Goal: Answer question/provide support

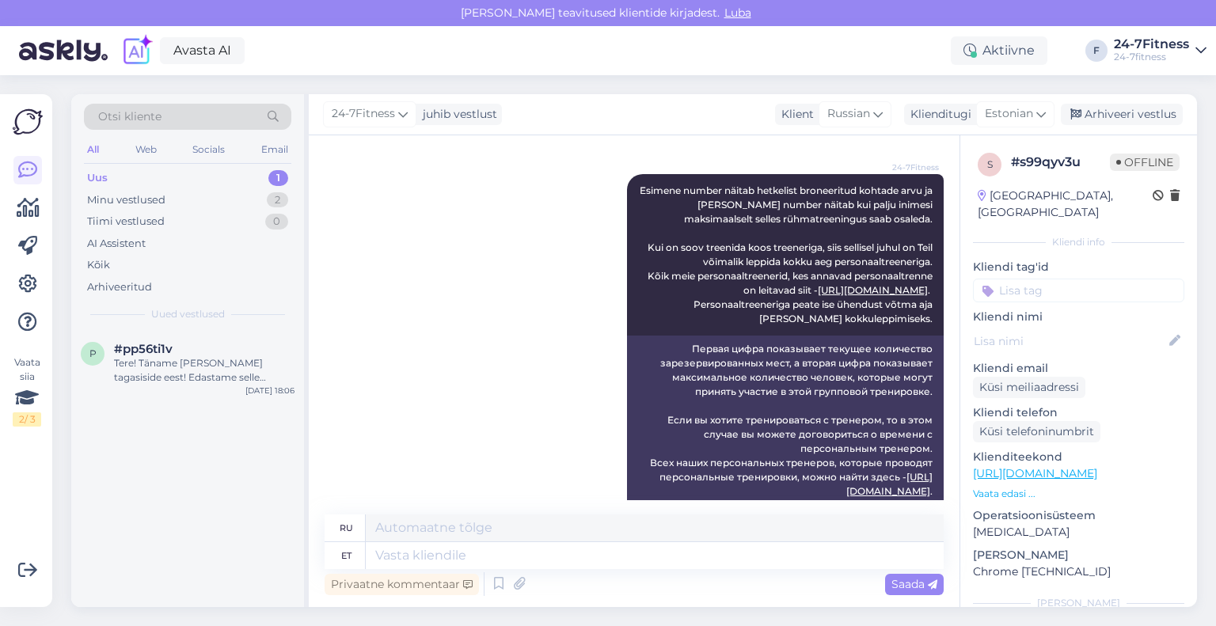
scroll to position [3593, 0]
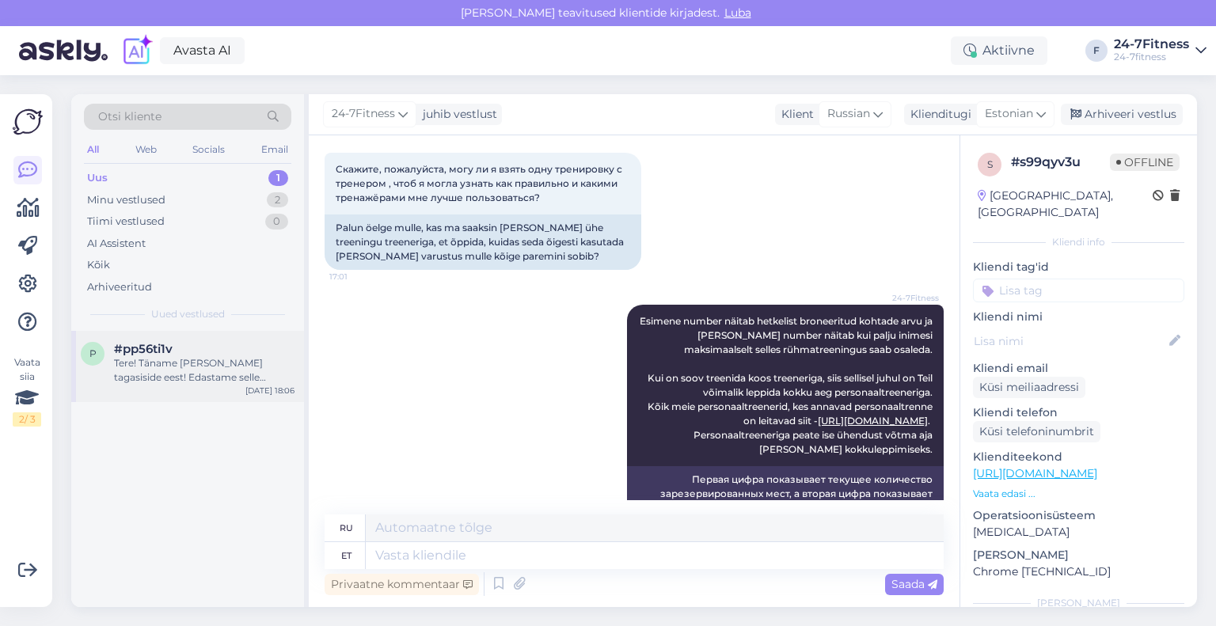
click at [176, 358] on div "Tere! Täname [PERSON_NAME] tagasiside eest! Edastame selle informatsiooni edasi…" at bounding box center [204, 370] width 180 height 28
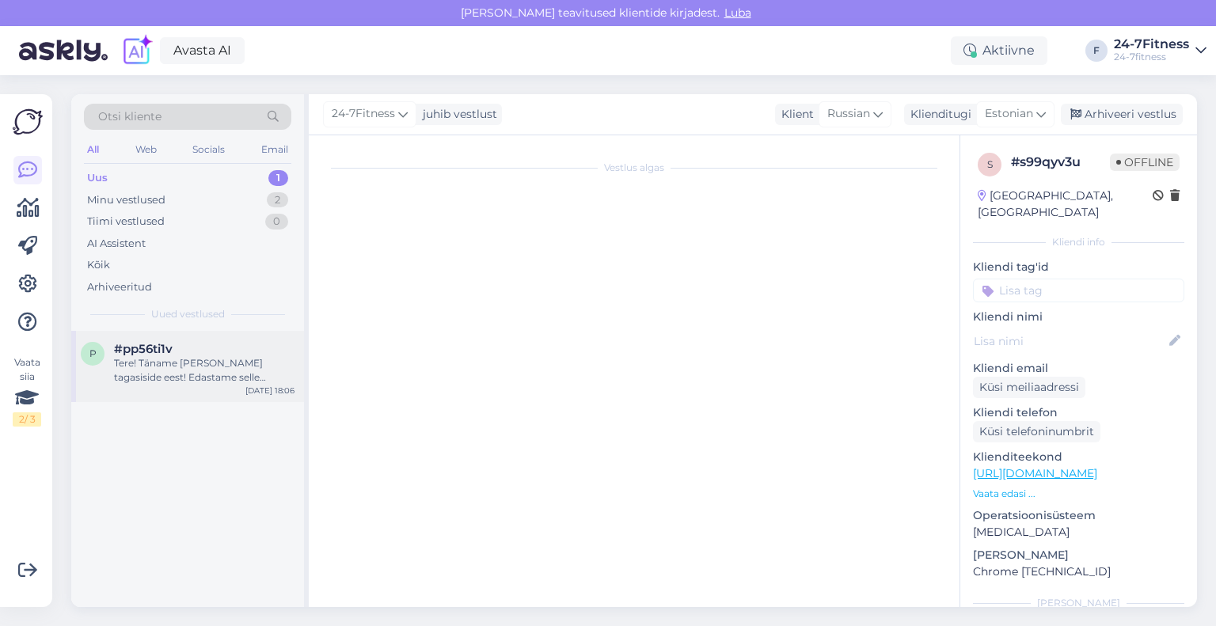
scroll to position [0, 0]
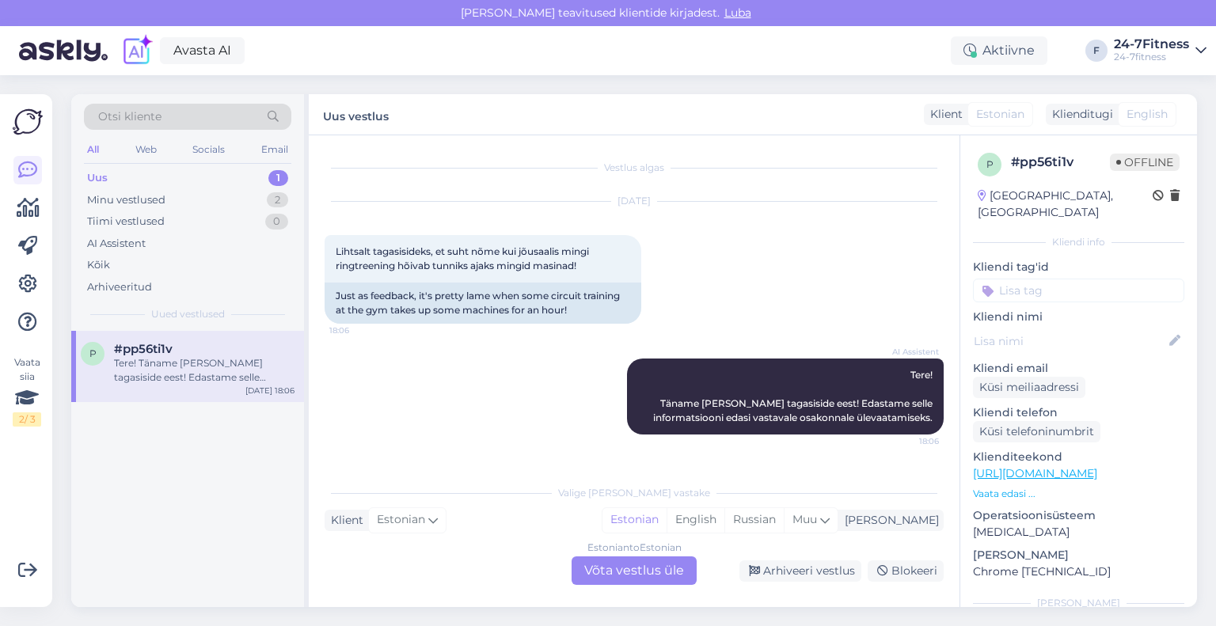
click at [188, 487] on div "p #pp56ti1v Tere! Täname [PERSON_NAME] tagasiside eest! Edastame selle informat…" at bounding box center [187, 469] width 233 height 276
click at [627, 569] on div "Estonian to Estonian Võta vestlus üle" at bounding box center [633, 570] width 125 height 28
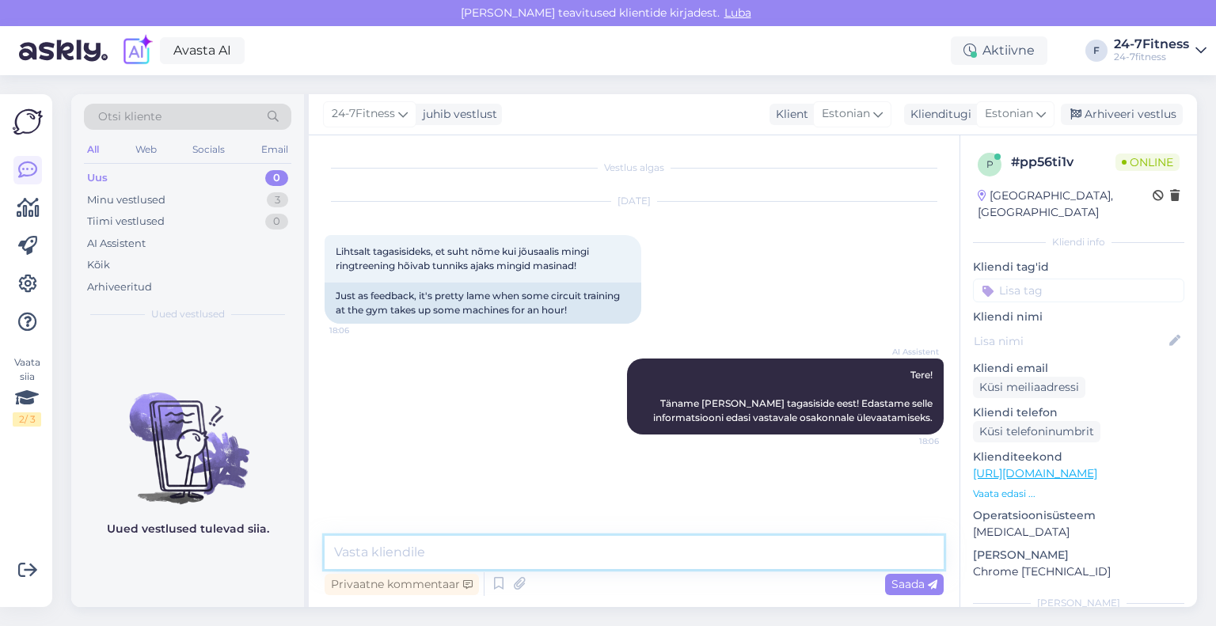
click at [547, 540] on textarea at bounding box center [634, 552] width 619 height 33
paste textarea "Täname [PERSON_NAME] pöördumise eest! Kahjuks kõikides meie spordiklubis ei [PE…"
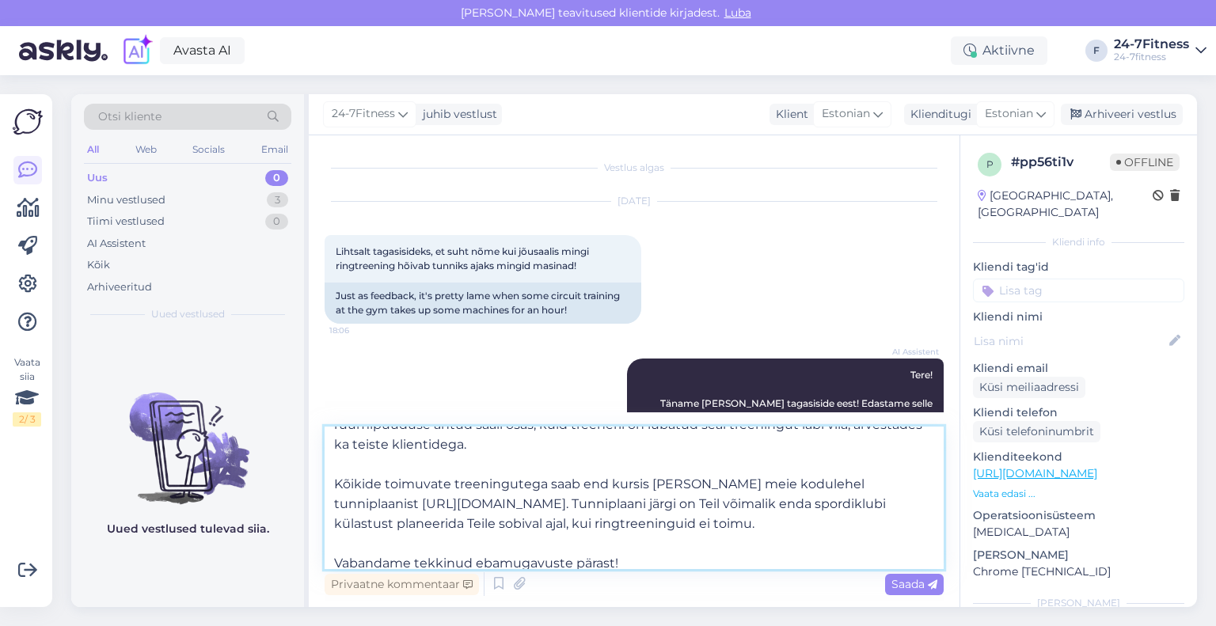
scroll to position [108, 0]
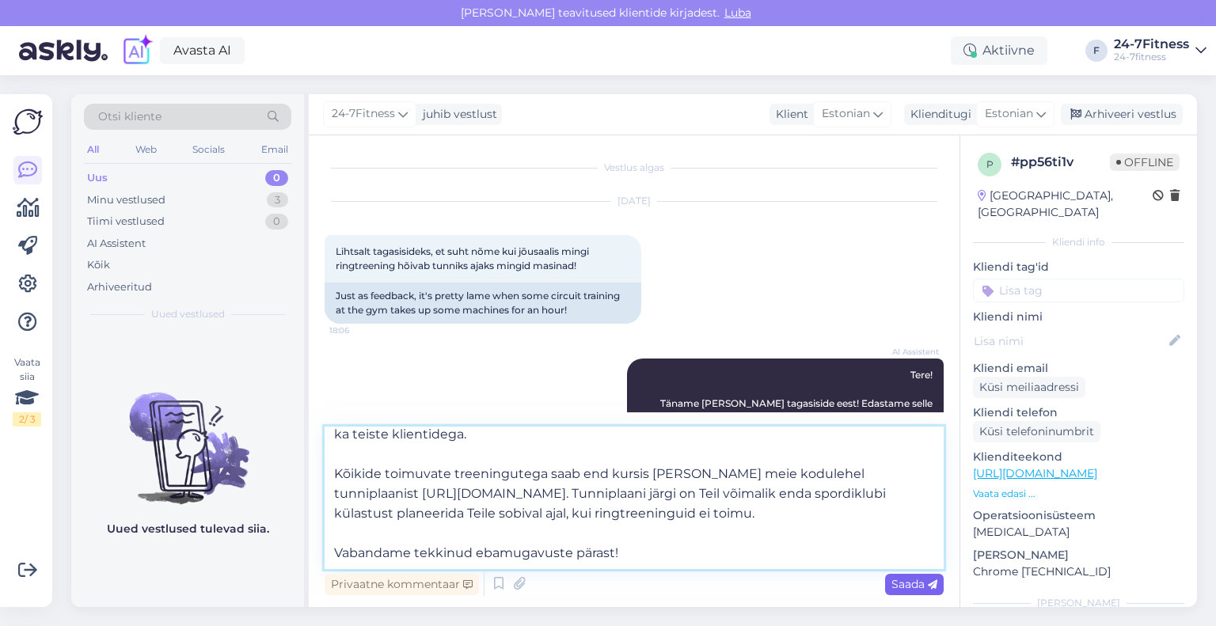
type textarea "Täname [PERSON_NAME] pöördumise eest! Kahjuks kõikides meie spordiklubis ei [PE…"
click at [893, 582] on span "Saada" at bounding box center [914, 584] width 46 height 14
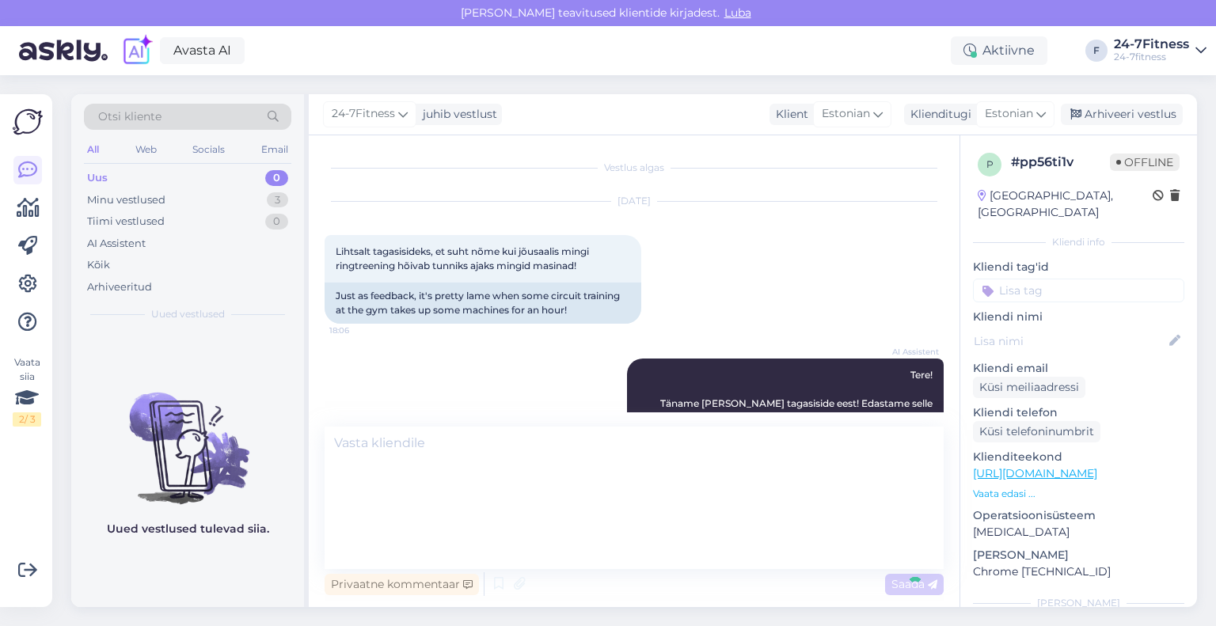
scroll to position [0, 0]
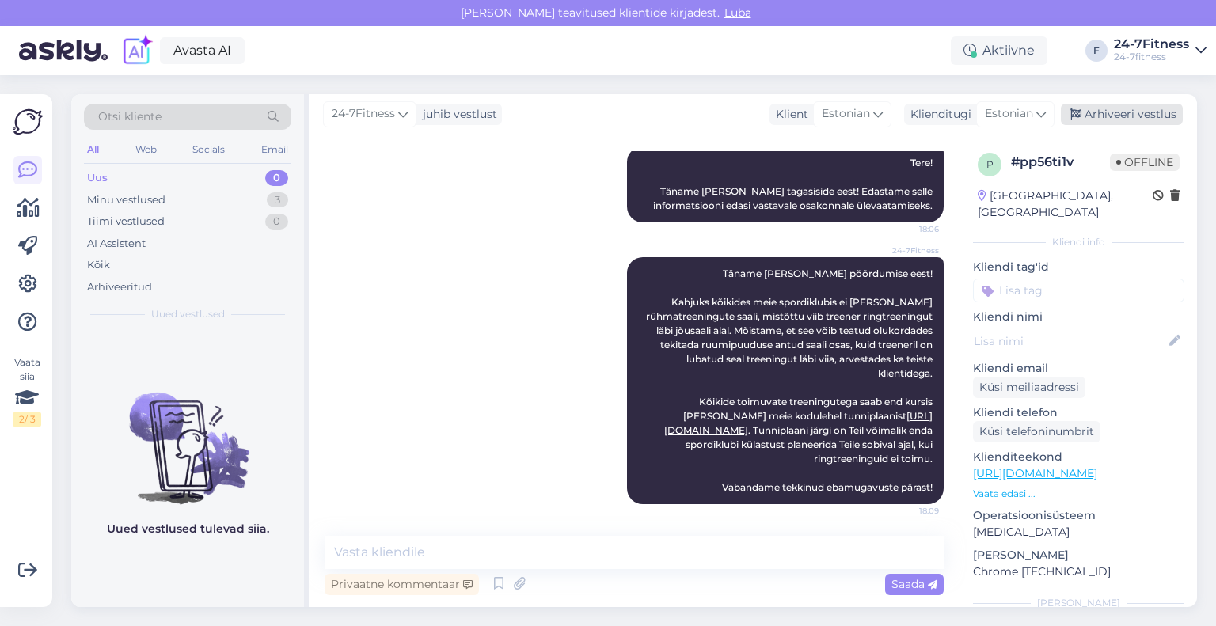
click at [1100, 115] on div "Arhiveeri vestlus" at bounding box center [1122, 114] width 122 height 21
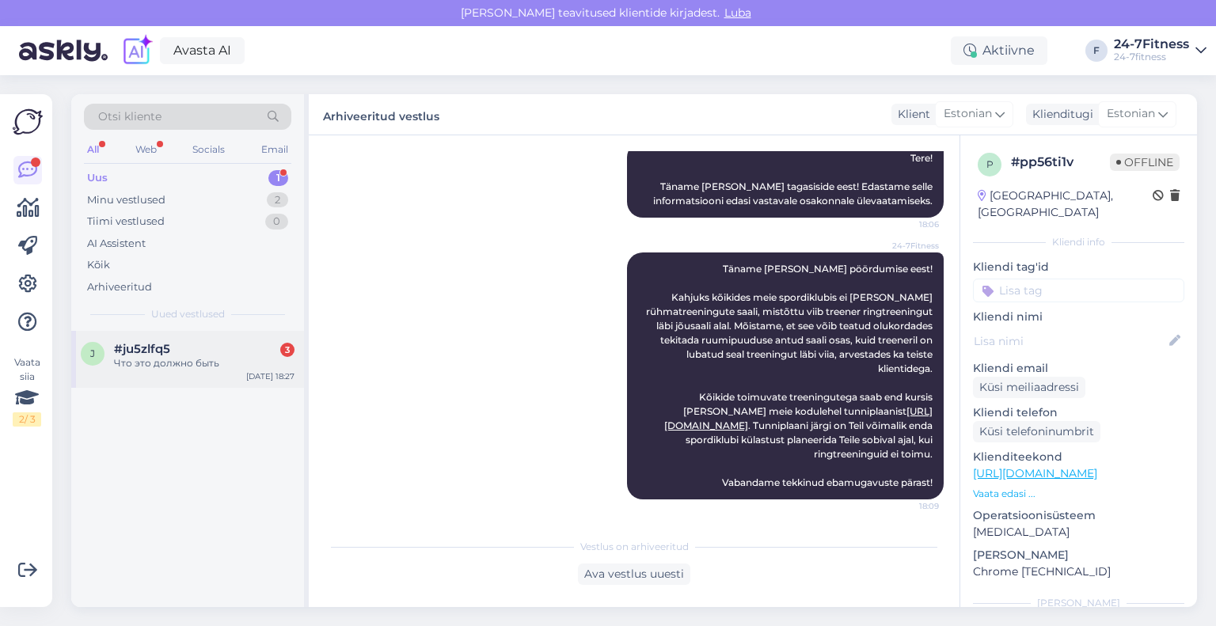
click at [195, 354] on div "#ju5zlfq5 3" at bounding box center [204, 349] width 180 height 14
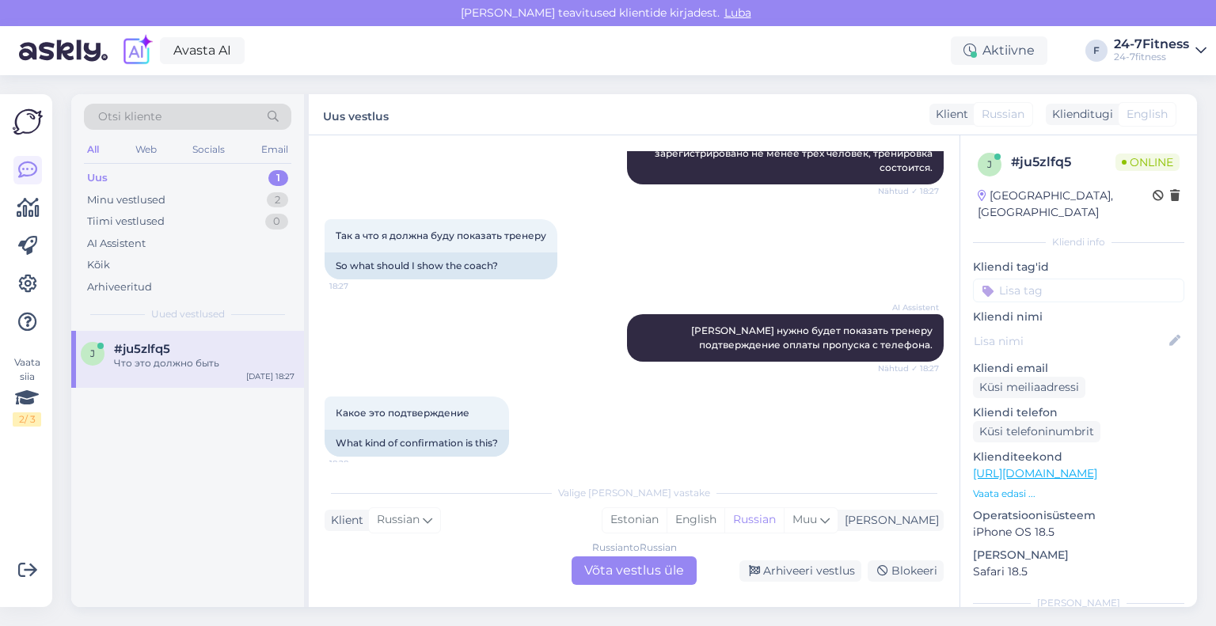
scroll to position [6878, 0]
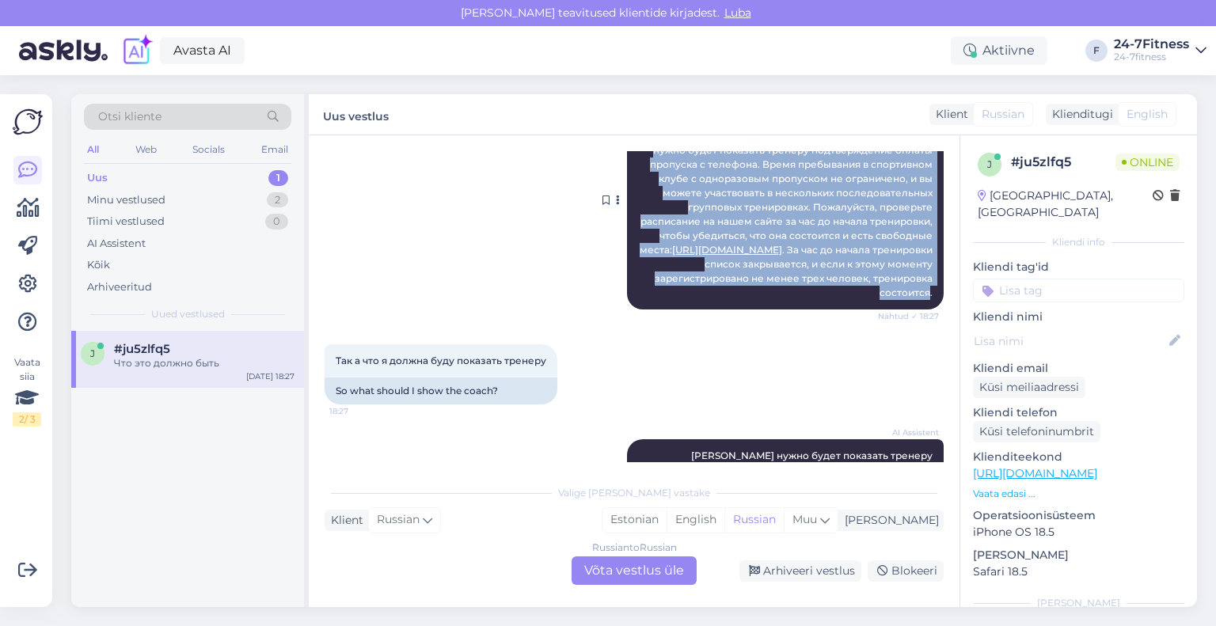
drag, startPoint x: 918, startPoint y: 374, endPoint x: 616, endPoint y: 195, distance: 351.3
click at [627, 195] on div "AI Assistent С одноразовым пропуском можно посещать групповые тренировки, но пр…" at bounding box center [785, 200] width 317 height 218
copy span "L ipsumdolors ametconse adipi elitsedd eiusmodte incididunt, ut laboreetdolorem…"
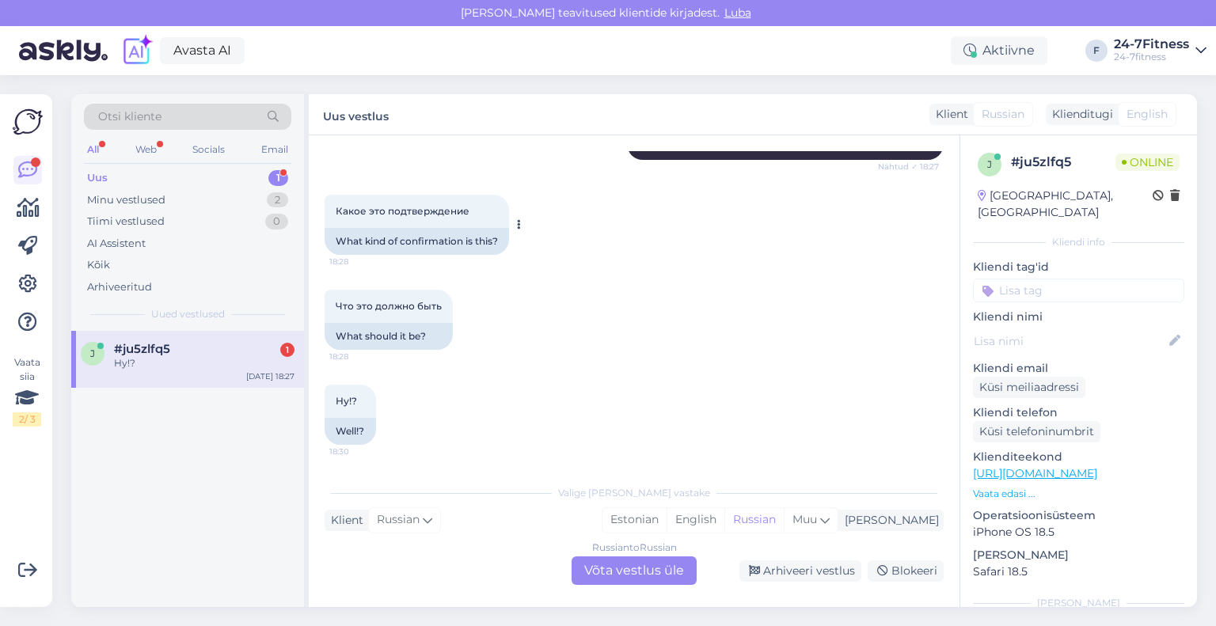
drag, startPoint x: 476, startPoint y: 211, endPoint x: 329, endPoint y: 205, distance: 147.4
click at [329, 205] on div "Какое это подтверждение 18:28" at bounding box center [417, 211] width 184 height 33
copy span "Какое это подтверждение"
drag, startPoint x: 439, startPoint y: 303, endPoint x: 316, endPoint y: 297, distance: 123.6
click at [316, 297] on div "Vestlus algas [DATE] Добрый день,подскажите пожалуйста,могу ли я попасть на гру…" at bounding box center [634, 371] width 651 height 472
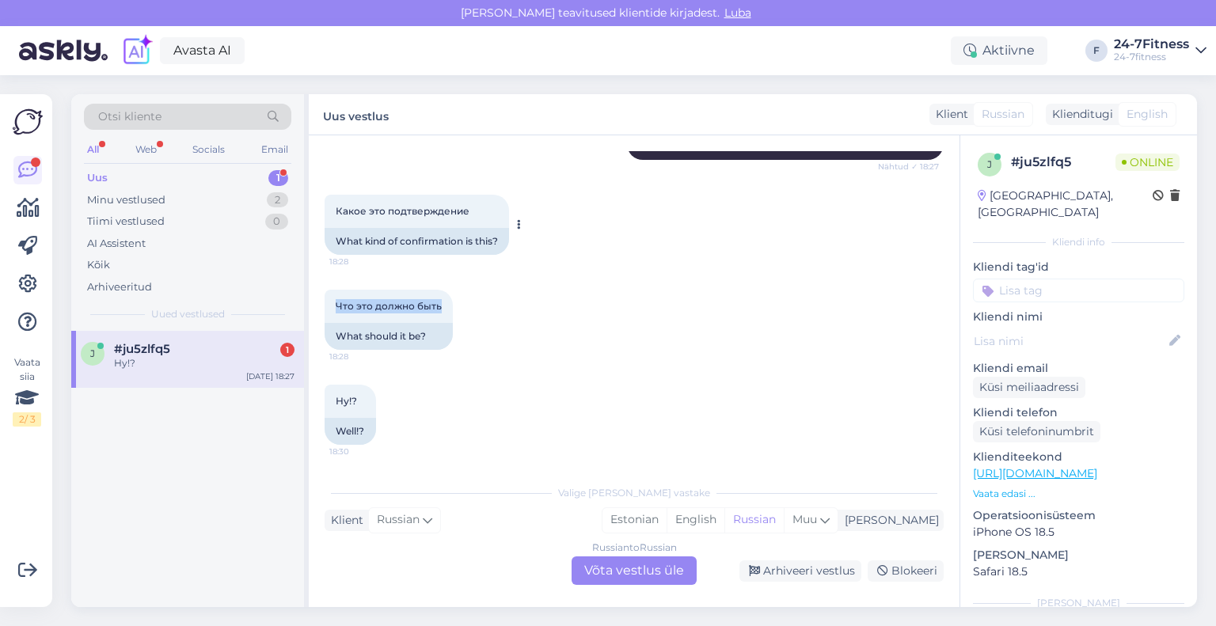
copy span "Что это должно быть"
drag, startPoint x: 359, startPoint y: 401, endPoint x: 328, endPoint y: 400, distance: 31.7
click at [328, 400] on div "Ну!? 18:30" at bounding box center [350, 401] width 51 height 33
copy span "Ну!?"
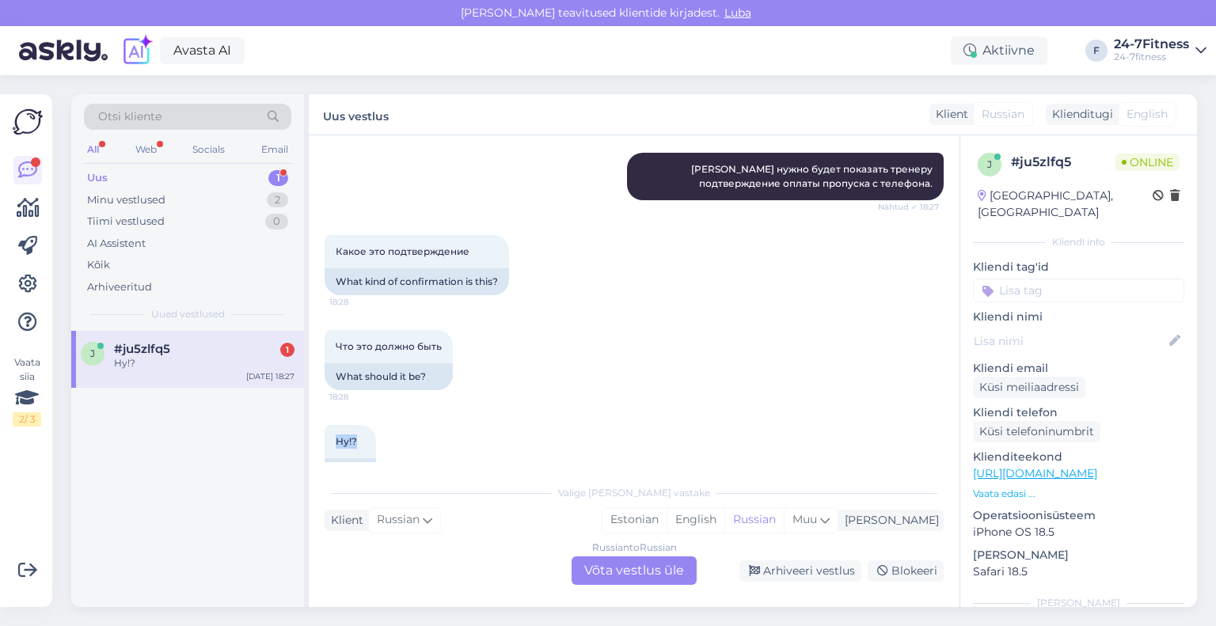
scroll to position [7131, 0]
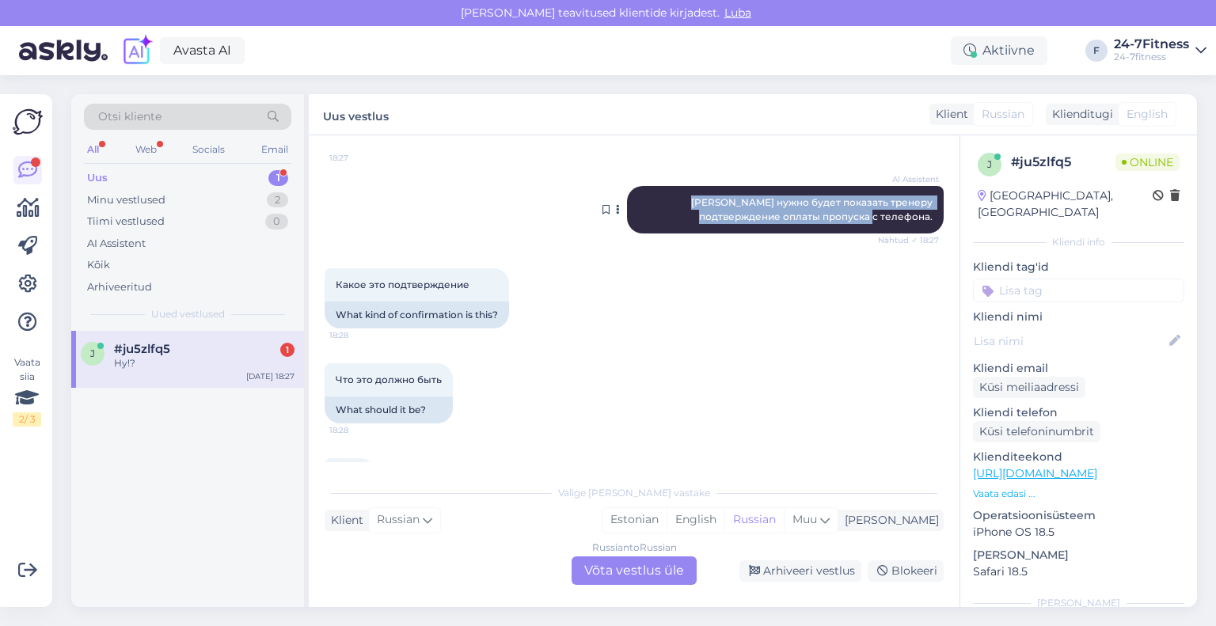
drag, startPoint x: 918, startPoint y: 302, endPoint x: 650, endPoint y: 284, distance: 268.9
click at [650, 233] on div "AI Assistent [PERSON_NAME] нужно будет показать тренеру подтверждение оплаты пр…" at bounding box center [785, 209] width 317 height 47
copy span "[PERSON_NAME] нужно будет показать тренеру подтверждение оплаты пропуска с теле…"
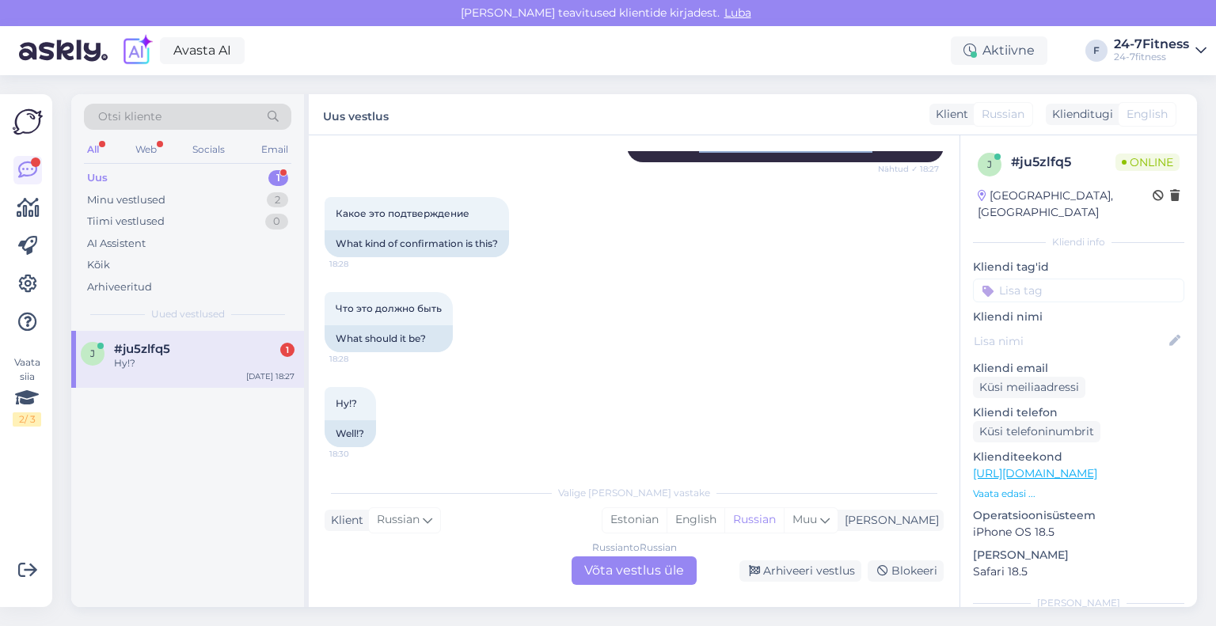
scroll to position [7289, 0]
click at [632, 578] on div "Russian to Russian Võta vestlus üle" at bounding box center [633, 570] width 125 height 28
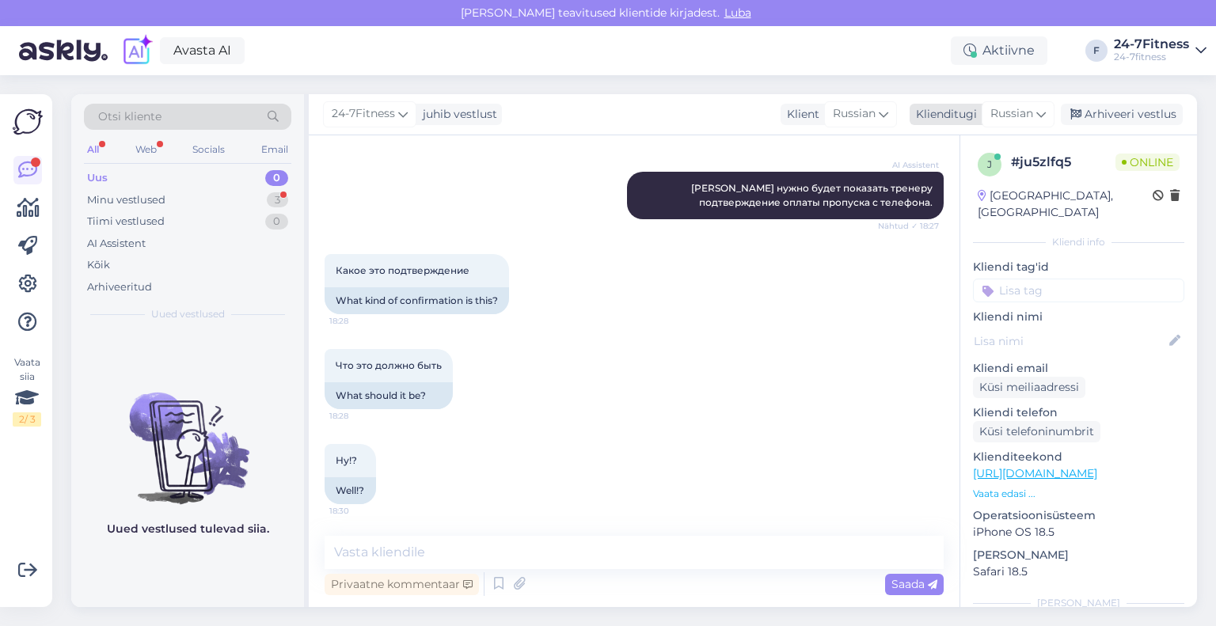
click at [977, 119] on div "Klienditugi [DEMOGRAPHIC_DATA]" at bounding box center [981, 114] width 145 height 21
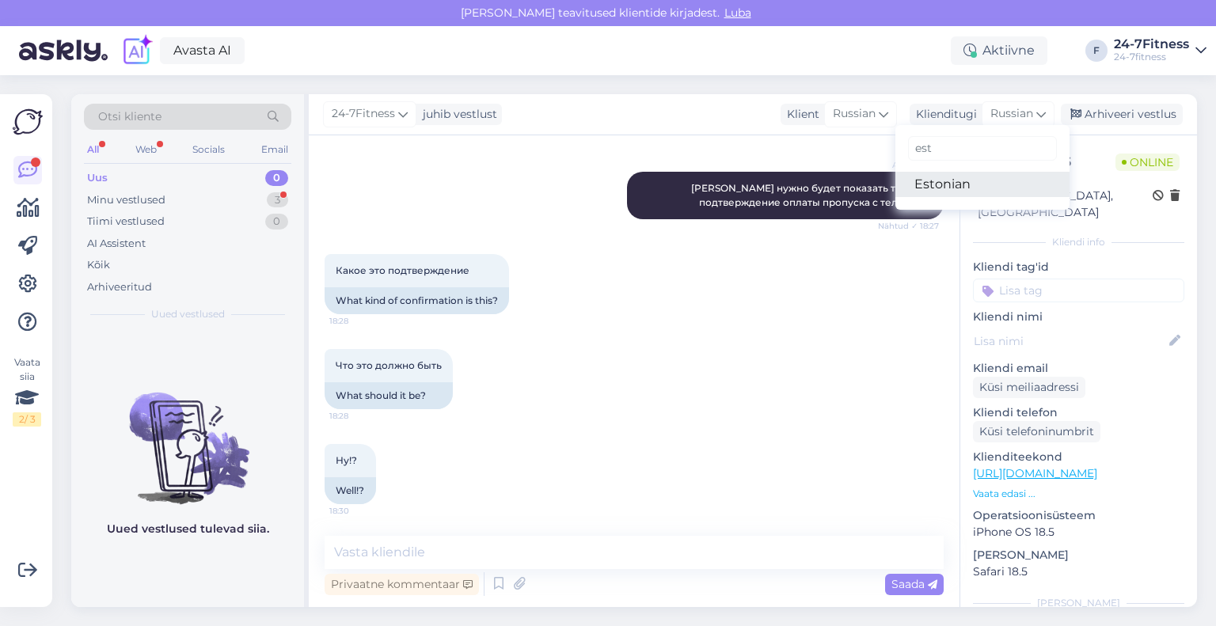
click at [986, 184] on link "Estonian" at bounding box center [982, 184] width 174 height 25
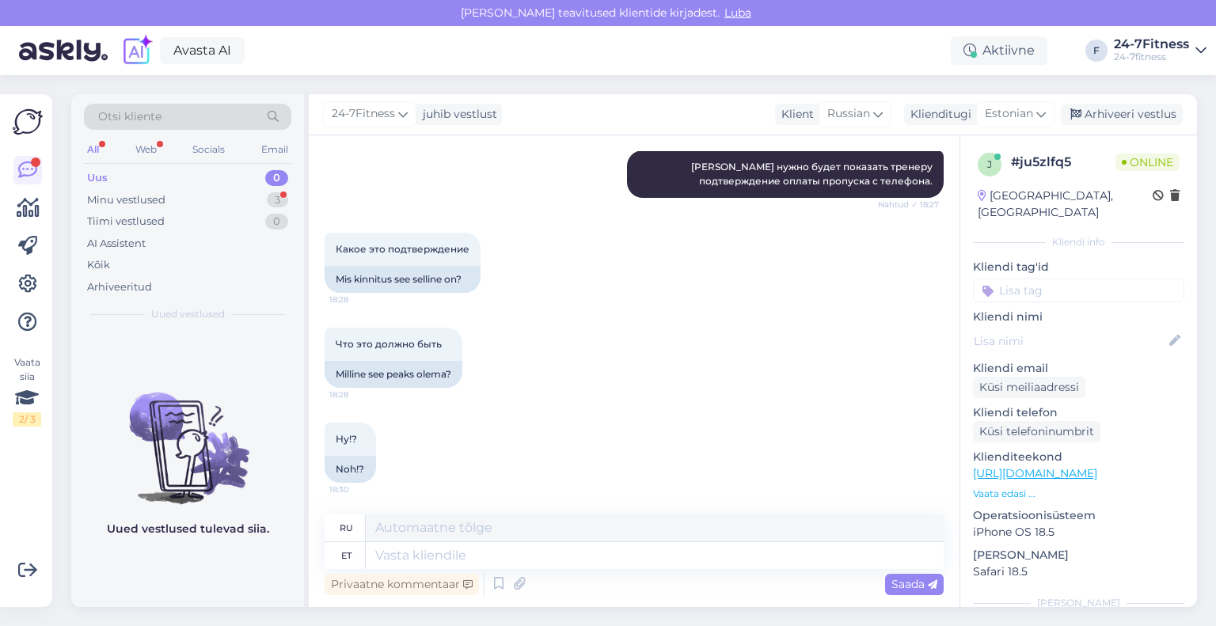
scroll to position [7280, 0]
click at [514, 563] on textarea at bounding box center [655, 555] width 578 height 27
paste textarea "Teil tuleb telefonis näidata treenerile 1x pääsme maksekorraldust"
type textarea "Teil tuleb telefonis näidata treenerile 1x pääsme maksekorraldust"
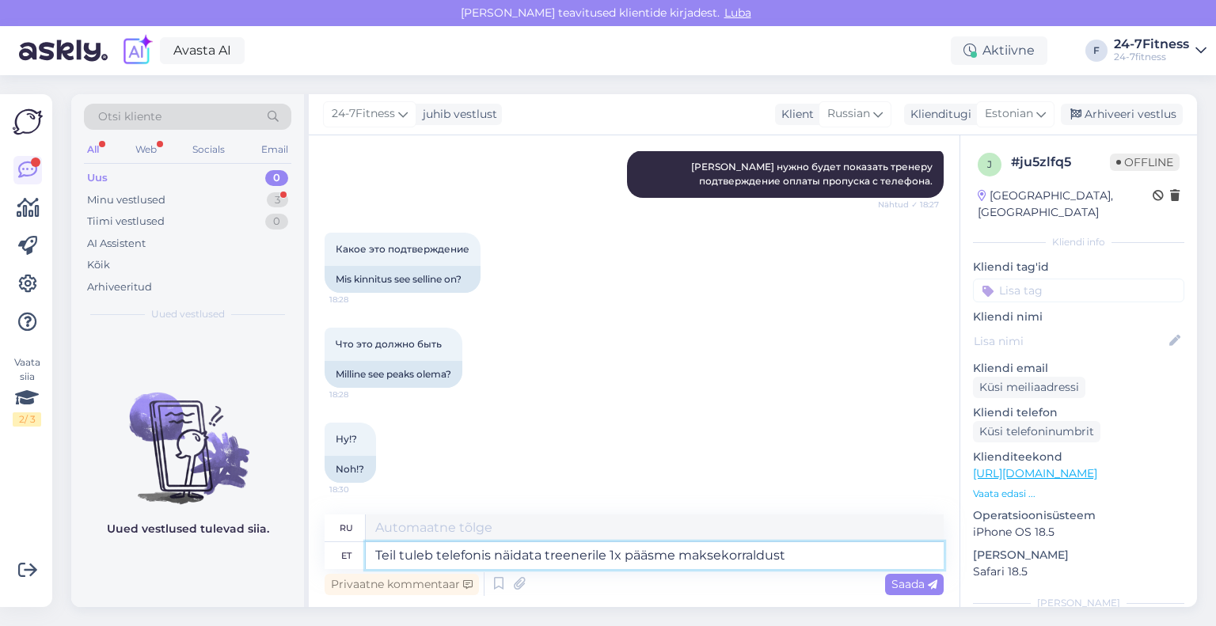
type textarea "Вам необходимо показать тренеру квитанцию ​​об оплате абонемента 1x на телефоне."
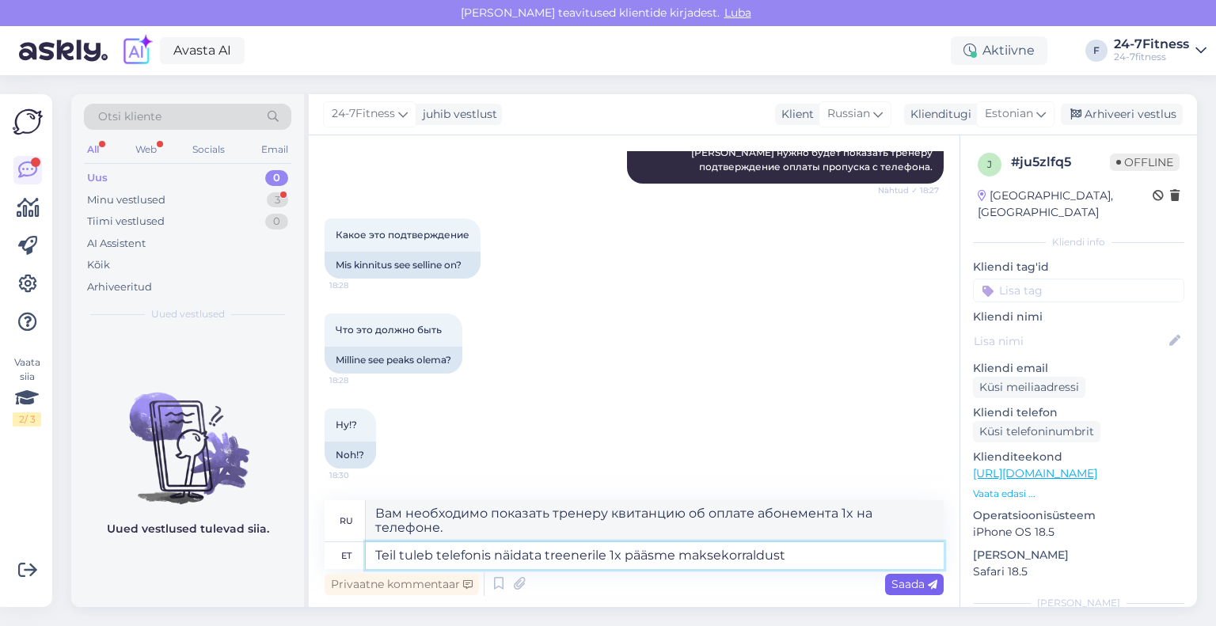
type textarea "Teil tuleb telefonis näidata treenerile 1x pääsme maksekorraldust"
click at [917, 583] on span "Saada" at bounding box center [914, 584] width 46 height 14
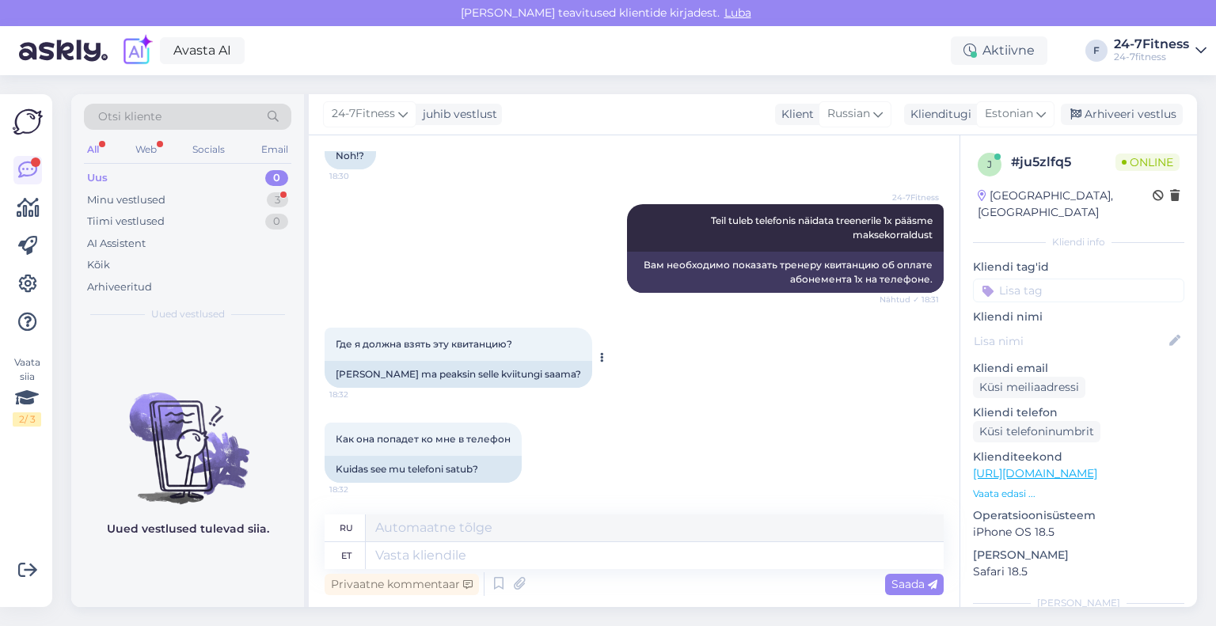
scroll to position [7593, 0]
drag, startPoint x: 514, startPoint y: 342, endPoint x: 335, endPoint y: 347, distance: 179.7
click at [335, 347] on div "Где я должна взять эту квитанцию? 18:32" at bounding box center [459, 344] width 268 height 33
copy span "Где я должна взять эту квитанцию?"
drag, startPoint x: 505, startPoint y: 442, endPoint x: 326, endPoint y: 433, distance: 179.1
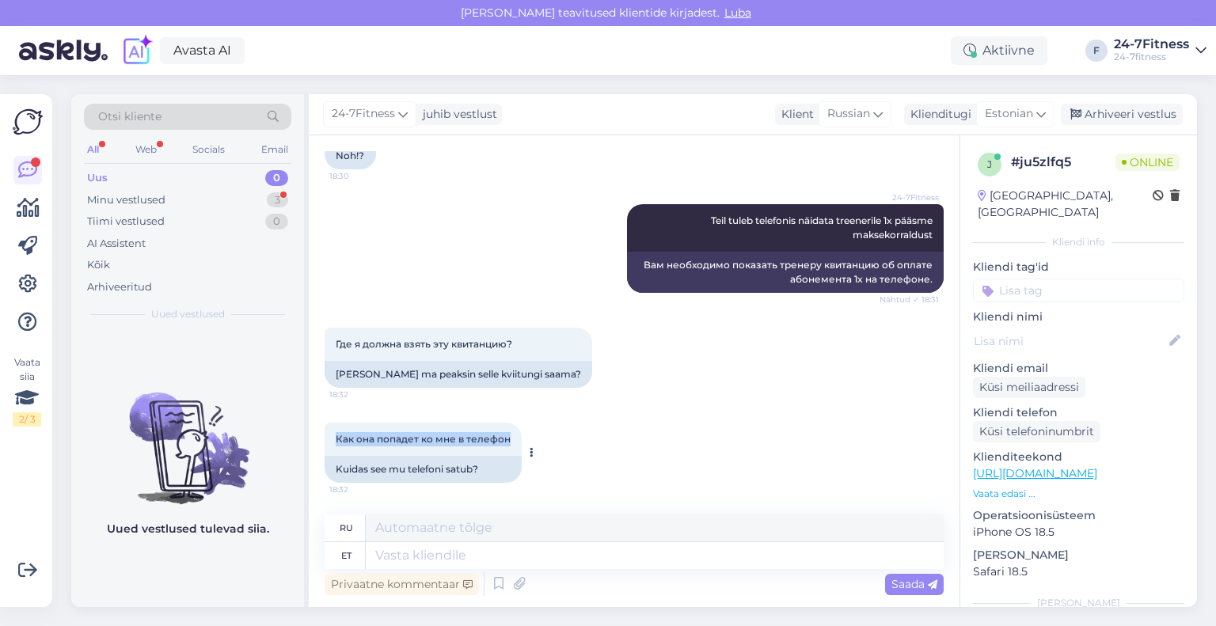
click at [326, 433] on div "Как она попадет ко мне в телефон 18:32" at bounding box center [423, 439] width 197 height 33
copy span "Как она попадет ко мне в телефон"
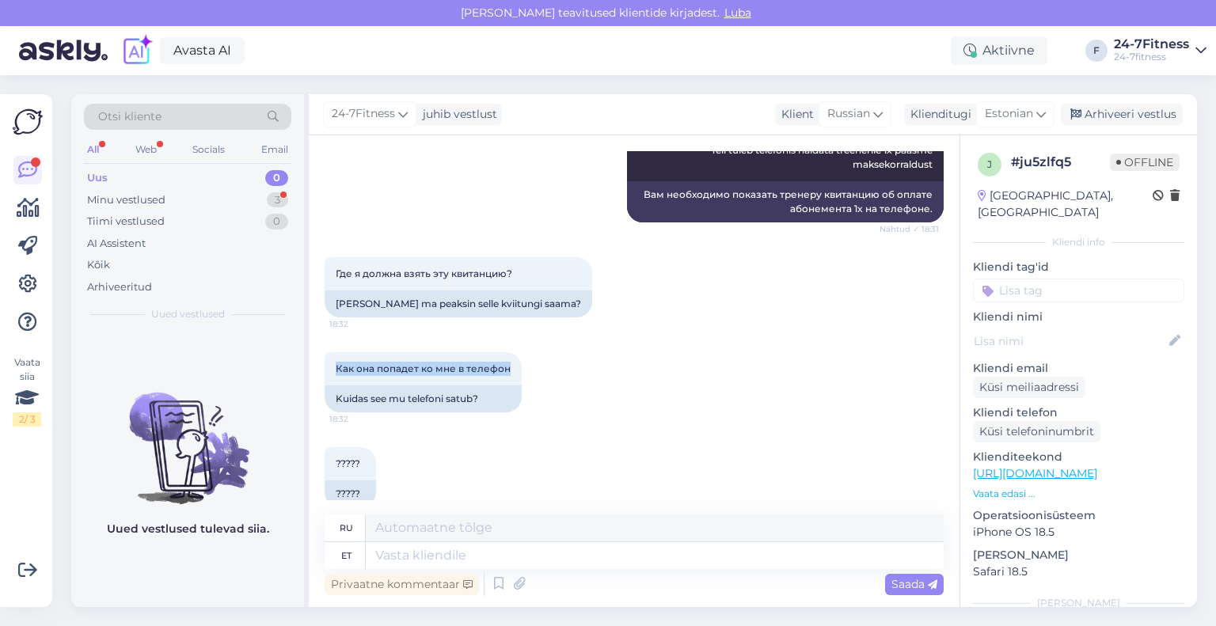
scroll to position [7688, 0]
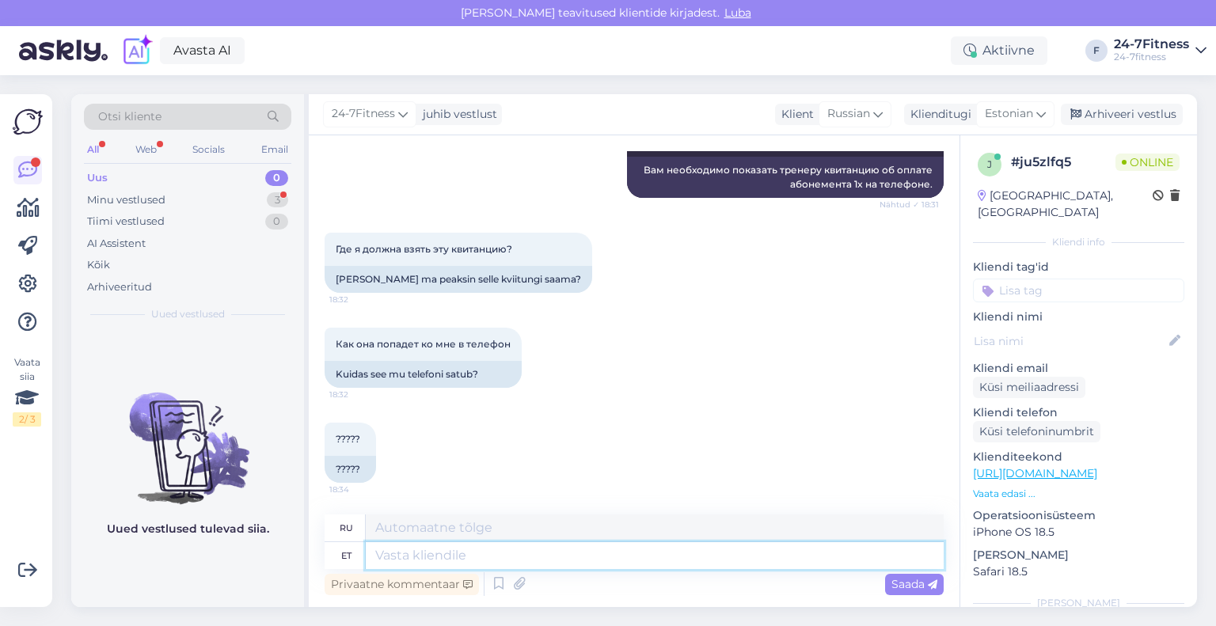
click at [548, 548] on textarea at bounding box center [655, 555] width 578 height 27
paste textarea "Maksekorralduse leiate enda inernetipangast tehtud maksete alt. Samuti [PERSON_…"
type textarea "Maksekorralduse leiate enda inernetipangast tehtud maksete alt. Samuti [PERSON_…"
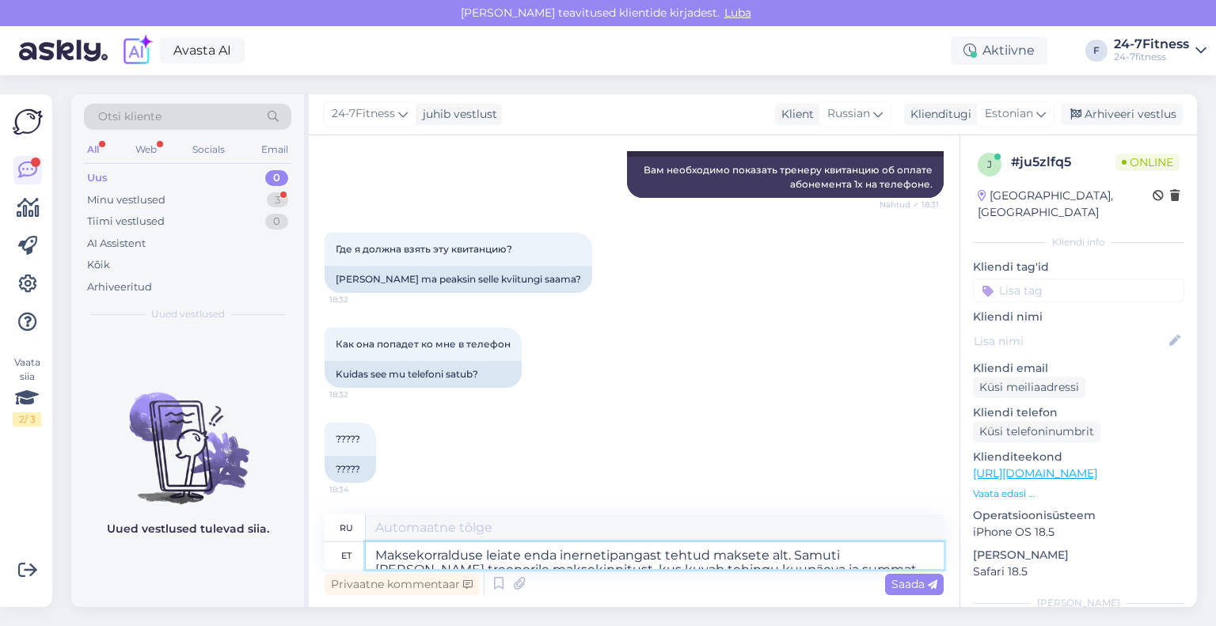
scroll to position [7703, 0]
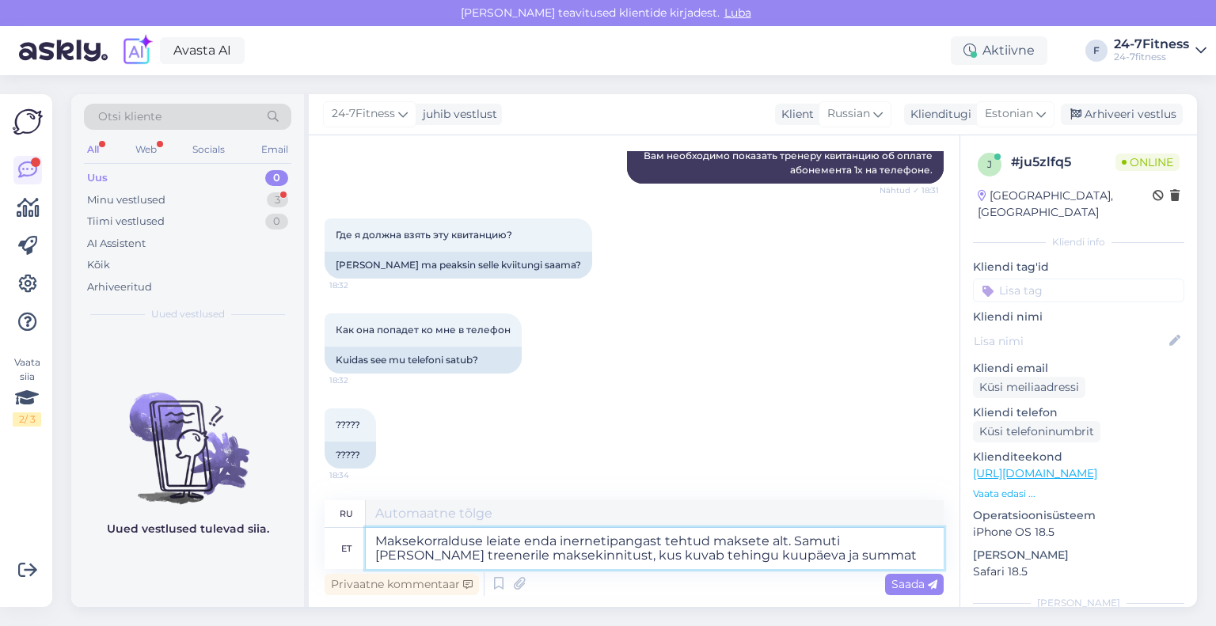
type textarea "Платежное поручение вы можете найти в вашем интернет-банке в разделе «Совершённ…"
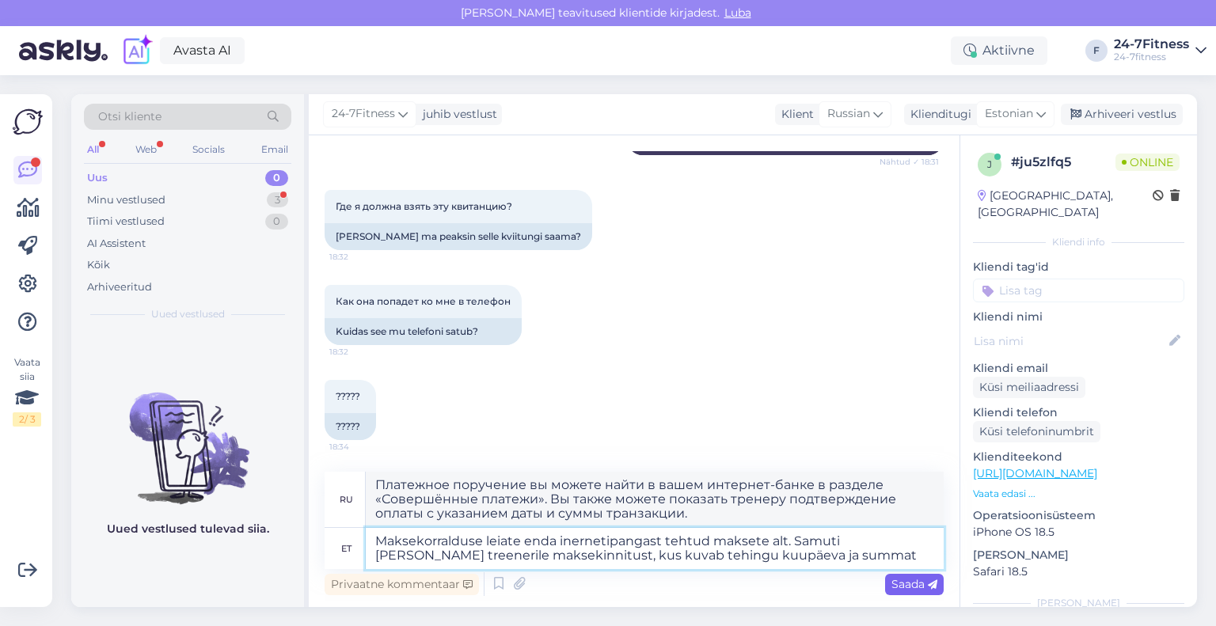
type textarea "Maksekorralduse leiate enda inernetipangast tehtud maksete alt. Samuti [PERSON_…"
click at [894, 582] on span "Saada" at bounding box center [914, 584] width 46 height 14
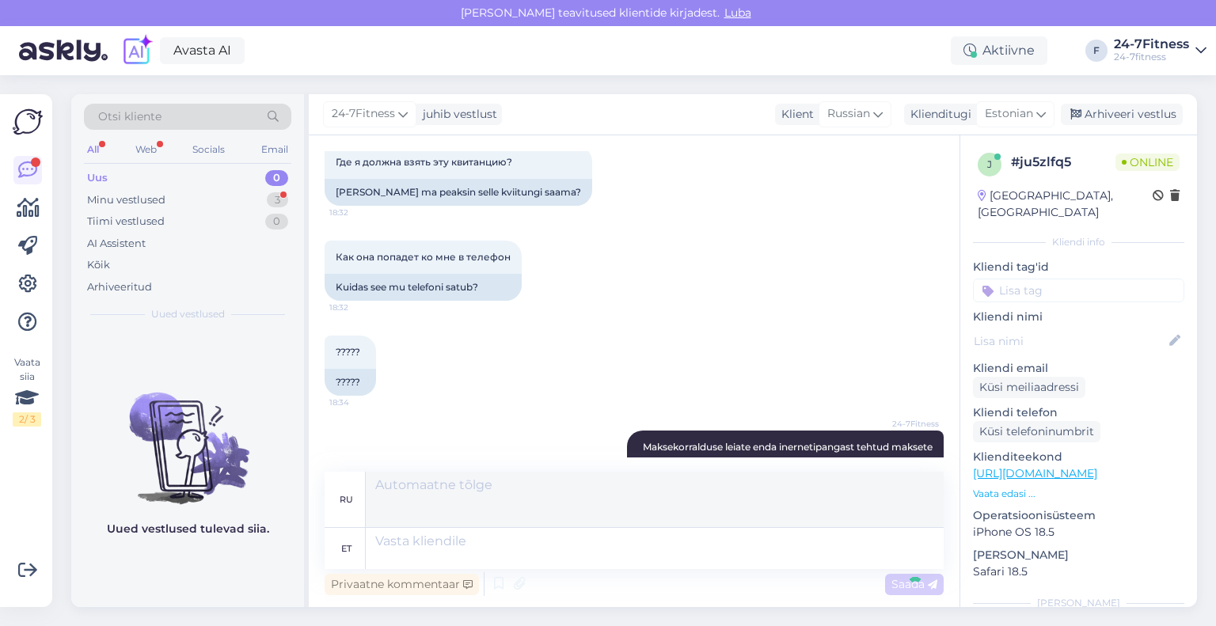
scroll to position [7855, 0]
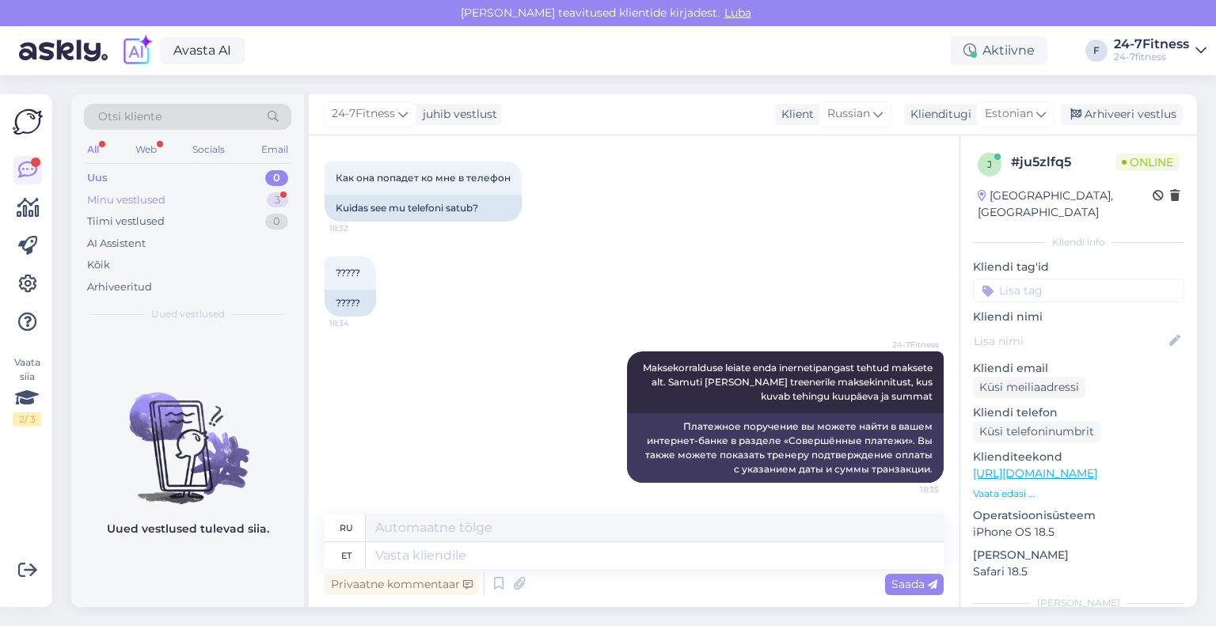
click at [163, 195] on div "Minu vestlused" at bounding box center [126, 200] width 78 height 16
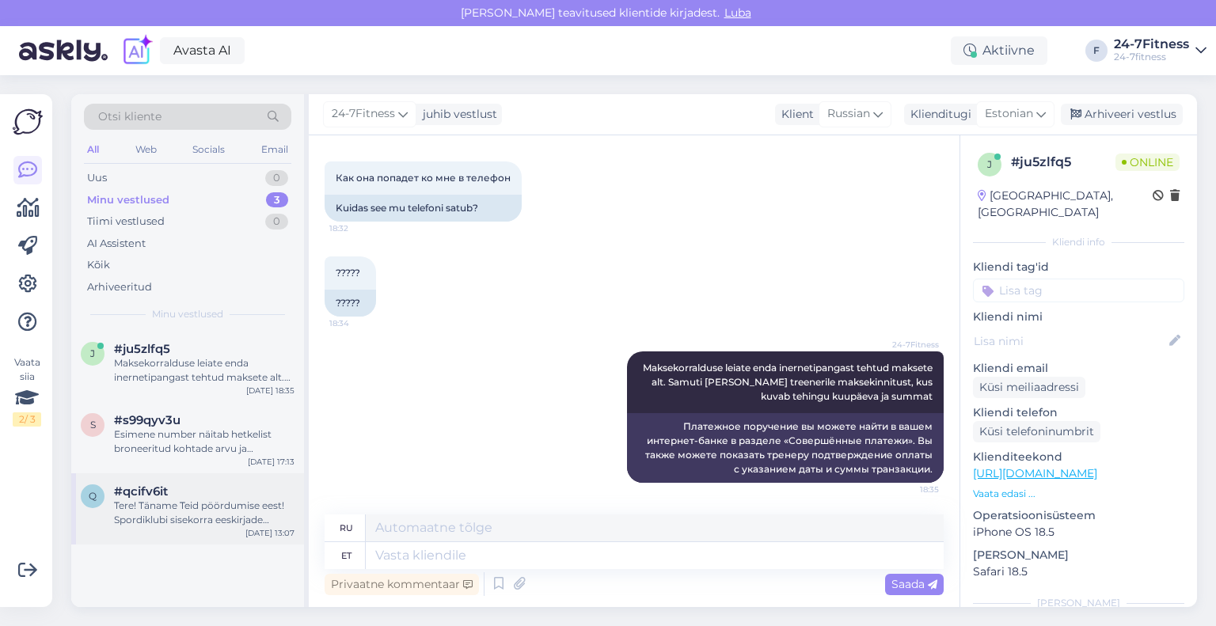
click at [157, 503] on div "Tere! Täname Teid pöördumise eest! Spordiklubi sisekorra eeskirjade kohaselt on…" at bounding box center [204, 513] width 180 height 28
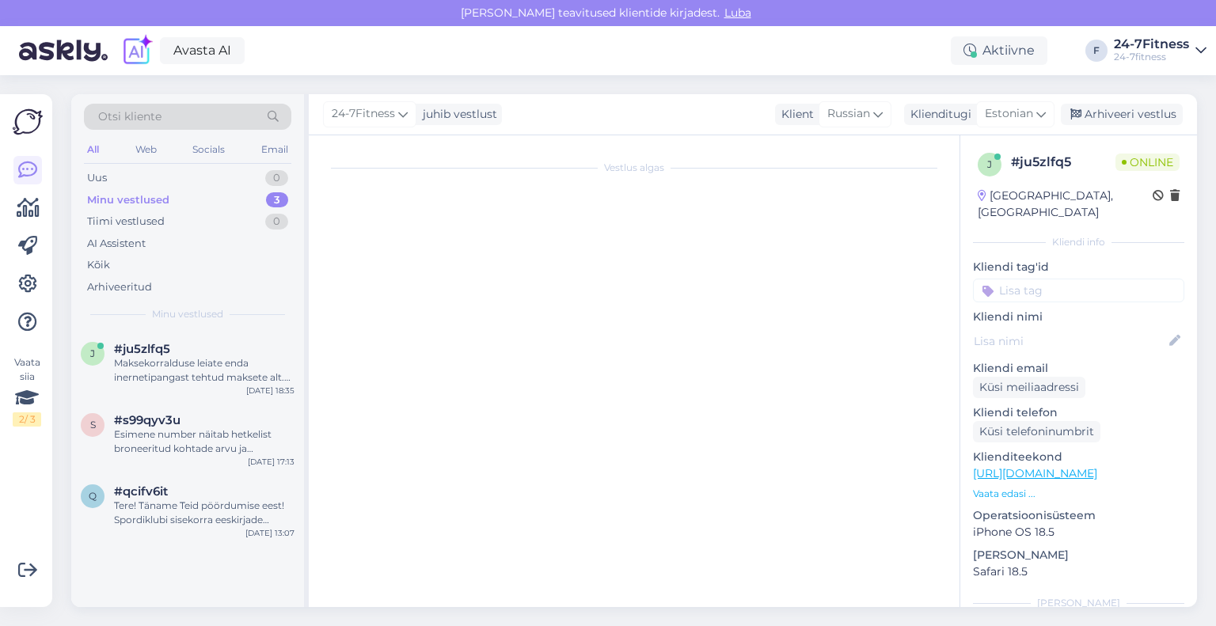
scroll to position [552, 0]
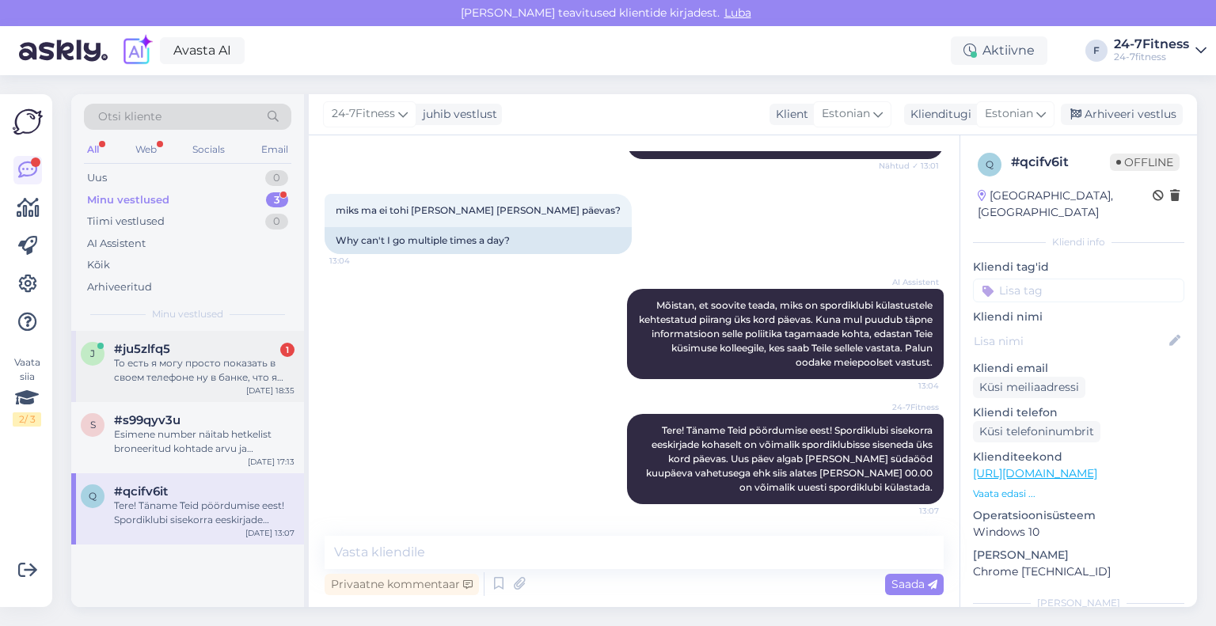
click at [184, 370] on div "То есть я могу просто показать в своем телефоне ну в банке, что я оплатила и вс…" at bounding box center [204, 370] width 180 height 28
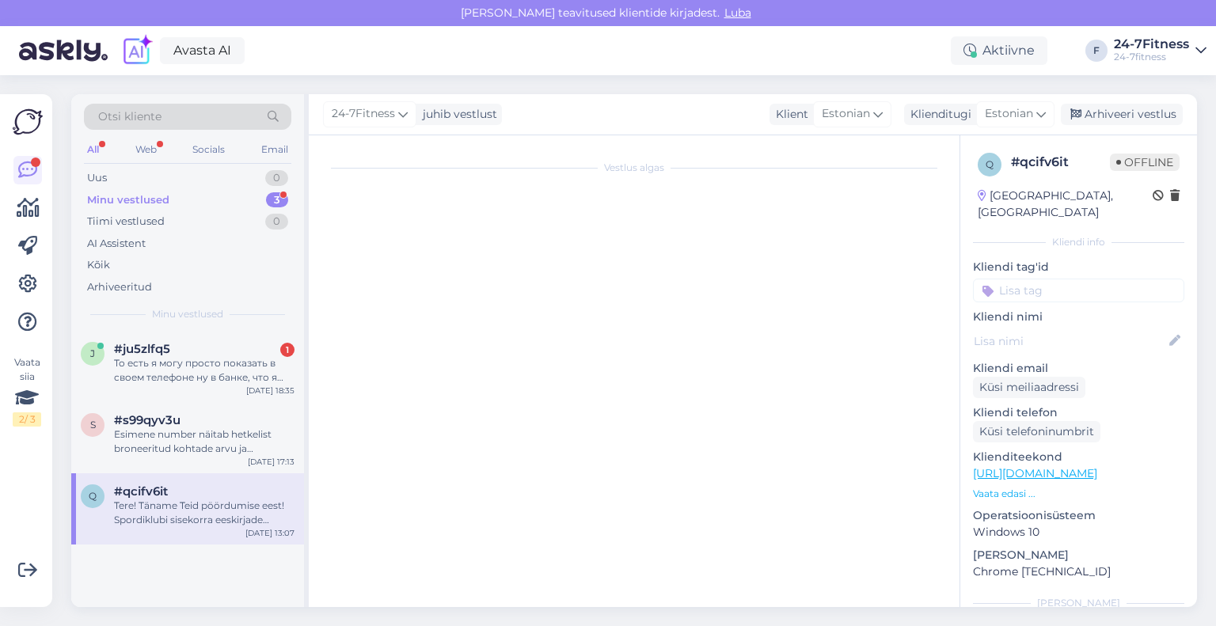
scroll to position [7978, 0]
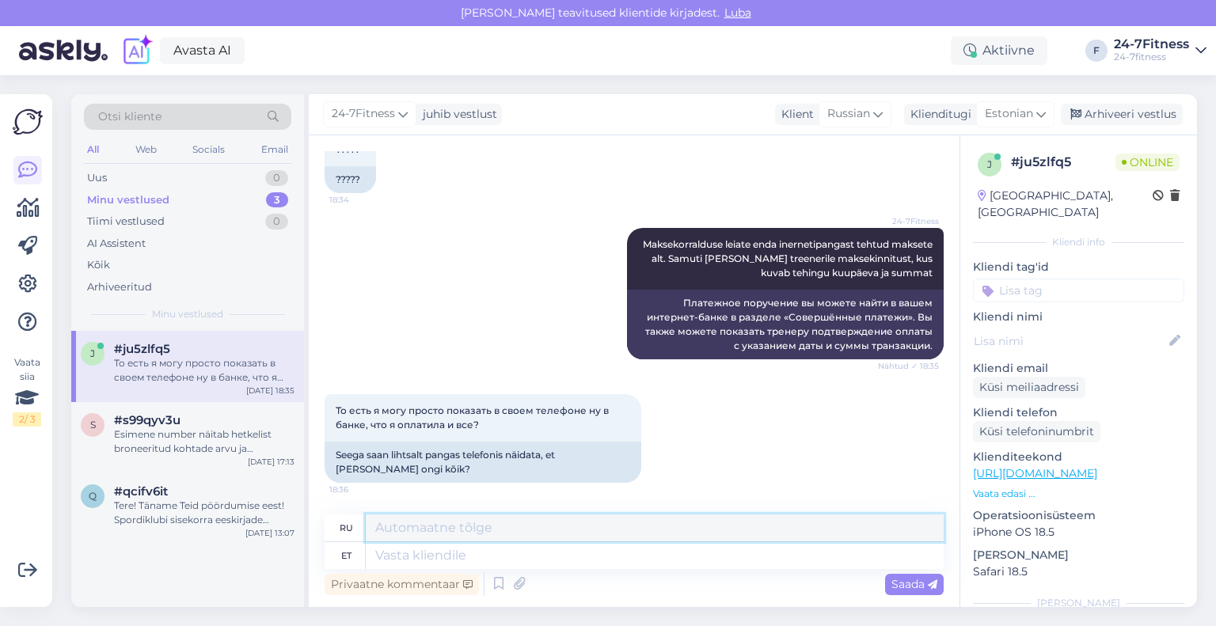
click at [481, 528] on textarea at bounding box center [655, 527] width 578 height 27
click at [472, 564] on textarea at bounding box center [655, 555] width 578 height 27
type textarea "jah"
type textarea "да"
type textarea "jah"
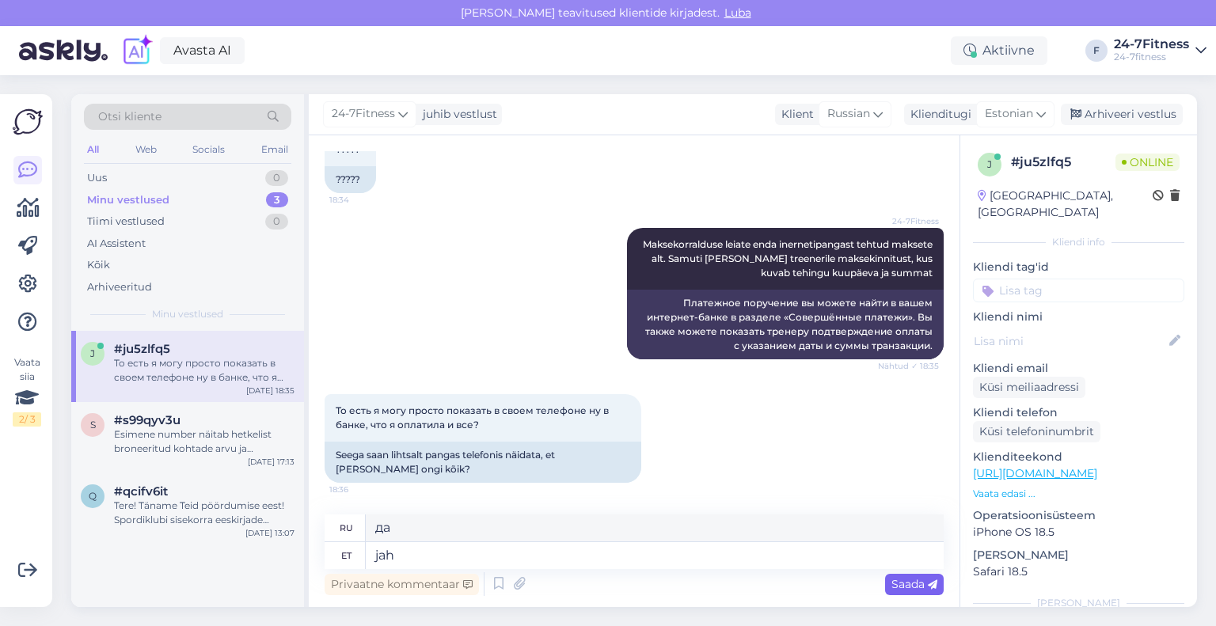
click at [890, 584] on div "Saada" at bounding box center [914, 584] width 59 height 21
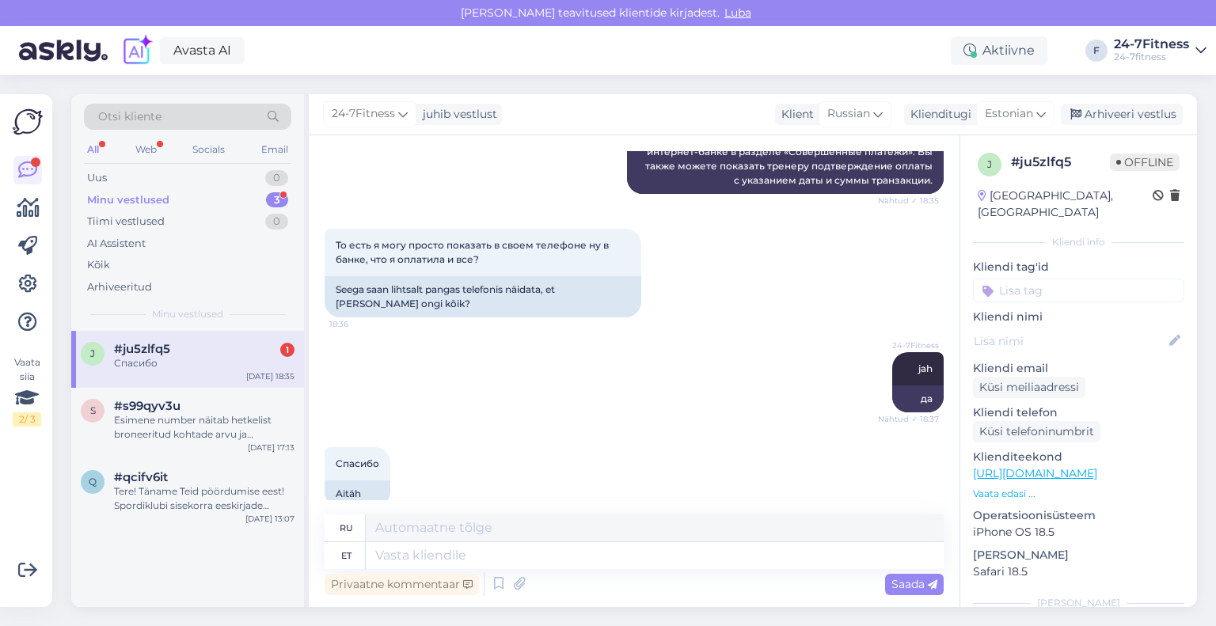
scroll to position [8168, 0]
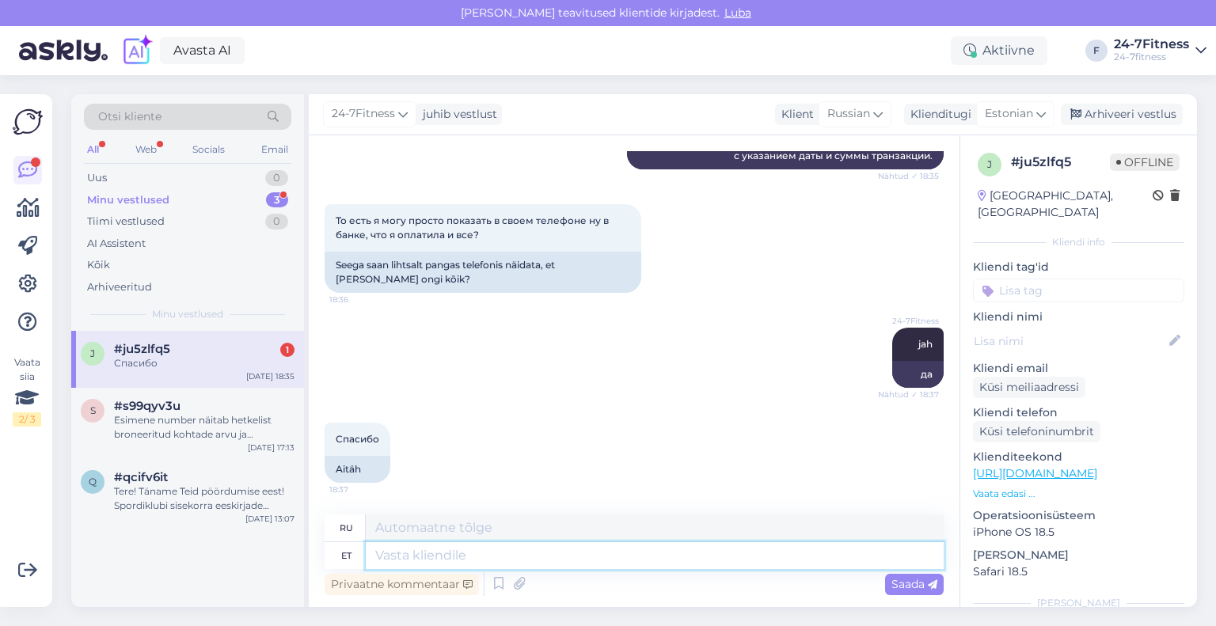
click at [574, 560] on textarea at bounding box center [655, 555] width 578 height 27
click at [1095, 104] on div "Arhiveeri vestlus" at bounding box center [1122, 114] width 122 height 21
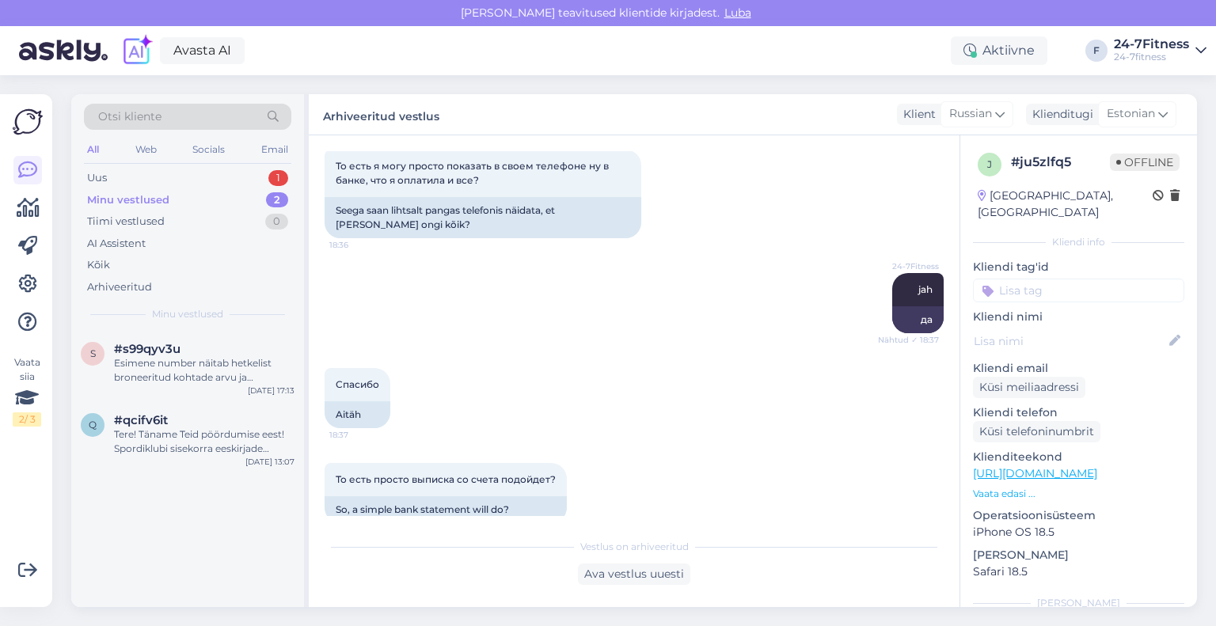
scroll to position [8315, 0]
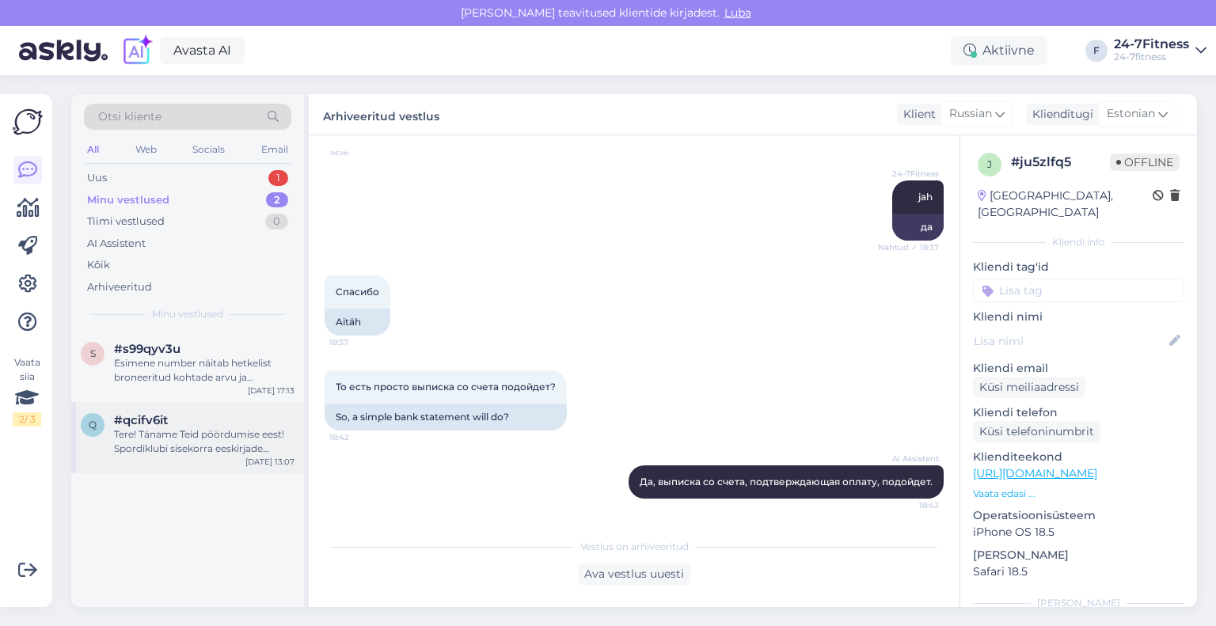
click at [180, 435] on div "Tere! Täname Teid pöördumise eest! Spordiklubi sisekorra eeskirjade kohaselt on…" at bounding box center [204, 441] width 180 height 28
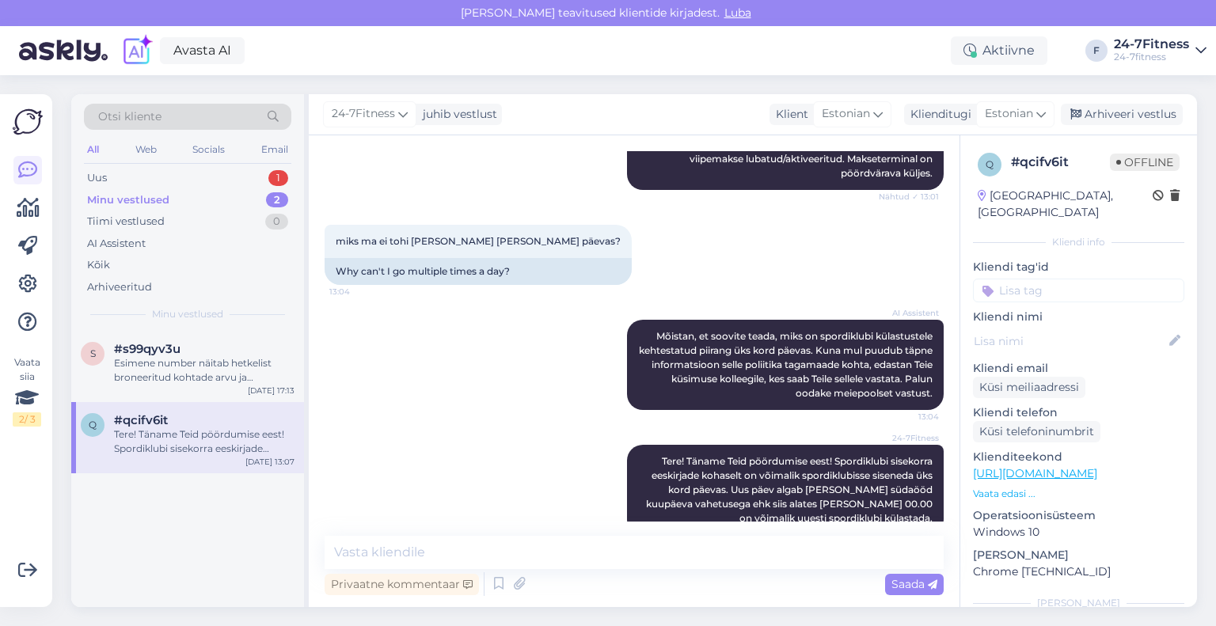
scroll to position [552, 0]
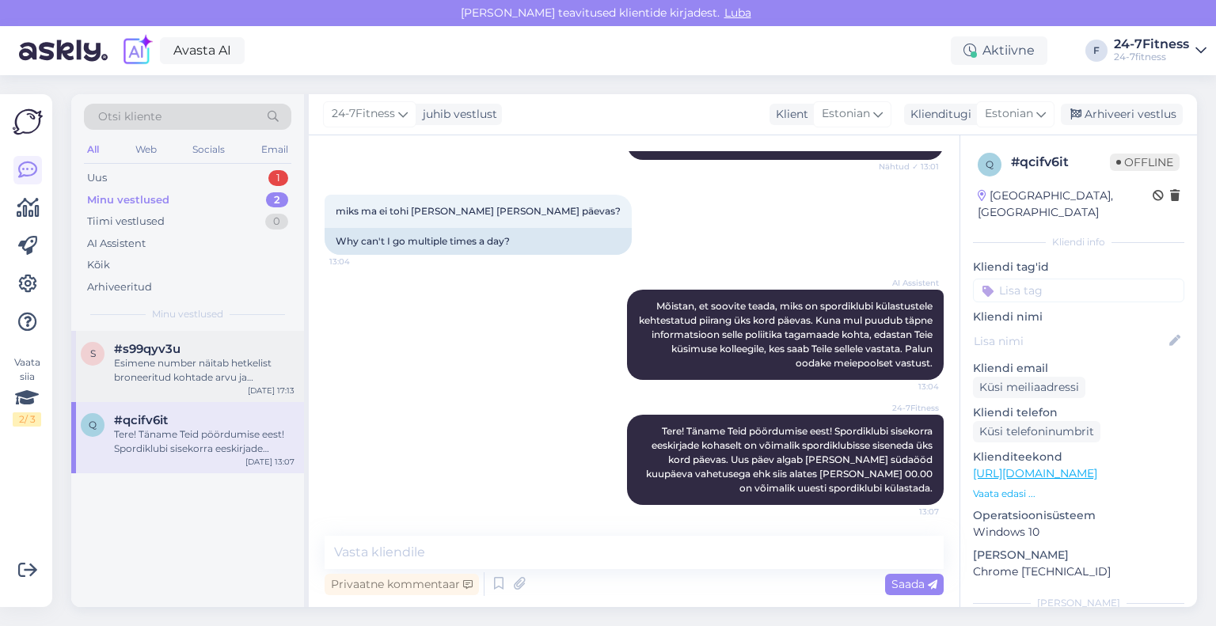
click at [205, 385] on div "s #s99qyv3u Esimene number näitab hetkelist broneeritud kohtade arvu ja Teine n…" at bounding box center [187, 366] width 233 height 71
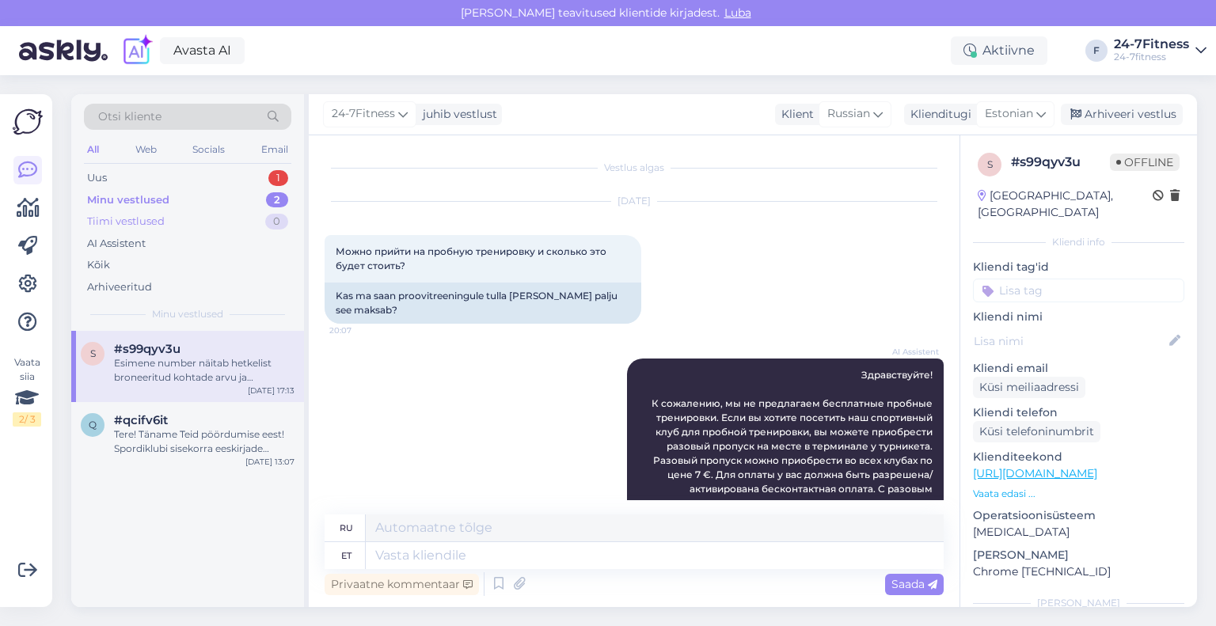
scroll to position [3744, 0]
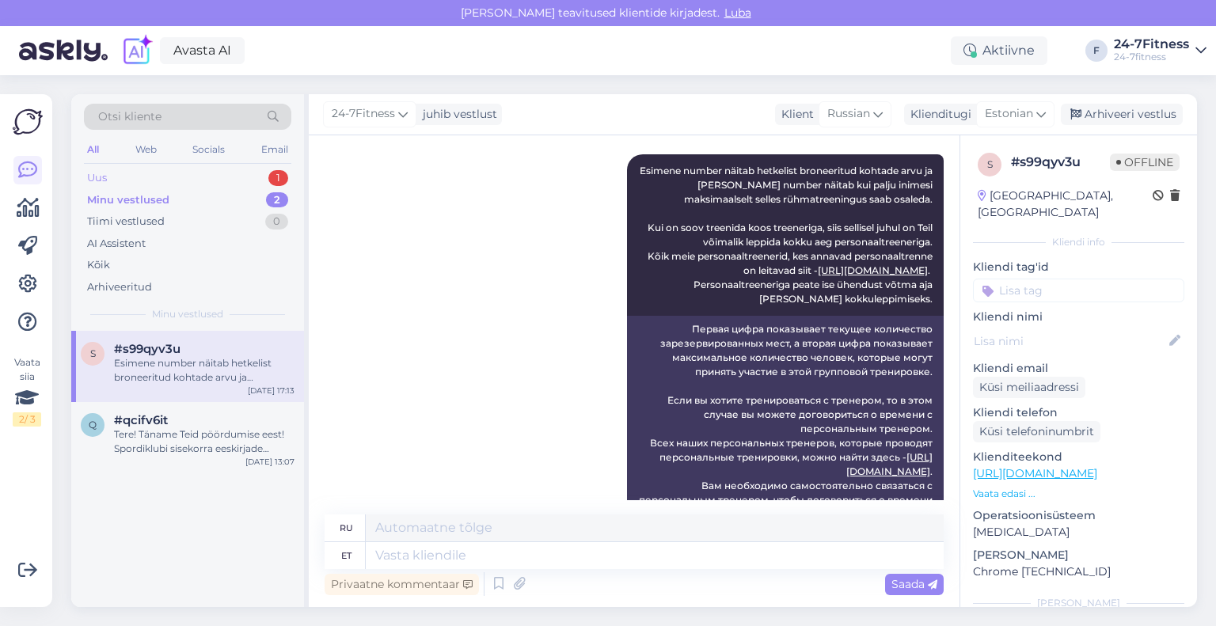
click at [168, 178] on div "Uus 1" at bounding box center [187, 178] width 207 height 22
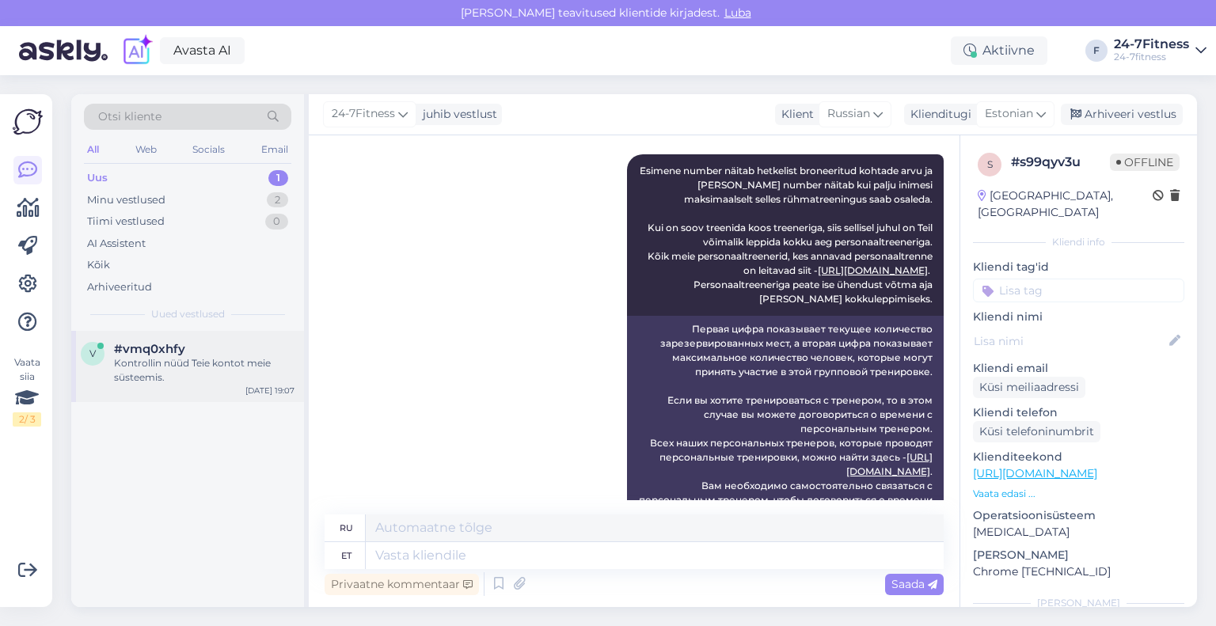
click at [180, 351] on span "#vmq0xhfy" at bounding box center [149, 349] width 71 height 14
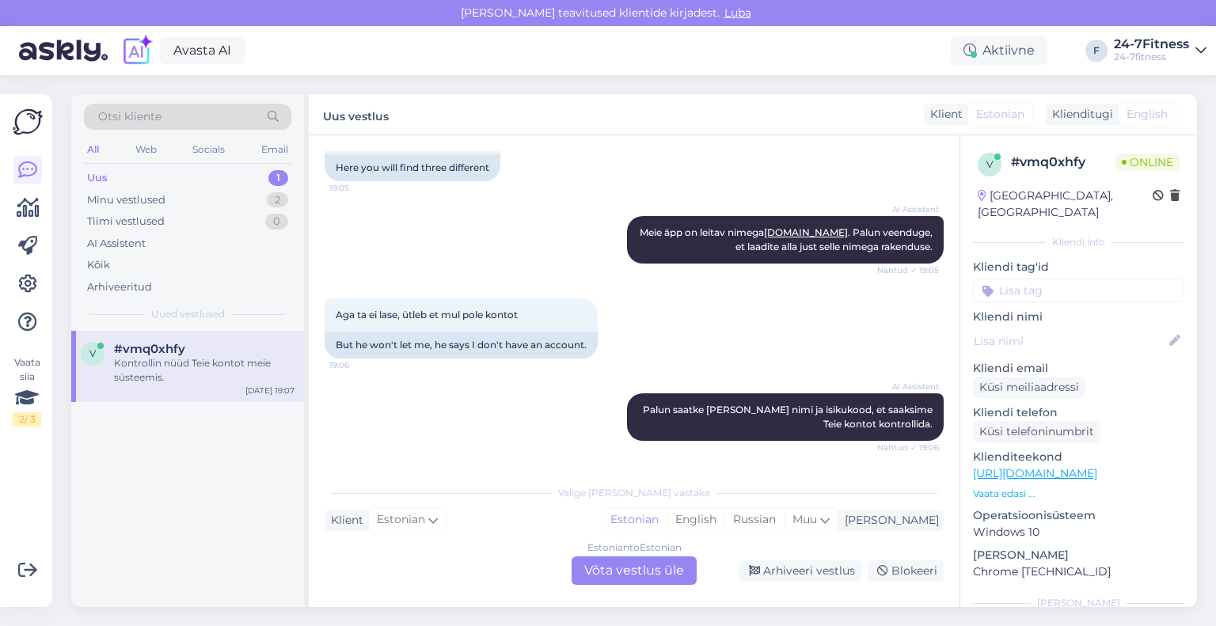
scroll to position [670, 0]
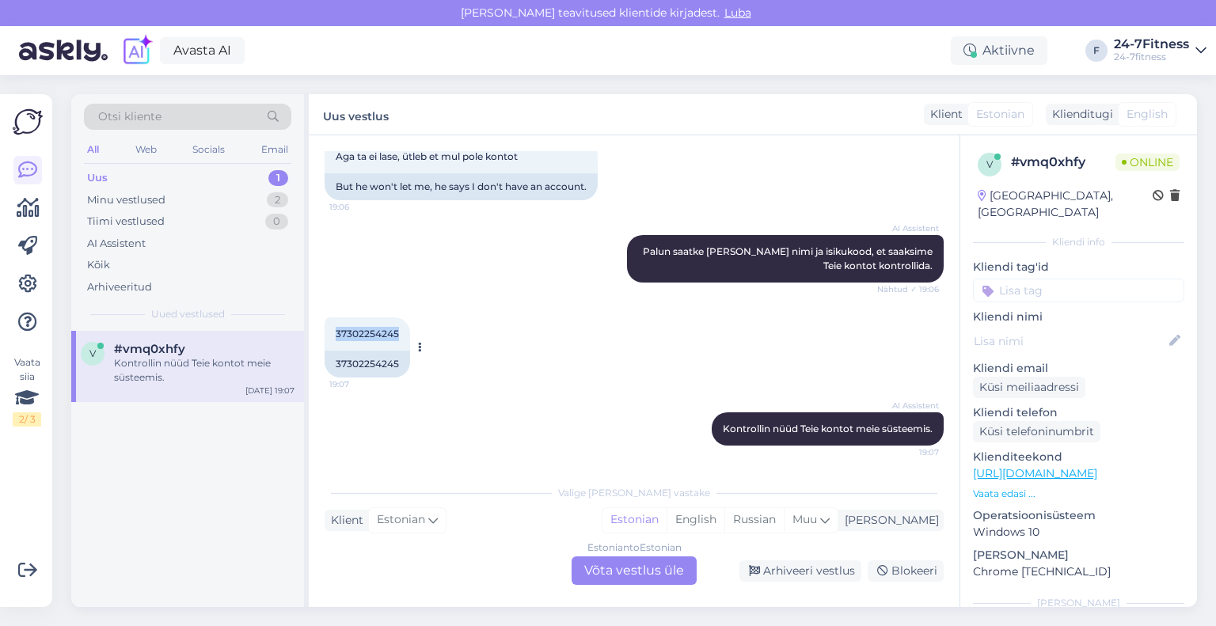
drag, startPoint x: 402, startPoint y: 336, endPoint x: 327, endPoint y: 335, distance: 75.2
click at [327, 335] on div "37302254245 19:07" at bounding box center [367, 333] width 85 height 33
copy span "37302254245"
click at [620, 567] on div "Estonian to Estonian Võta vestlus üle" at bounding box center [633, 570] width 125 height 28
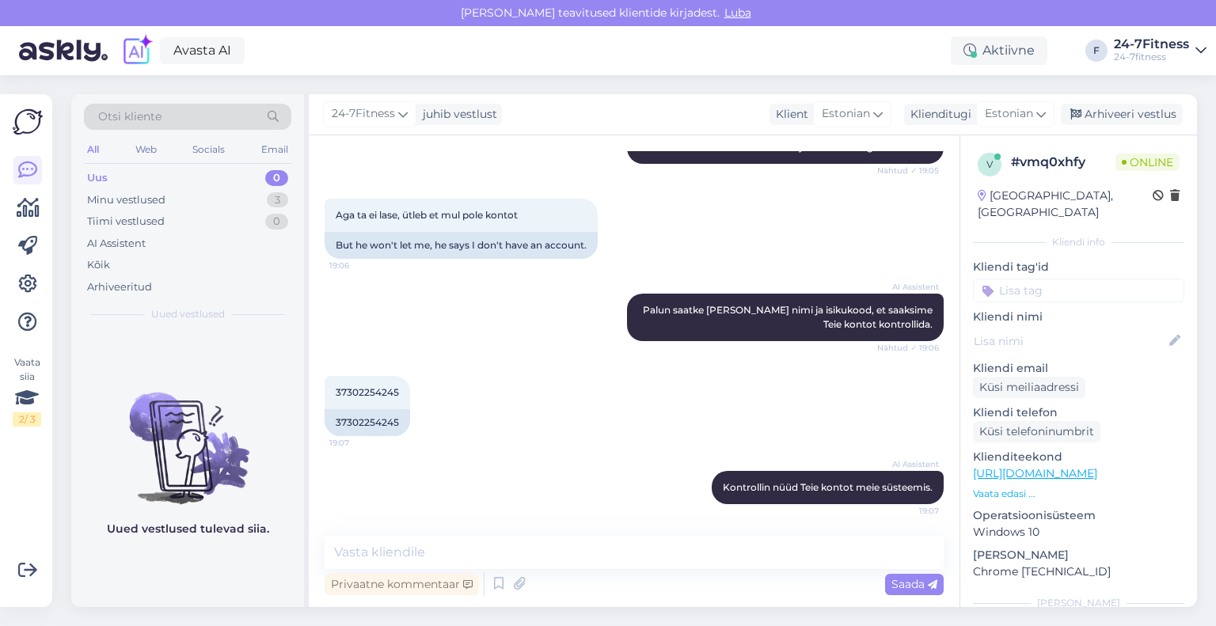
scroll to position [611, 0]
click at [522, 547] on textarea at bounding box center [634, 552] width 619 height 33
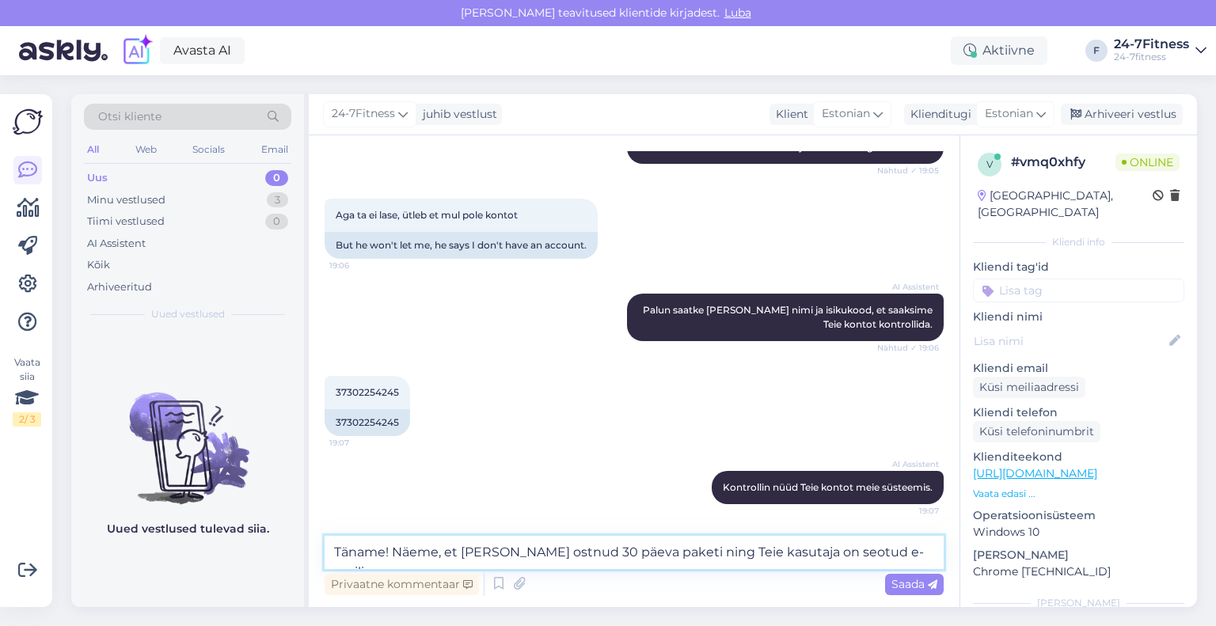
paste textarea "[EMAIL_ADDRESS][DOMAIN_NAME]"
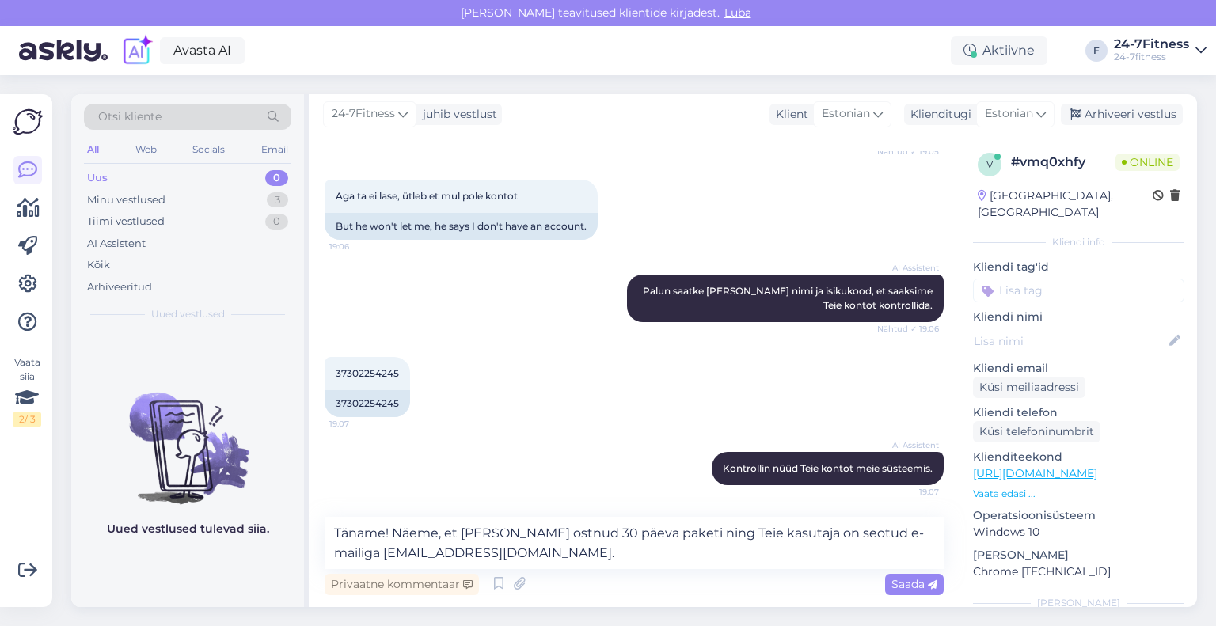
click at [450, 487] on div "AI Assistent Kontrollin nüüd Teie kontot meie süsteemis. 19:07" at bounding box center [634, 469] width 619 height 68
click at [521, 556] on textarea "Täname! Näeme, et [PERSON_NAME] ostnud 30 päeva paketi ning Teie kasutaja on se…" at bounding box center [634, 543] width 619 height 52
paste textarea "Mobiilirakenduse kasutamiseks tuleb sisse logida enda kasutajaga. Selleks, et m…"
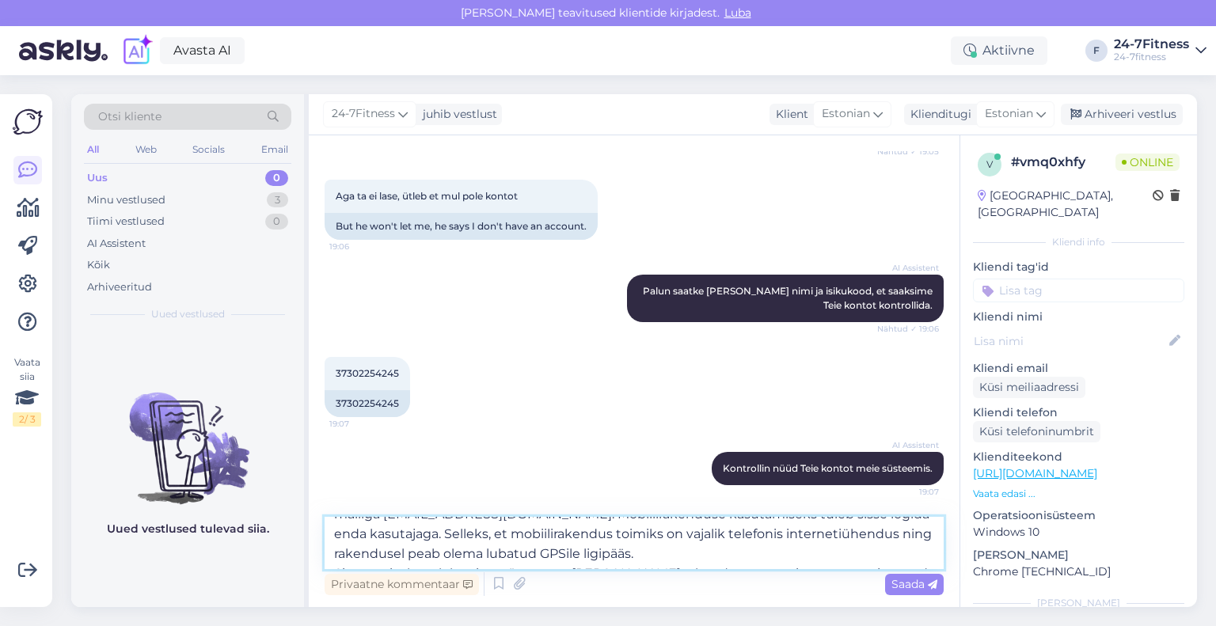
scroll to position [670, 0]
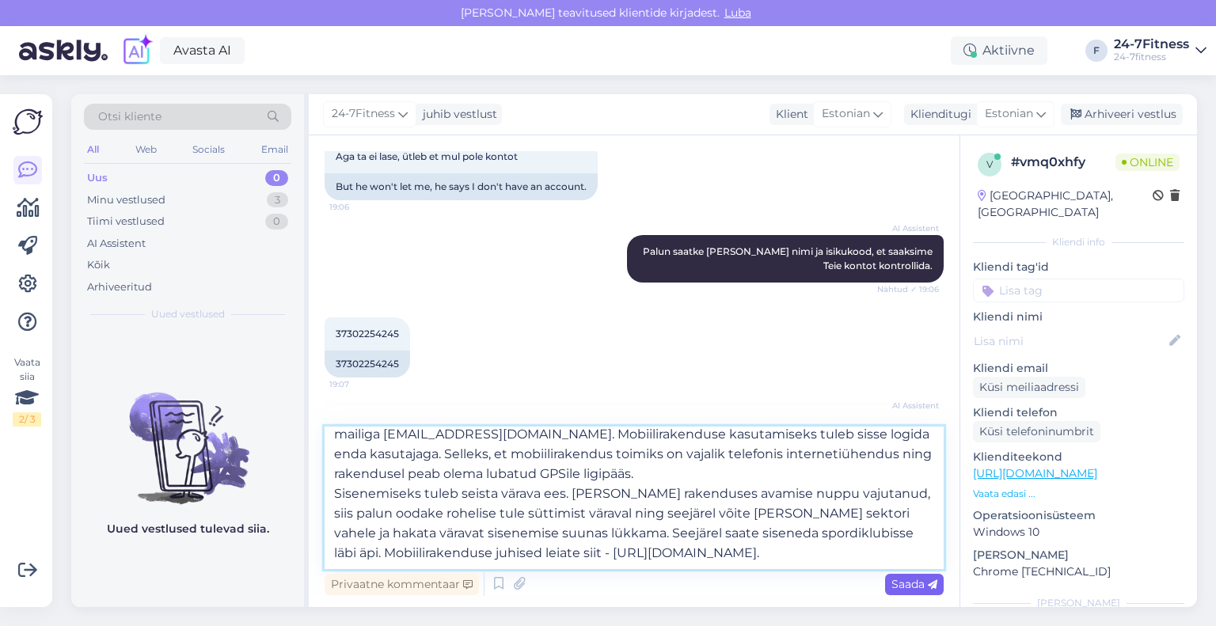
type textarea "Täname! Näeme, et [PERSON_NAME] ostnud 30 päeva paketi ning Teie kasutaja on se…"
click at [912, 591] on div "Saada" at bounding box center [914, 584] width 59 height 21
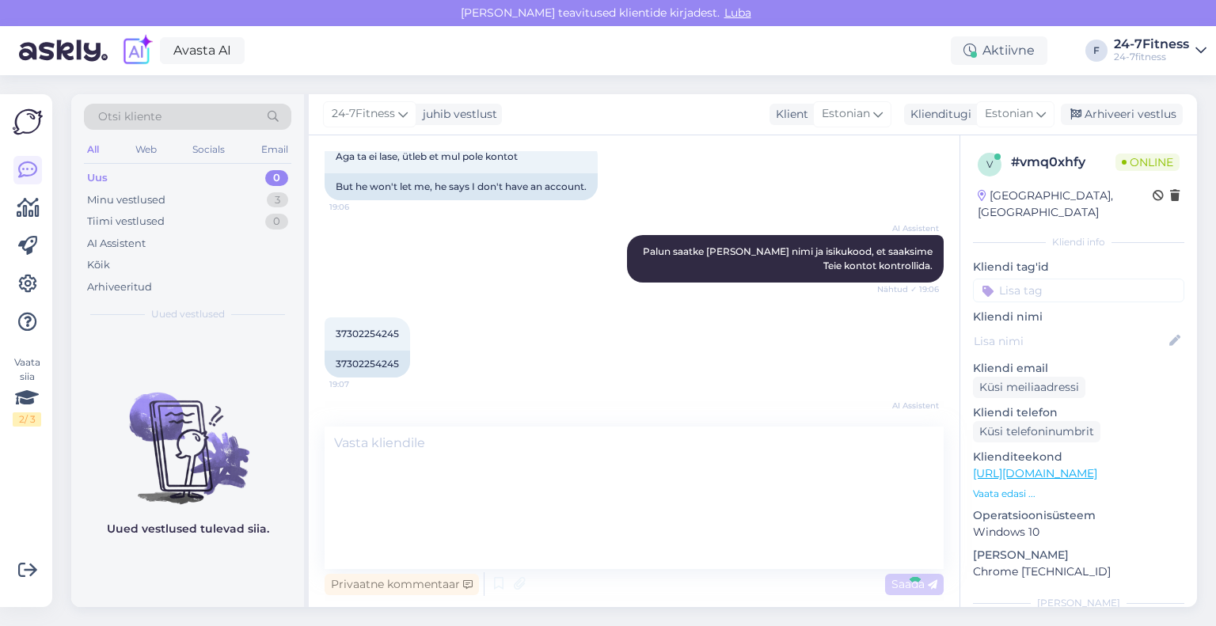
scroll to position [0, 0]
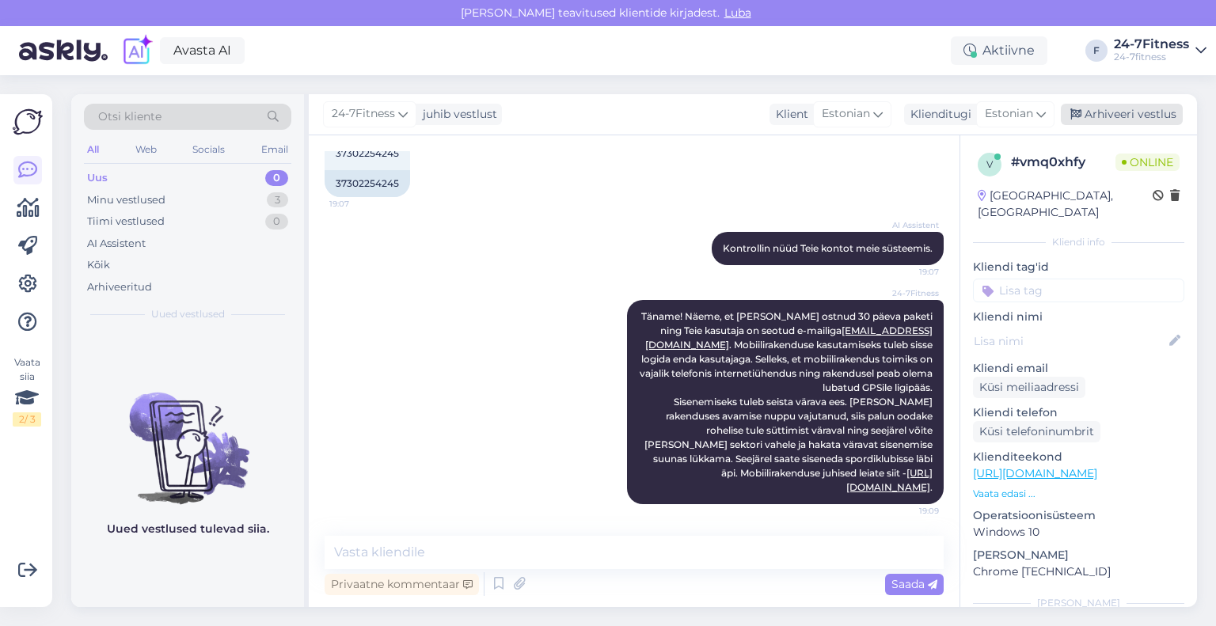
click at [1117, 112] on div "Arhiveeri vestlus" at bounding box center [1122, 114] width 122 height 21
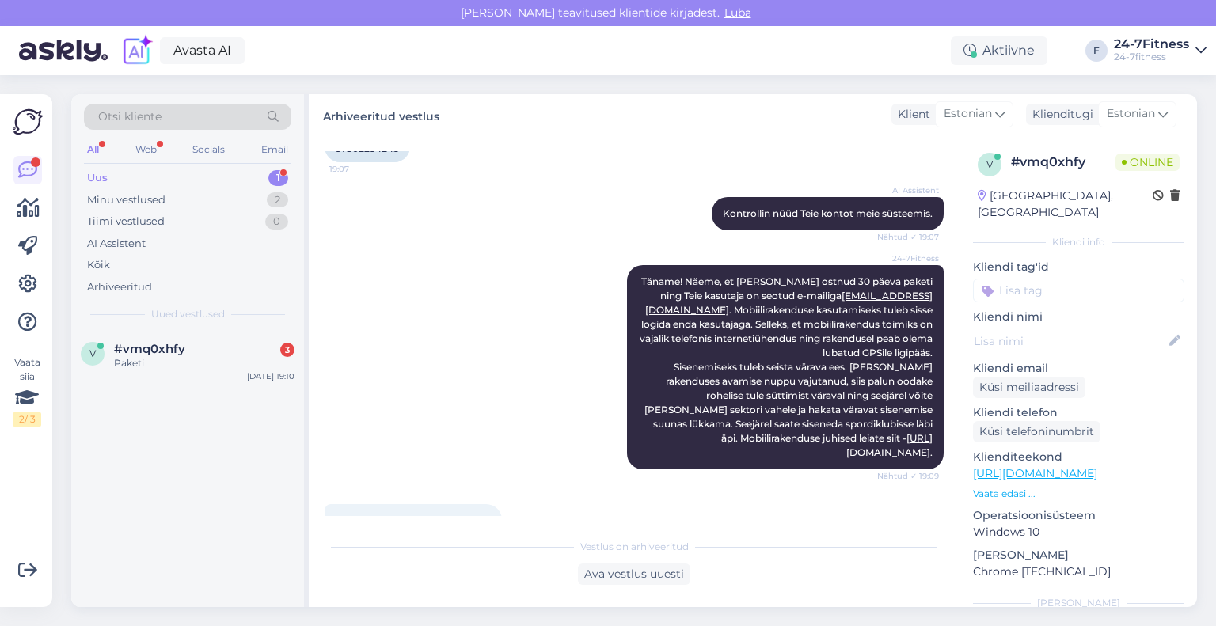
scroll to position [857, 0]
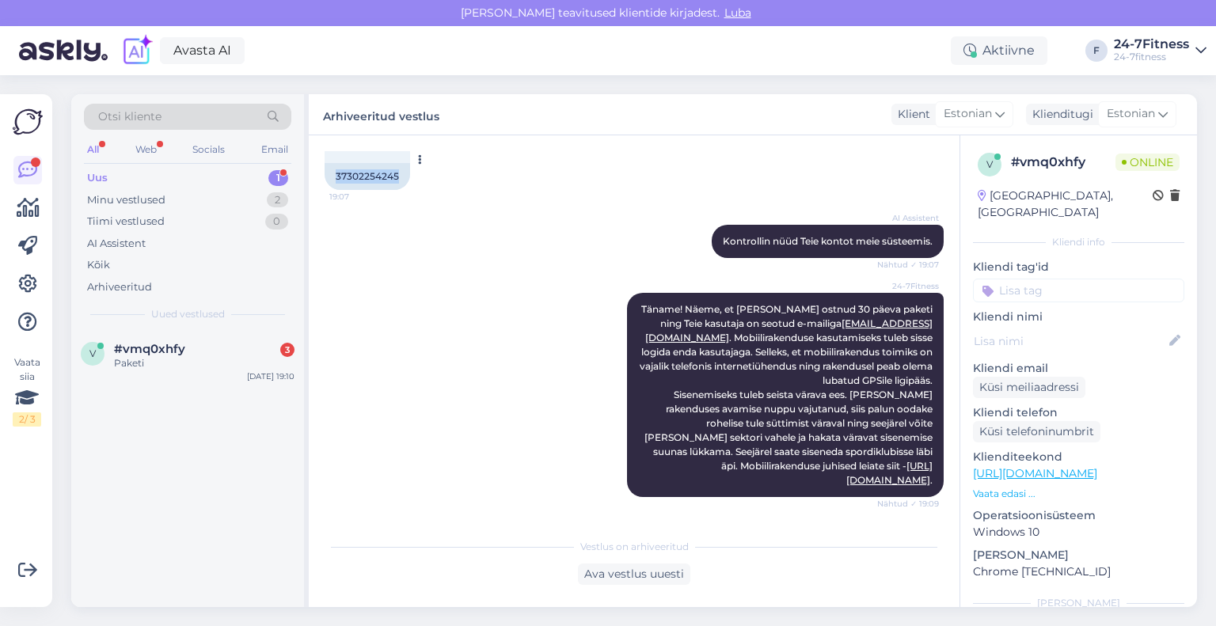
drag, startPoint x: 400, startPoint y: 171, endPoint x: 331, endPoint y: 186, distance: 70.5
click at [331, 186] on div "37302254245" at bounding box center [367, 176] width 85 height 27
copy div "37302254245"
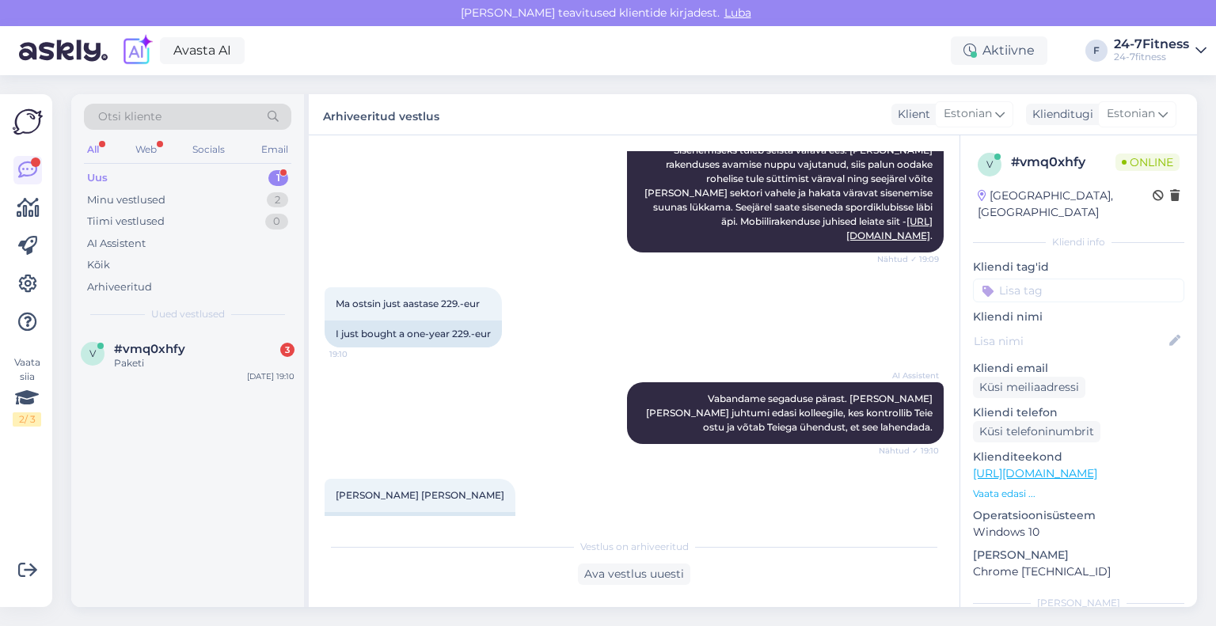
scroll to position [1331, 0]
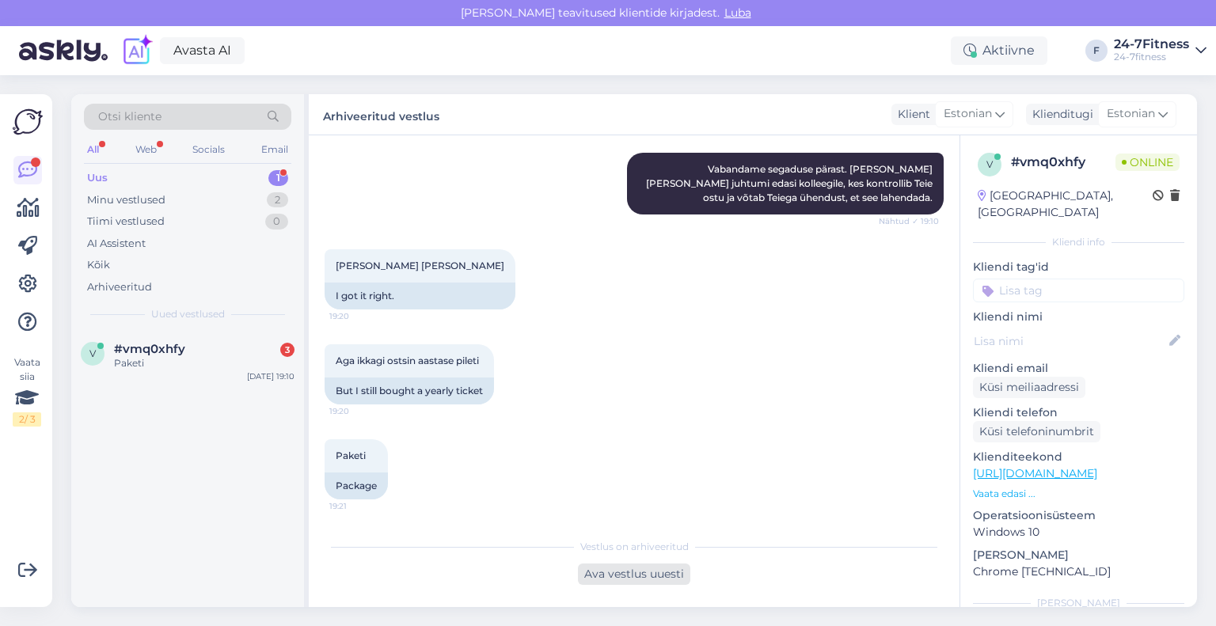
click at [643, 571] on div "Ava vestlus uuesti" at bounding box center [634, 574] width 112 height 21
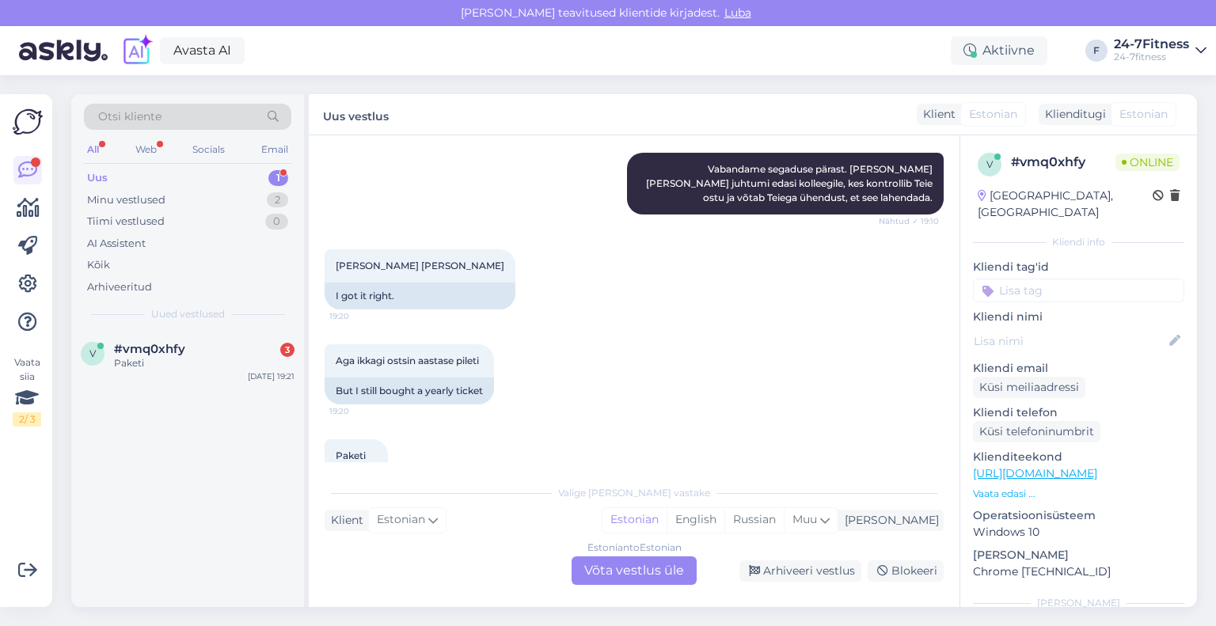
click at [605, 575] on div "Estonian to Estonian Võta vestlus üle" at bounding box center [633, 570] width 125 height 28
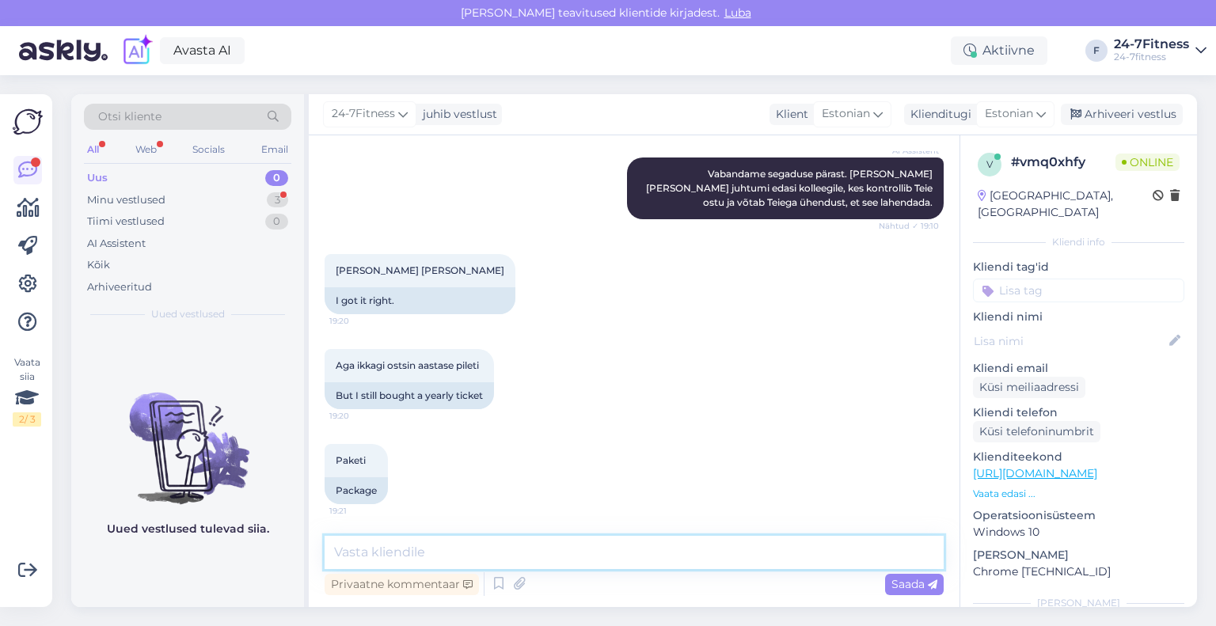
click at [524, 556] on textarea at bounding box center [634, 552] width 619 height 33
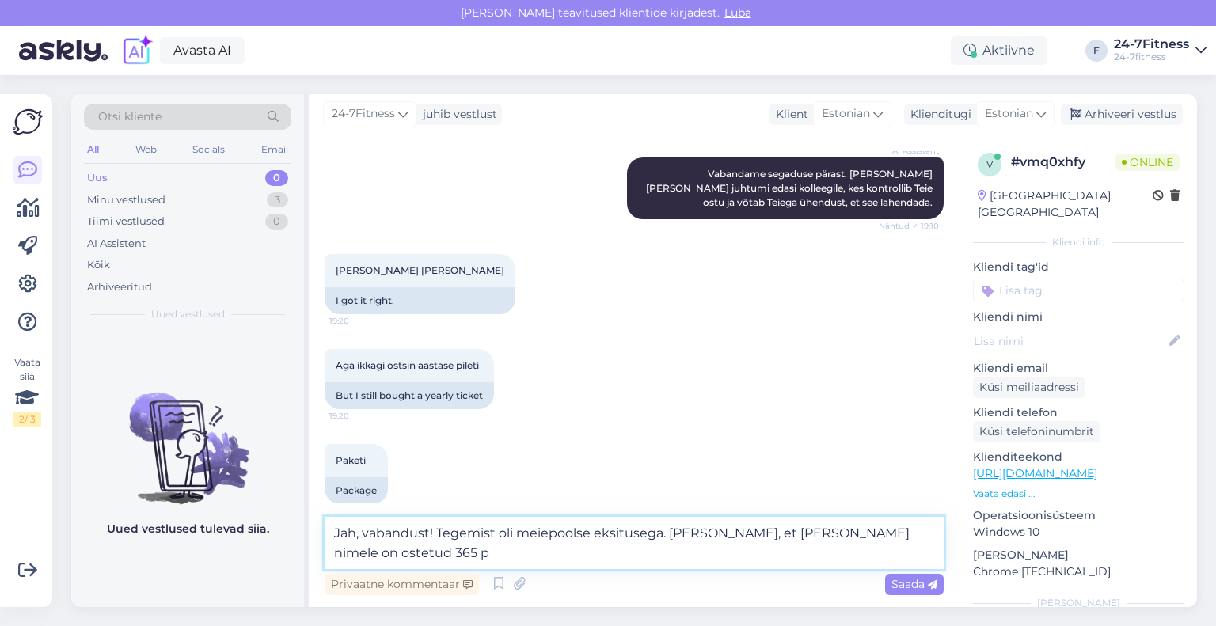
scroll to position [1331, 0]
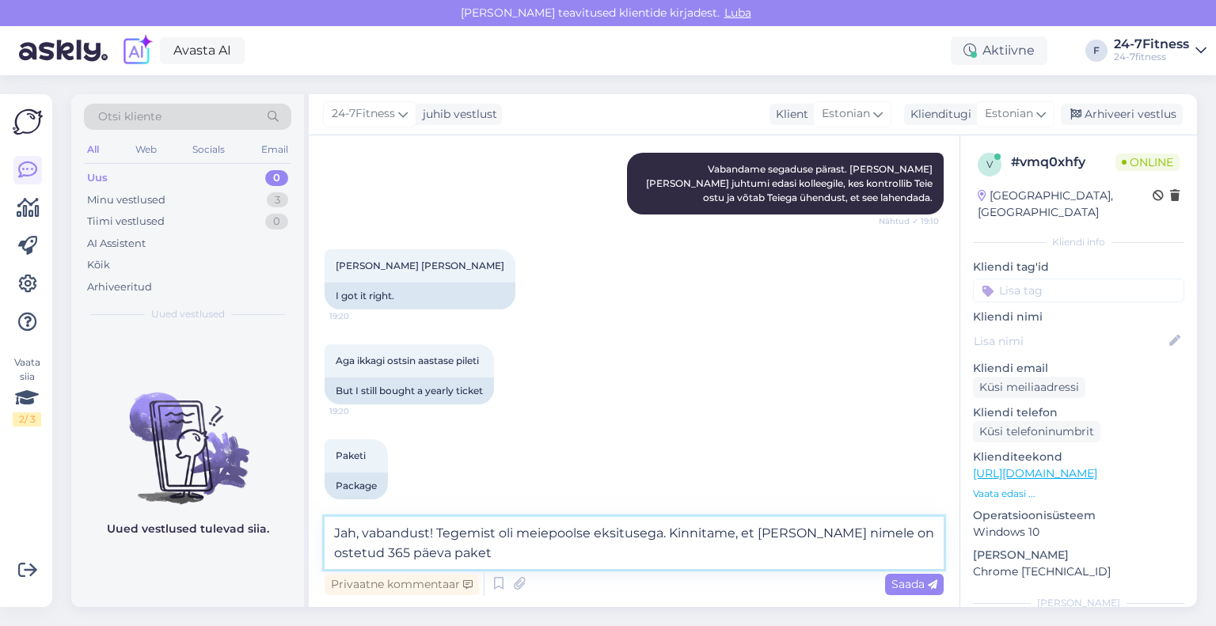
type textarea "Jah, vabandust! Tegemist oli meiepoolse eksitusega. Kinnitame, et [PERSON_NAME]…"
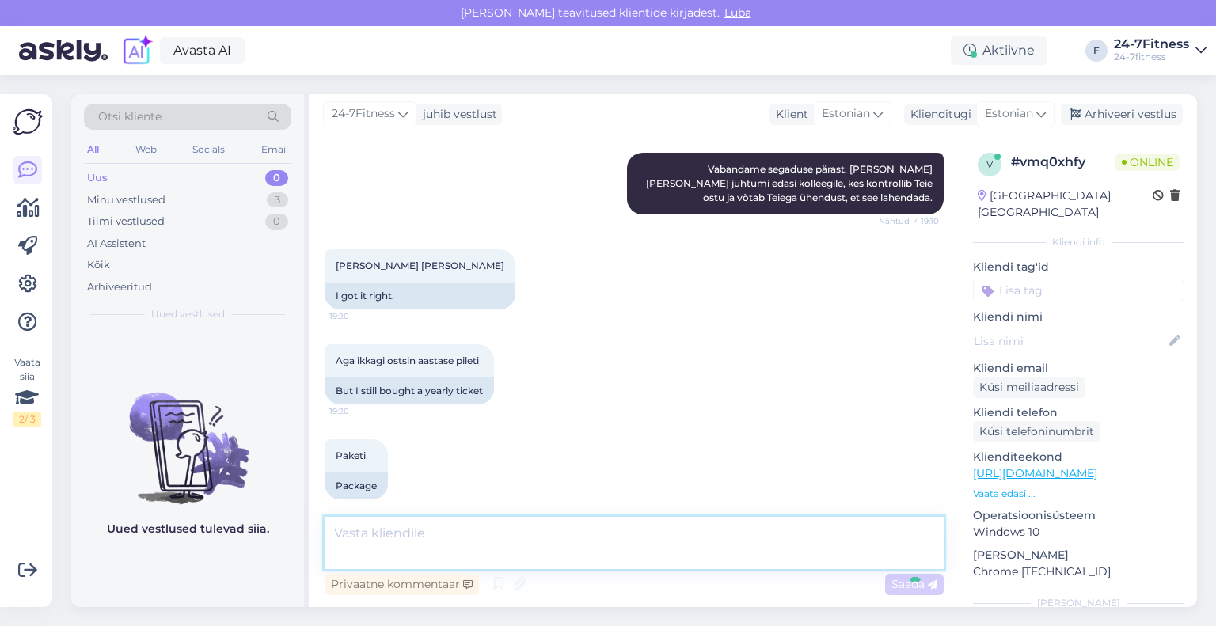
scroll to position [1409, 0]
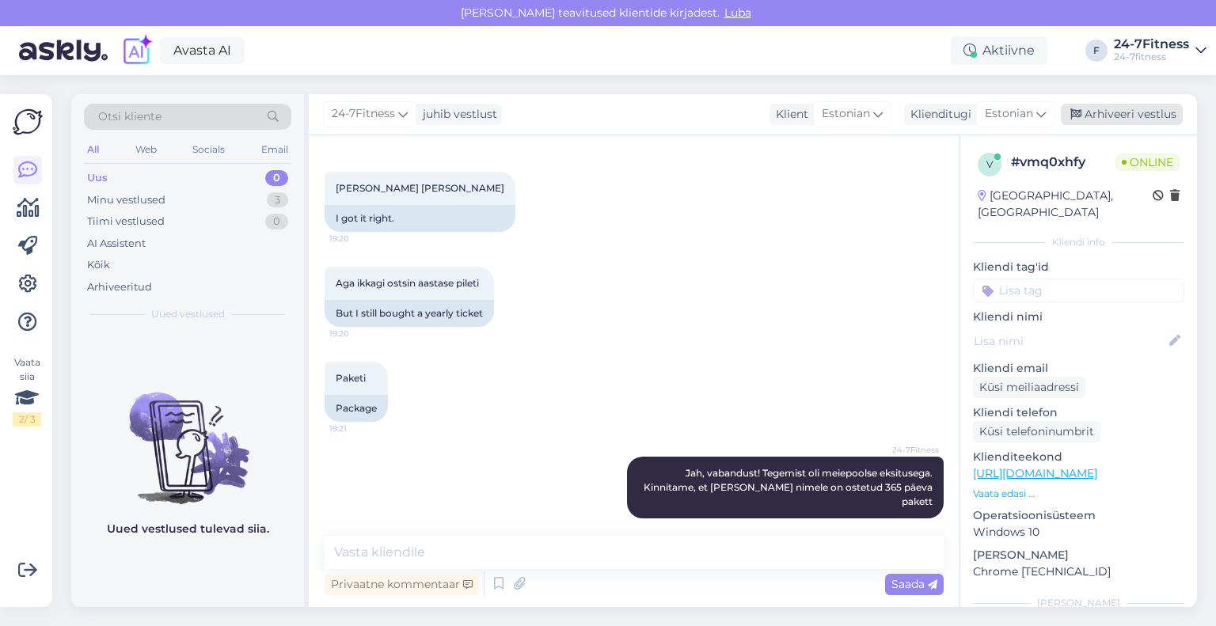
click at [1097, 108] on div "Arhiveeri vestlus" at bounding box center [1122, 114] width 122 height 21
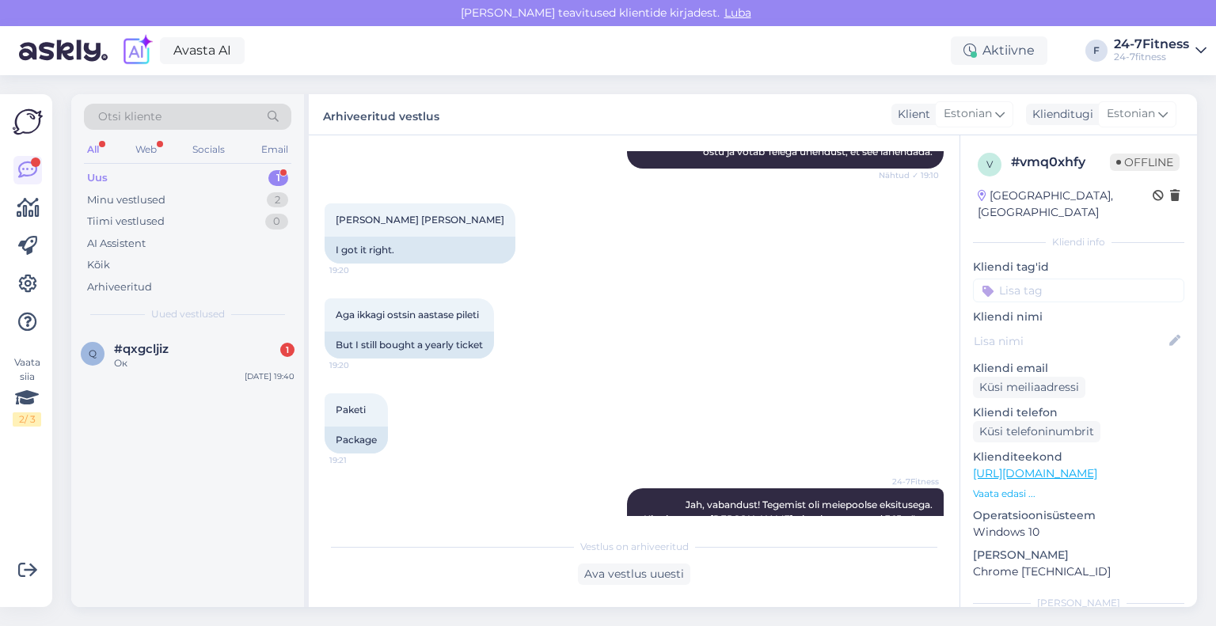
scroll to position [1414, 0]
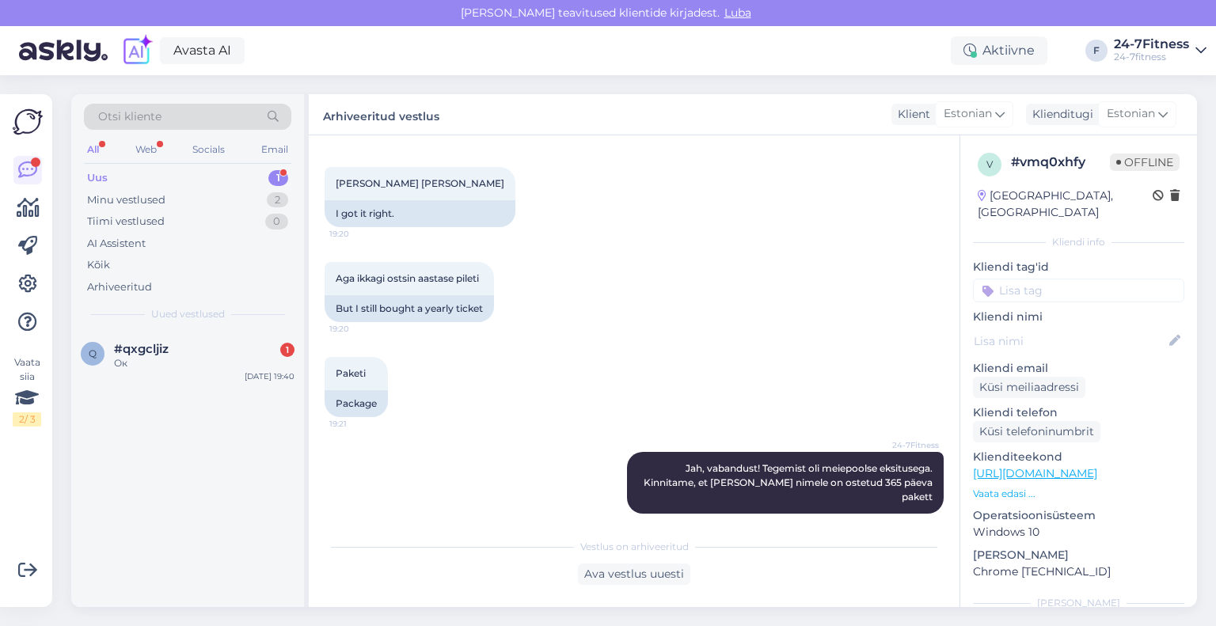
click at [155, 179] on div "Uus 1" at bounding box center [187, 178] width 207 height 22
click at [150, 353] on span "#qxgcljiz" at bounding box center [141, 349] width 55 height 14
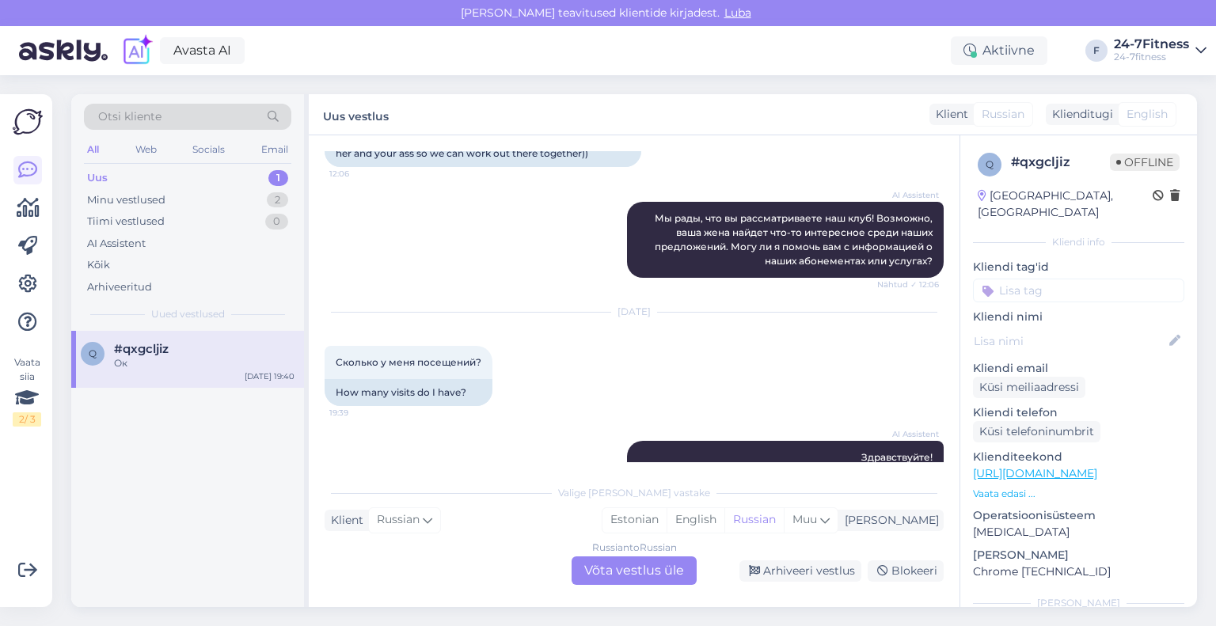
scroll to position [1667, 0]
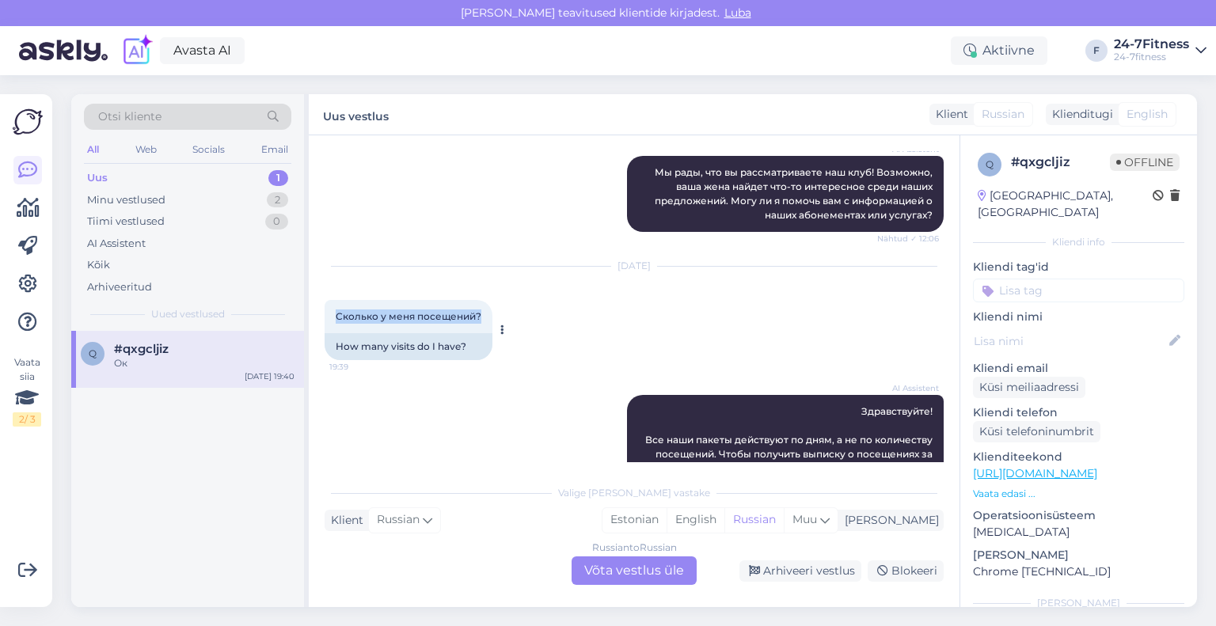
drag, startPoint x: 477, startPoint y: 301, endPoint x: 331, endPoint y: 304, distance: 146.5
click at [331, 304] on div "Сколько у меня посещений? 19:39" at bounding box center [409, 316] width 168 height 33
copy span "Сколько у меня посещений?"
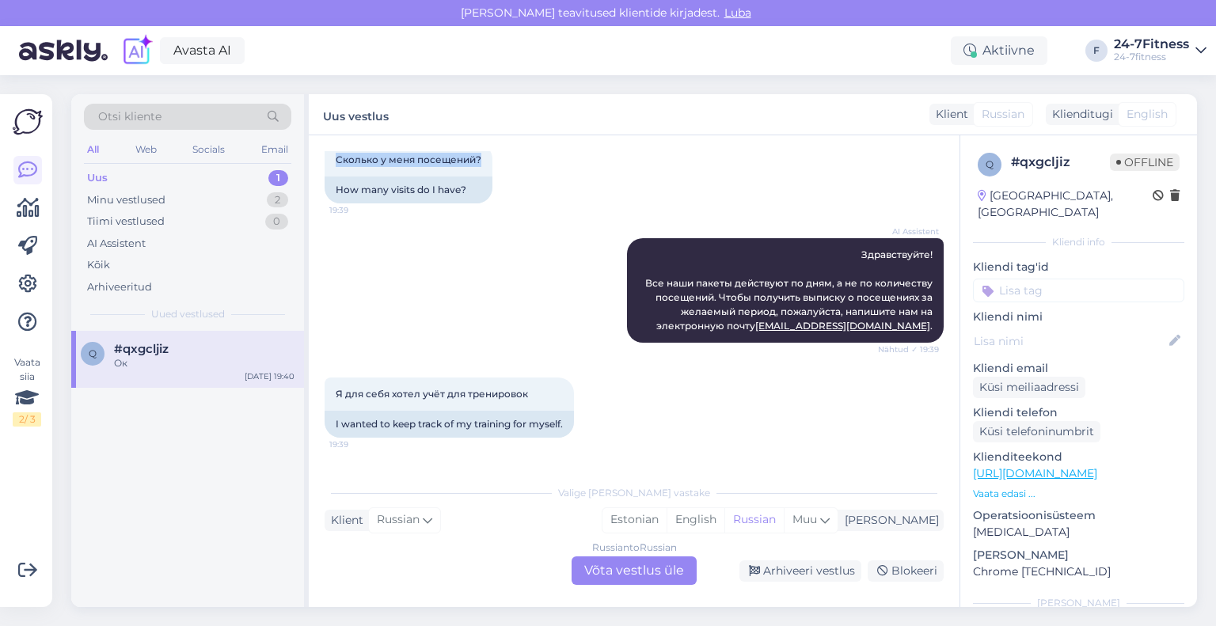
scroll to position [1825, 0]
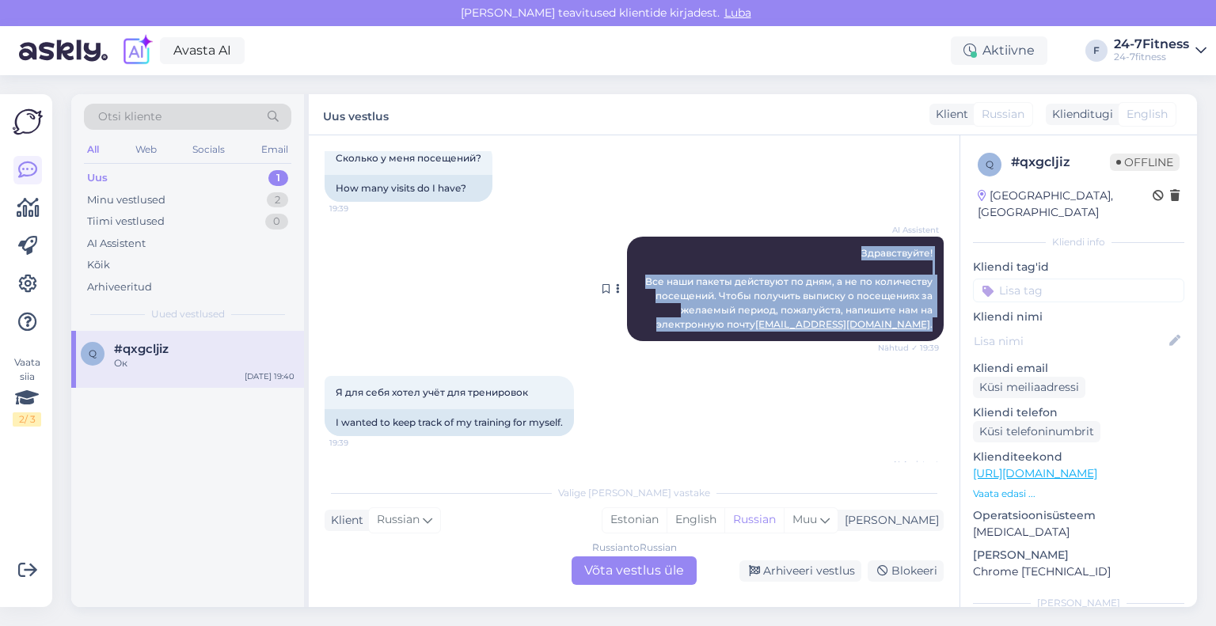
drag, startPoint x: 931, startPoint y: 309, endPoint x: 822, endPoint y: 242, distance: 127.2
click at [822, 242] on div "AI Assistent Здравствуйте! Все наши пакеты действуют по дням, а не по количеств…" at bounding box center [785, 289] width 317 height 104
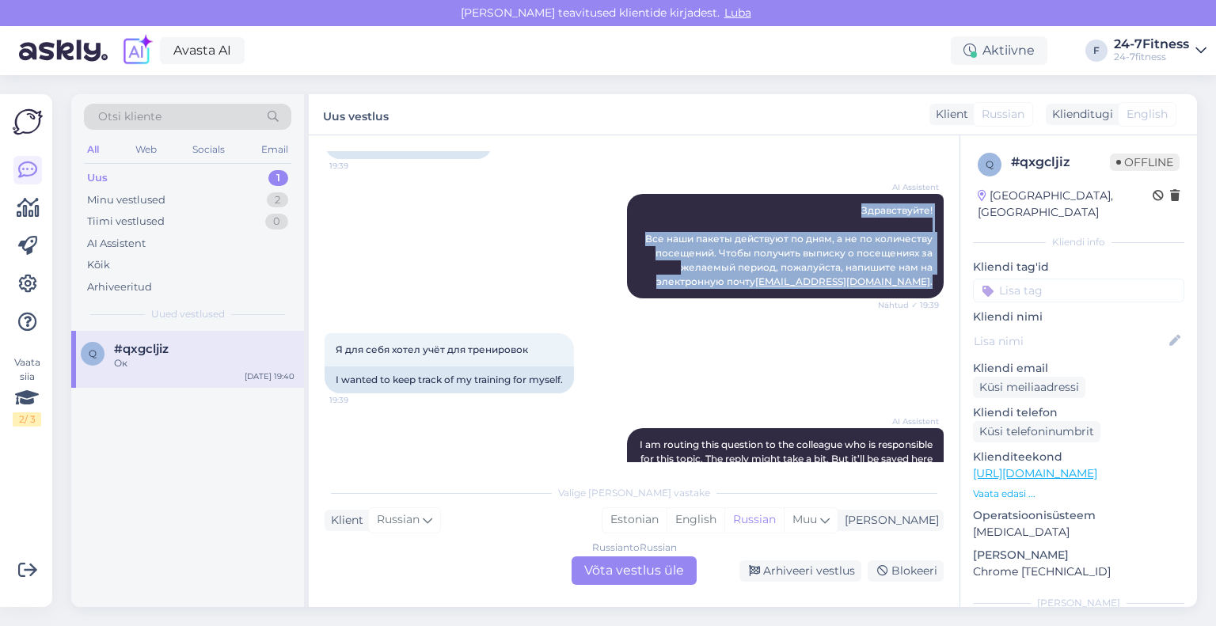
scroll to position [1904, 0]
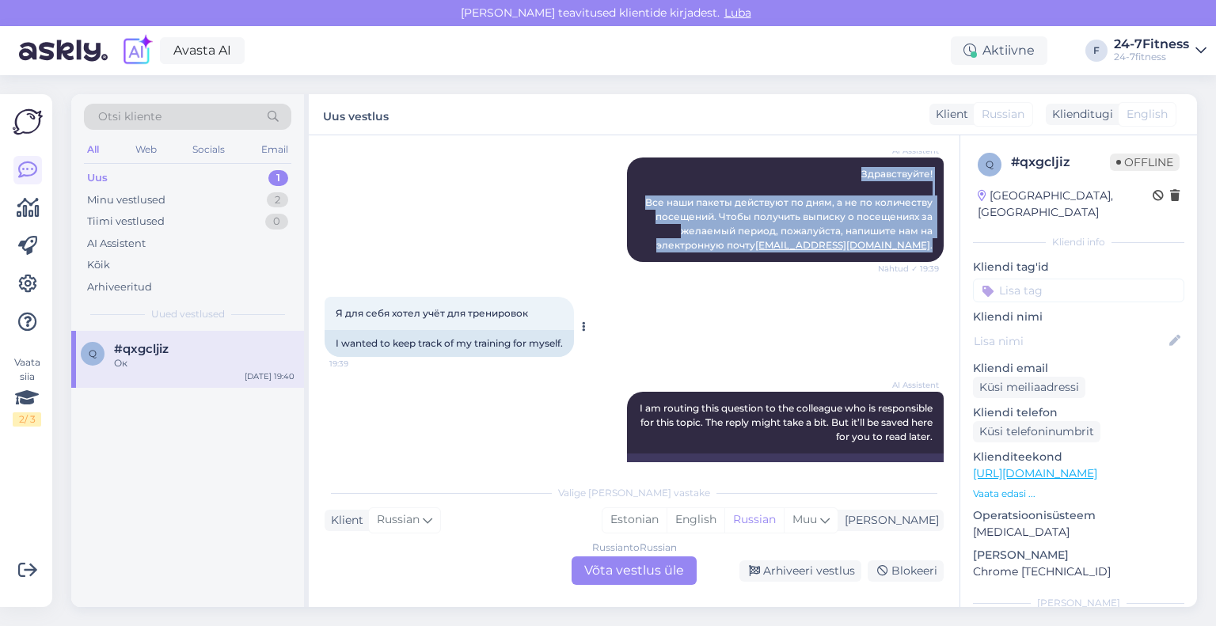
drag, startPoint x: 547, startPoint y: 294, endPoint x: 335, endPoint y: 293, distance: 212.1
click at [335, 297] on div "Я для себя хотел учёт для тренировок 19:39" at bounding box center [449, 313] width 249 height 33
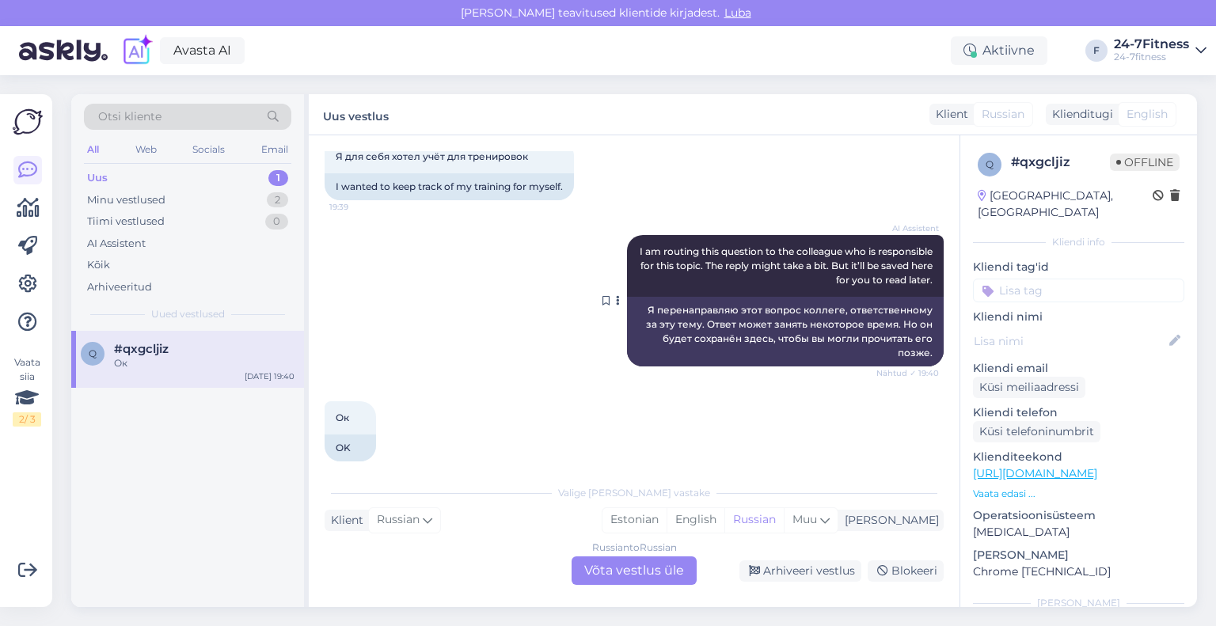
scroll to position [2063, 0]
click at [592, 569] on div "Russian to Russian Võta vestlus üle" at bounding box center [633, 570] width 125 height 28
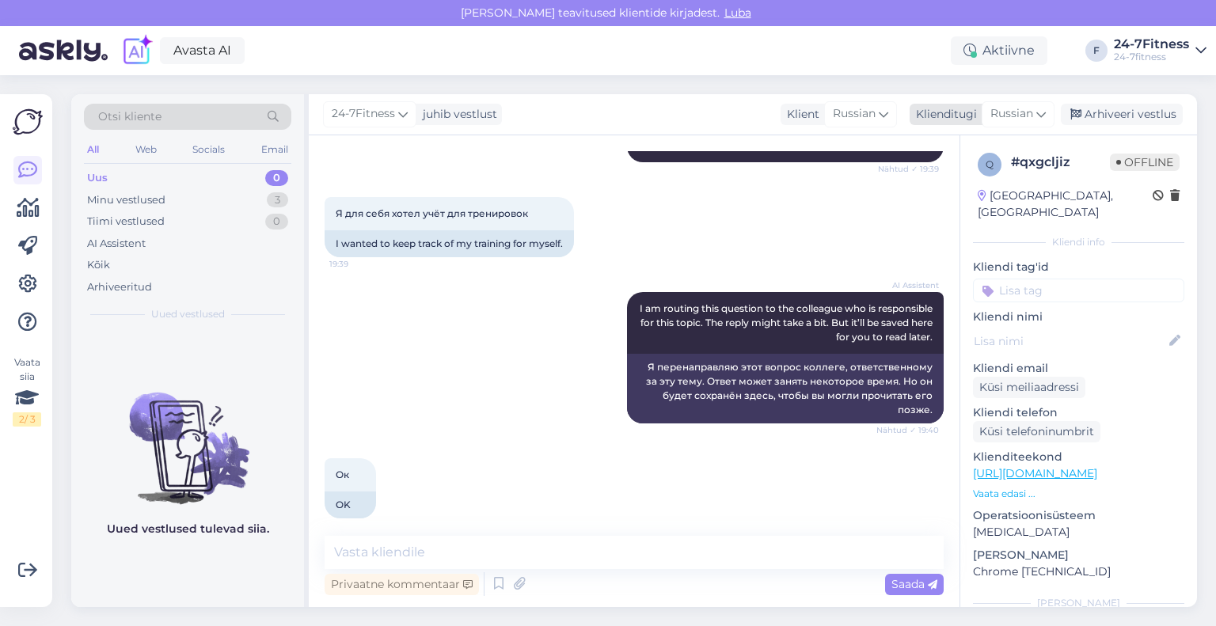
click at [967, 121] on div "Klienditugi" at bounding box center [942, 114] width 67 height 17
click at [972, 183] on link "Estonian" at bounding box center [982, 184] width 174 height 25
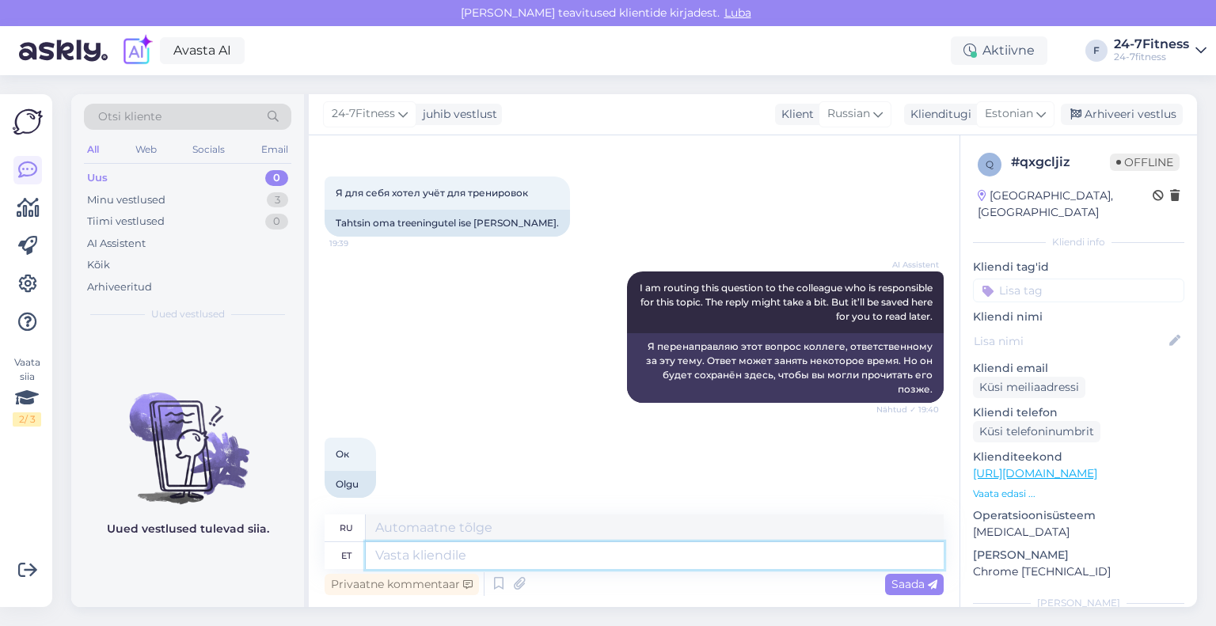
click at [521, 552] on textarea at bounding box center [655, 555] width 578 height 27
type textarea "Tere!"
type textarea "Привет!"
type textarea "Tere! Täname"
type textarea "Привет! [GEOGRAPHIC_DATA]."
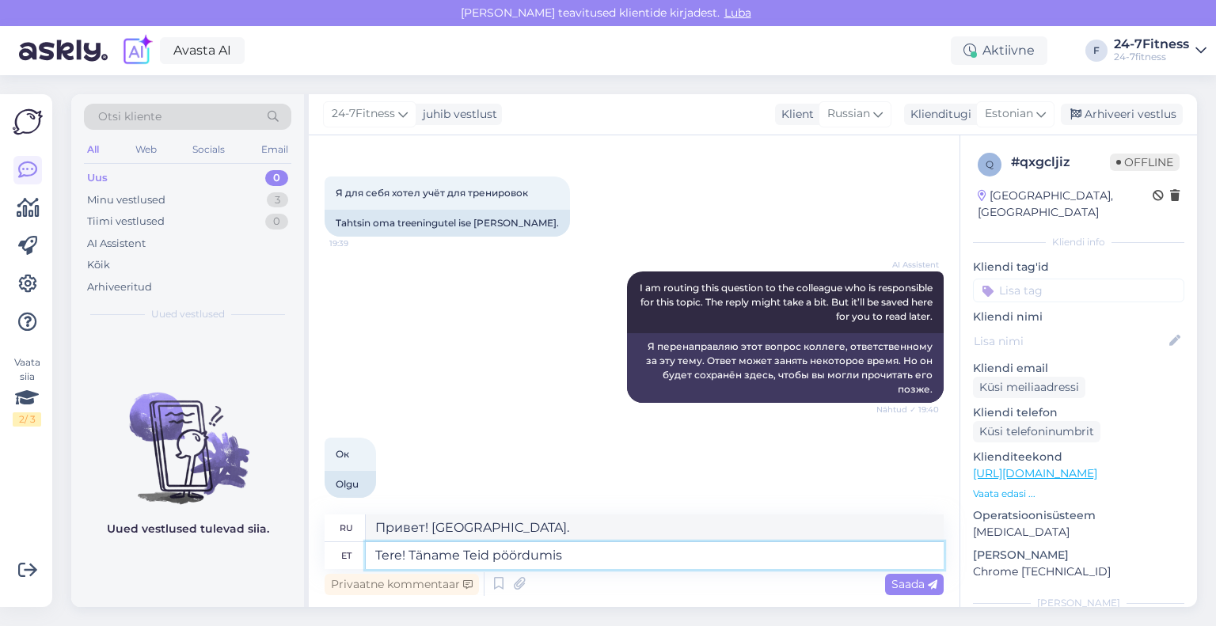
type textarea "Tere! Täname Teid pöördumis"
type textarea "Здравствуйте! Спасибо, что обратились к нам."
type textarea "Tere! Täname Teid pöördumise eest!"
type textarea "Здравствуйте! Спасибо, что обратились к нам!"
type textarea "Tere! Täname Teid pöördumise eest! [PERSON_NAME]"
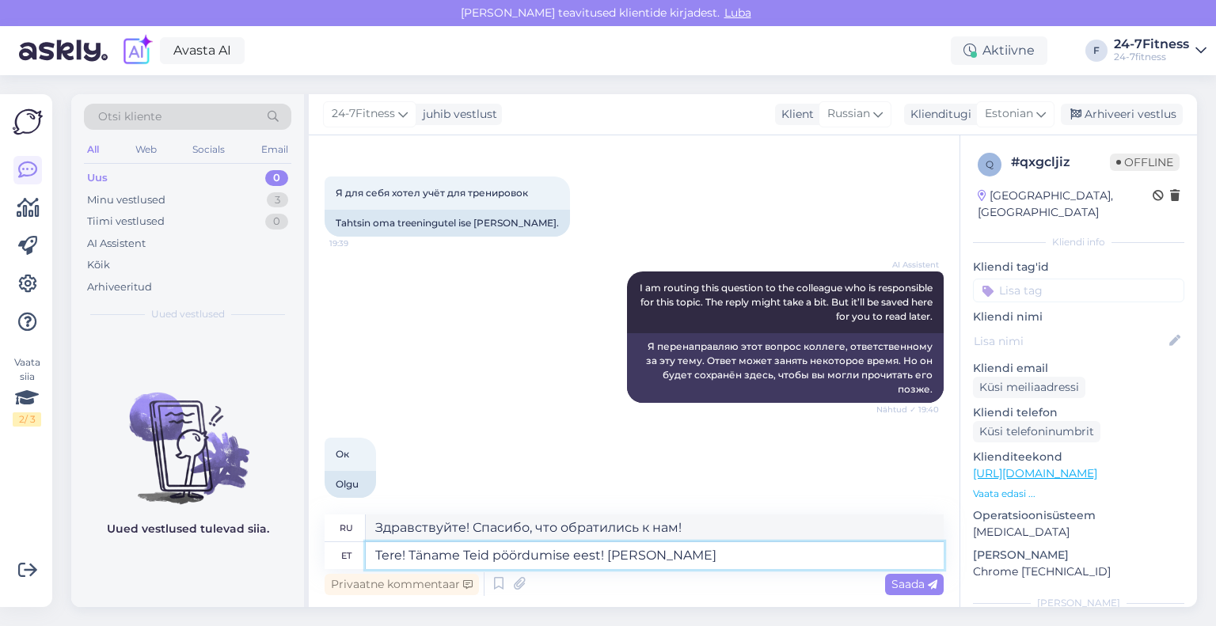
type textarea "Здравствуйте! Спасибо, что связались с нами! Если"
type textarea "Tere! Täname Teid pöördumise eest! Kui Te soo"
type textarea "Здравствуйте! Спасибо, что связались с нами! Если вы"
type textarea "Tere! Täname Teid pöördumise eest! Kui Te soovite end"
type textarea "Здравствуйте! Спасибо, что связались с нами! Если вы хотите"
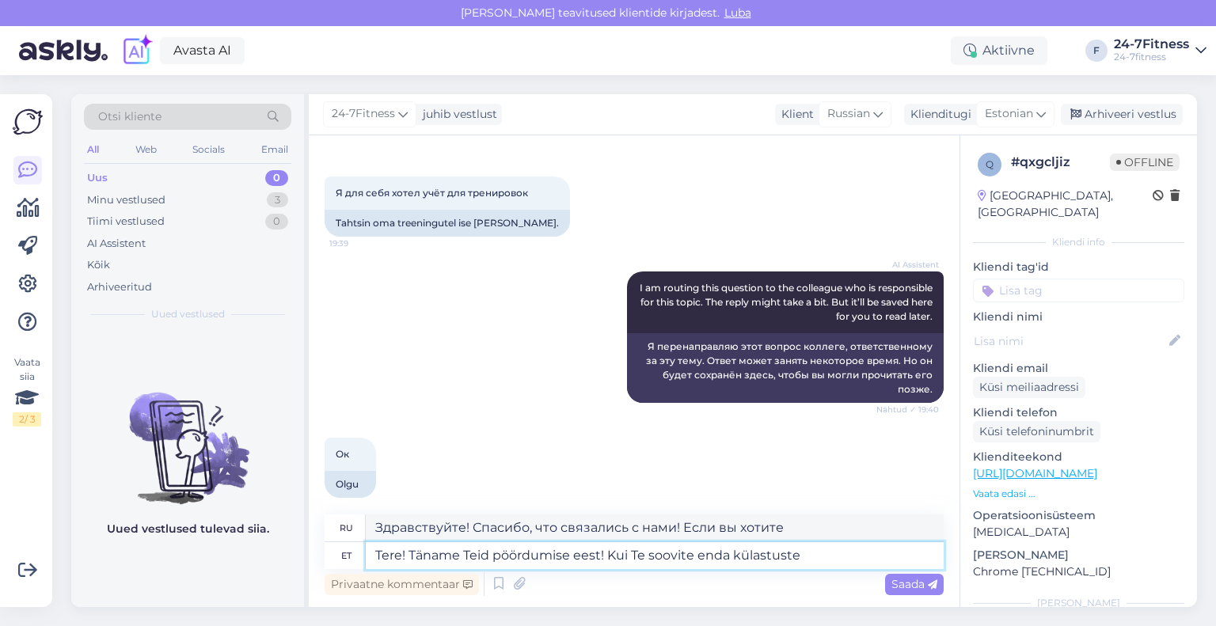
type textarea "Tere! Täname Teid pöördumise eest! Kui Te soovite enda külastuste v"
type textarea "Здравствуйте! Спасибо, что связались с нами! Если вы хотите запланировать визит,"
type textarea "Tere! Täname Teid pöördumise eest! Kui Te soovite enda külastuste väljavõtet, si"
type textarea "Здравствуйте! Спасибо, что связались с нами! Если вы хотите получить отчёт о св…"
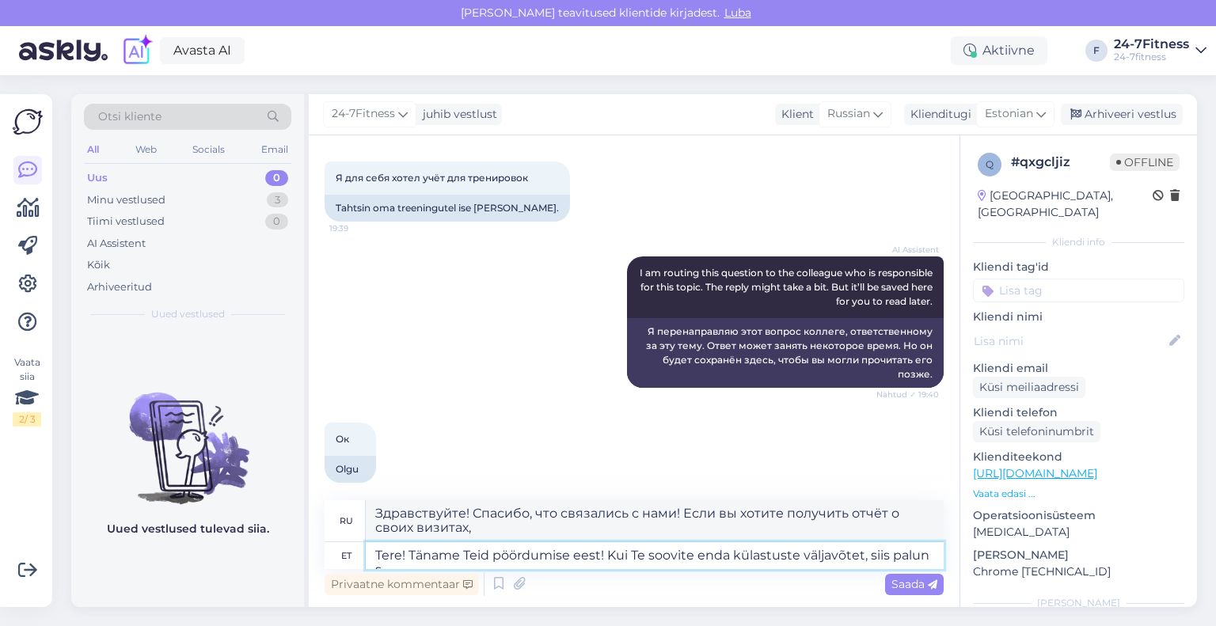
type textarea "Tere! Täname Teid pöördumise eest! Kui Te soovite enda külastuste väljavõtet, s…"
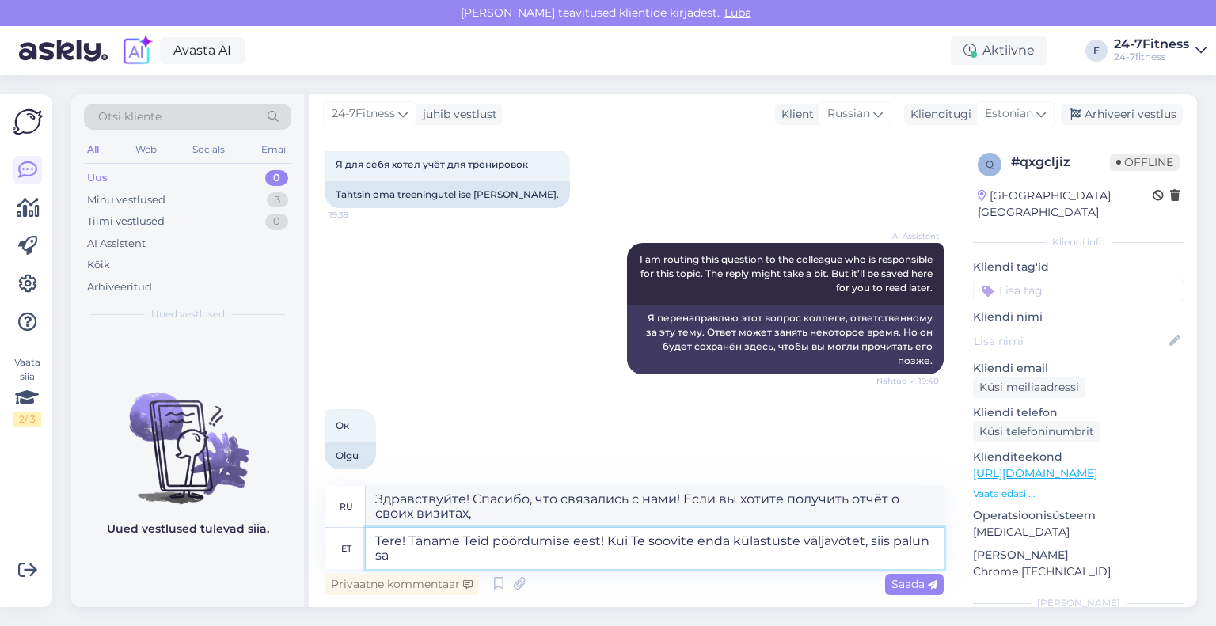
type textarea "Здравствуйте! Спасибо, что связались с нами! Если вы хотите получить отчёт о св…"
type textarea "Tere! Täname Teid pöördumise eest! Kui Te soovite enda külastuste väljavõtet, s…"
type textarea "Здравствуйте! Спасибо, что связались с нами! Если вы хотите получить отчёт о св…"
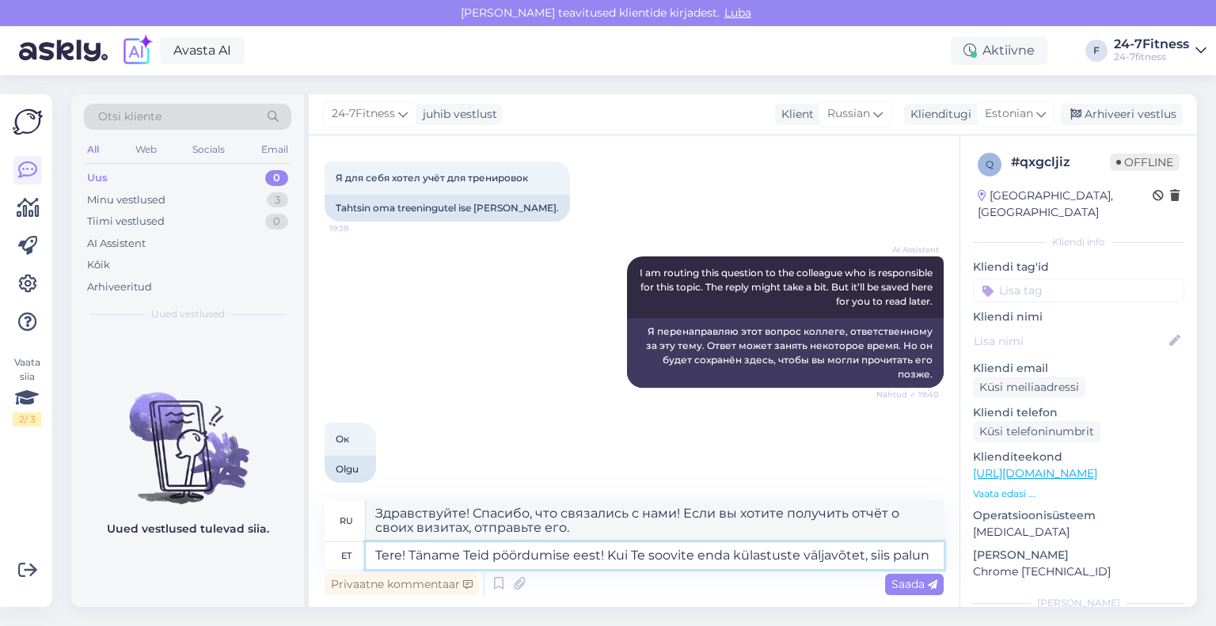
type textarea "Tere! Täname Teid pöördumise eest! Kui Te soovite enda külastuste väljavõtet, s…"
type textarea "Здравствуйте! Спасибо, что связались с нами! Если вы хотите получить отчёт о св…"
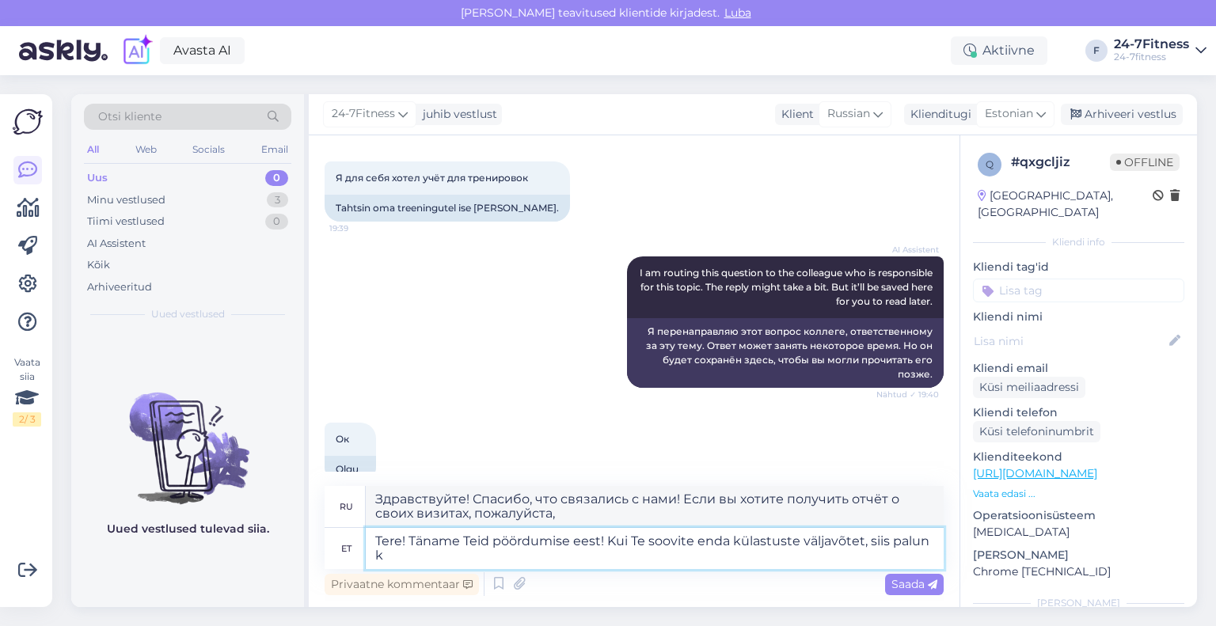
scroll to position [2067, 0]
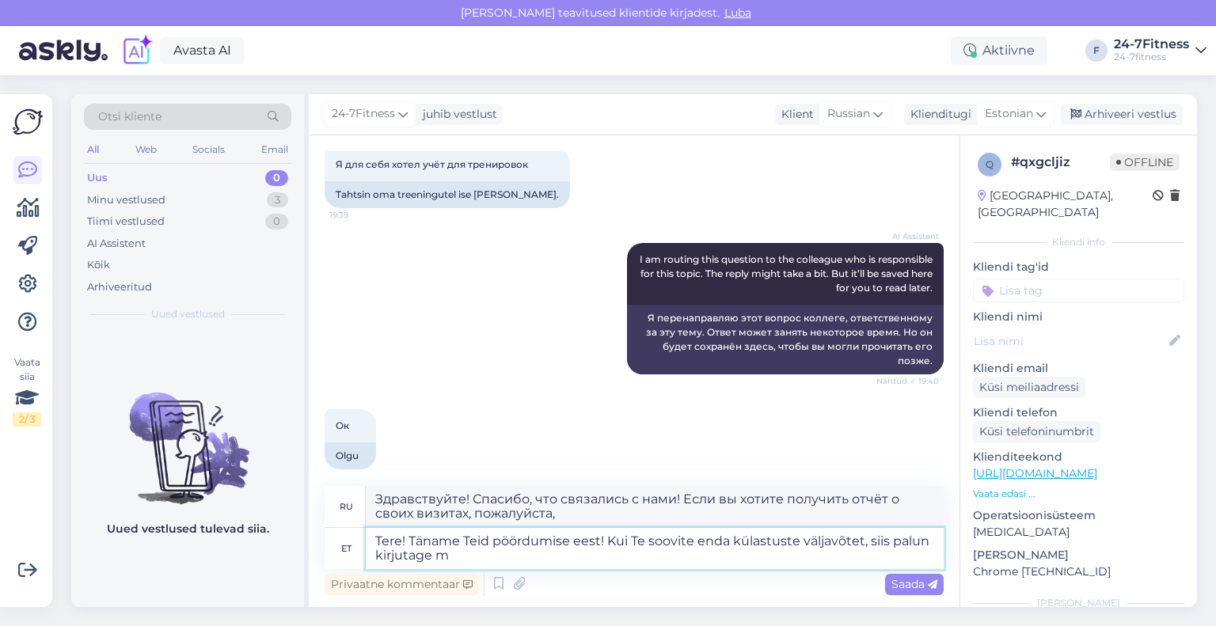
type textarea "Tere! Täname Teid pöördumise eest! Kui Te soovite enda külastuste väljavõtet, s…"
type textarea "Здравствуйте! Спасибо, что связались с нами! Если вам нужен отзыв о ваших визит…"
type textarea "Tere! Täname Teid pöördumise eest! Kui Te soovite enda külastuste väljavõtet, s…"
type textarea "Здравствуйте! Спасибо, что связались с нами! Если вы хотите получить отчёт о св…"
type textarea "Tere! Täname Teid pöördumise eest! Kui Te soovite enda külastuste väljavõtet, s…"
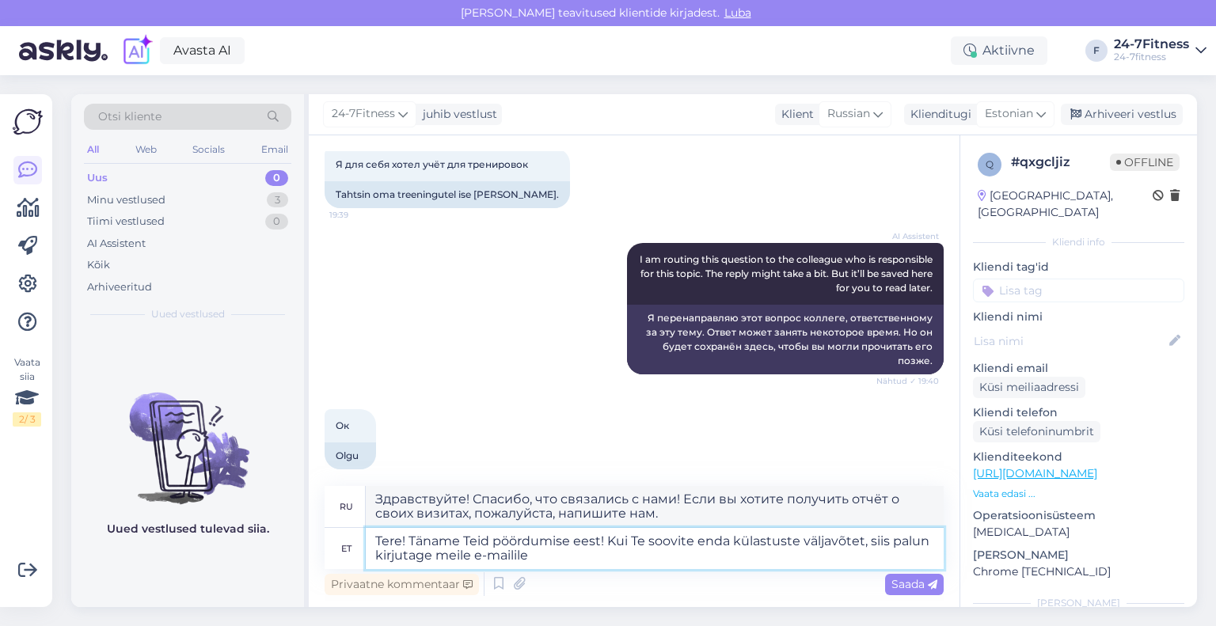
type textarea "Здравствуйте! Спасибо, что связались с нами! Если вы хотите получить отчёт о св…"
paste textarea "[EMAIL_ADDRESS][DOMAIN_NAME]"
type textarea "Tere! Täname Teid pöördumise eest! Kui Te soovite enda külastuste väljavõtet, s…"
type textarea "Здравствуйте! Спасибо, что связались с нами! Если вы хотите получить отчёт о св…"
type textarea "Tere! Täname Teid pöördumise eest! Kui Te soovite enda külastuste väljavõtet, s…"
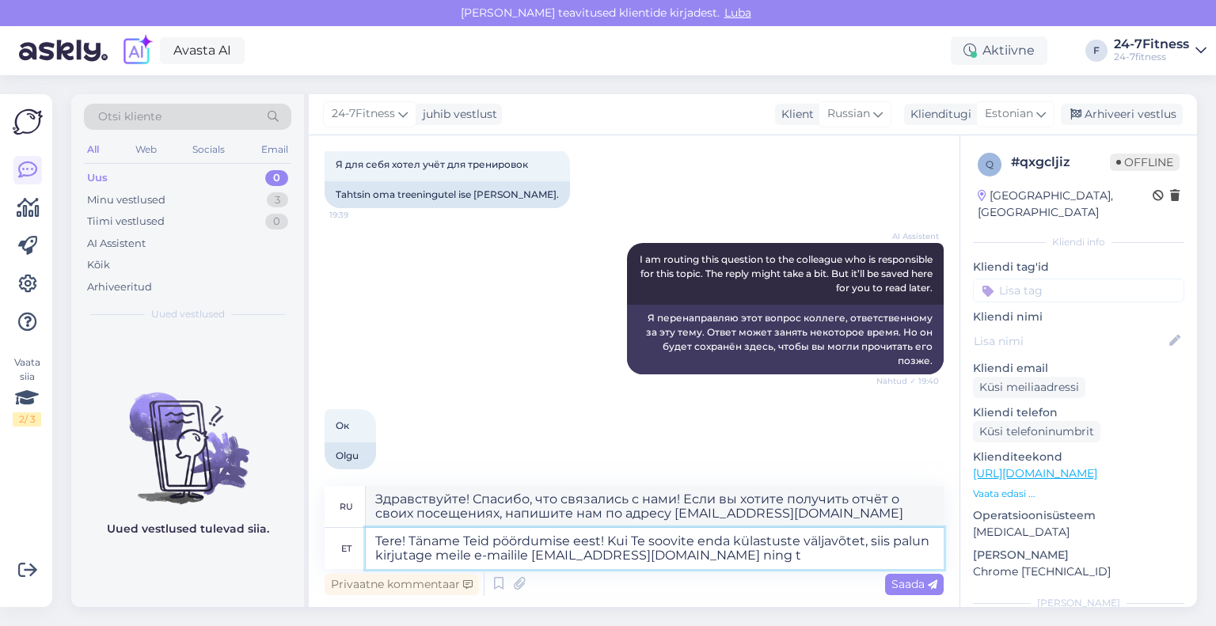
type textarea "Здравствуйте! Спасибо, что связались с нами! Если вы хотите получить отчёт о св…"
type textarea "Tere! Täname Teid pöördumise eest! Kui Te soovite enda külastuste väljavõtet, s…"
type textarea "Здравствуйте! Спасибо, что связались с нами! Если вы хотите получить отчёт о св…"
type textarea "Tere! Täname Teid pöördumise eest! Kui Te soovite enda külastuste väljavõtet, s…"
type textarea "Здравствуйте! Спасибо, что связались с нами! Если вы хотите получить отчёт о св…"
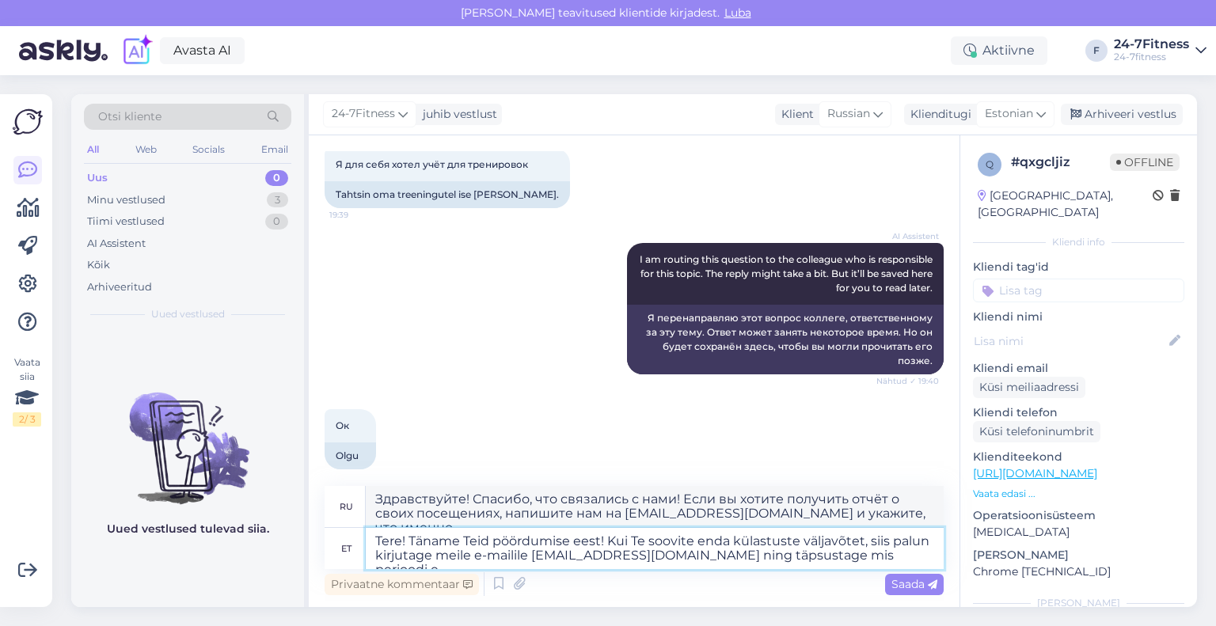
type textarea "Tere! Täname Teid pöördumise eest! Kui Te soovite enda külastuste väljavõtet, s…"
type textarea "Здравствуйте! Спасибо, что связались с нами! Если вы хотите получить отчёт о св…"
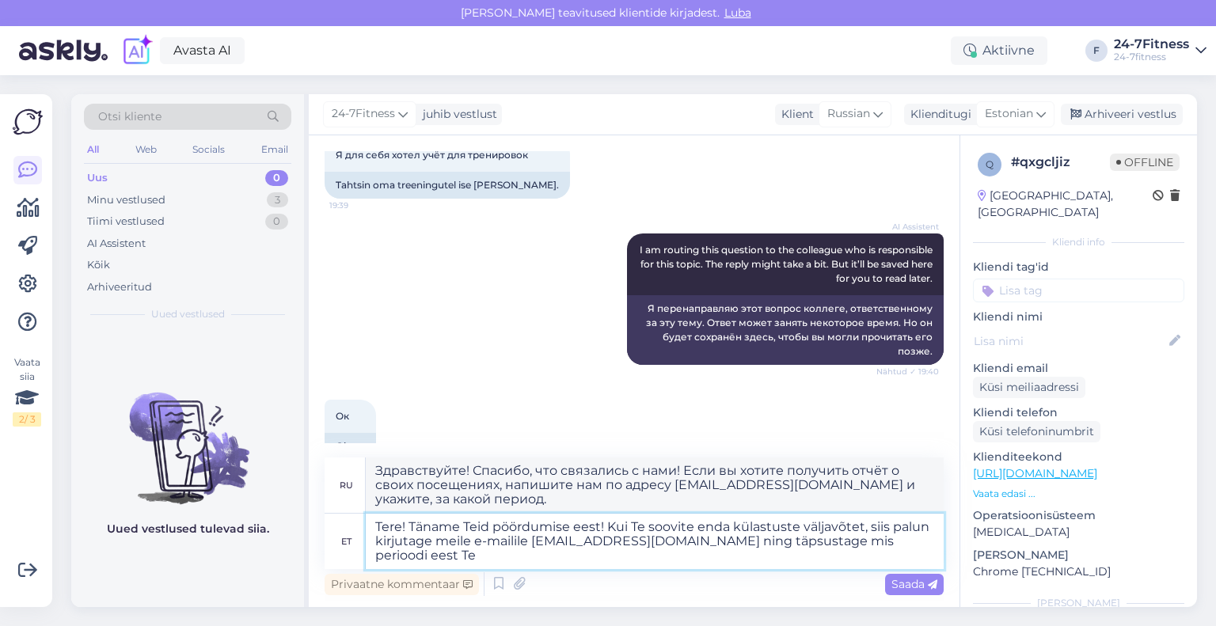
type textarea "Tere! Täname Teid pöördumise eest! Kui Te soovite enda külastuste väljavõtet, s…"
type textarea "Здравствуйте! Спасибо, что связались с нами! Если вы хотите получить отчёт о св…"
type textarea "Tere! Täname Teid pöördumise eest! Kui Te soovite enda külastuste väljavõtet, s…"
type textarea "Здравствуйте! Спасибо, что связались с нами! Если вы хотите получить выписку о …"
type textarea "Tere! Täname Teid pöördumise eest! Kui Te soovite enda külastuste väljavõtet, s…"
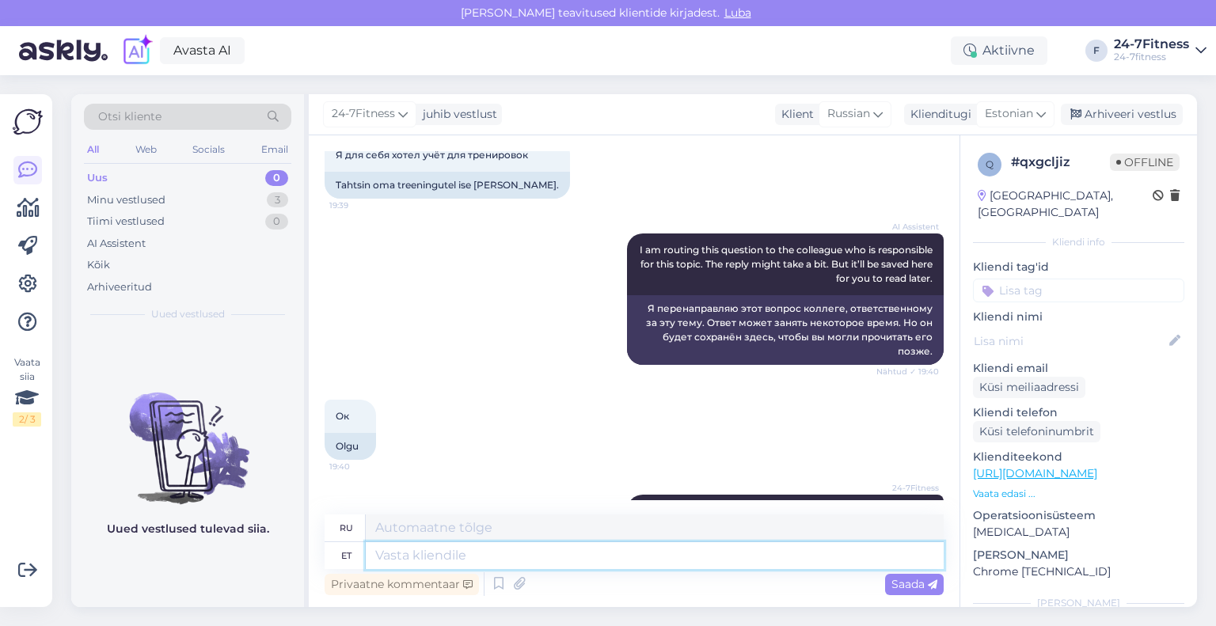
scroll to position [2219, 0]
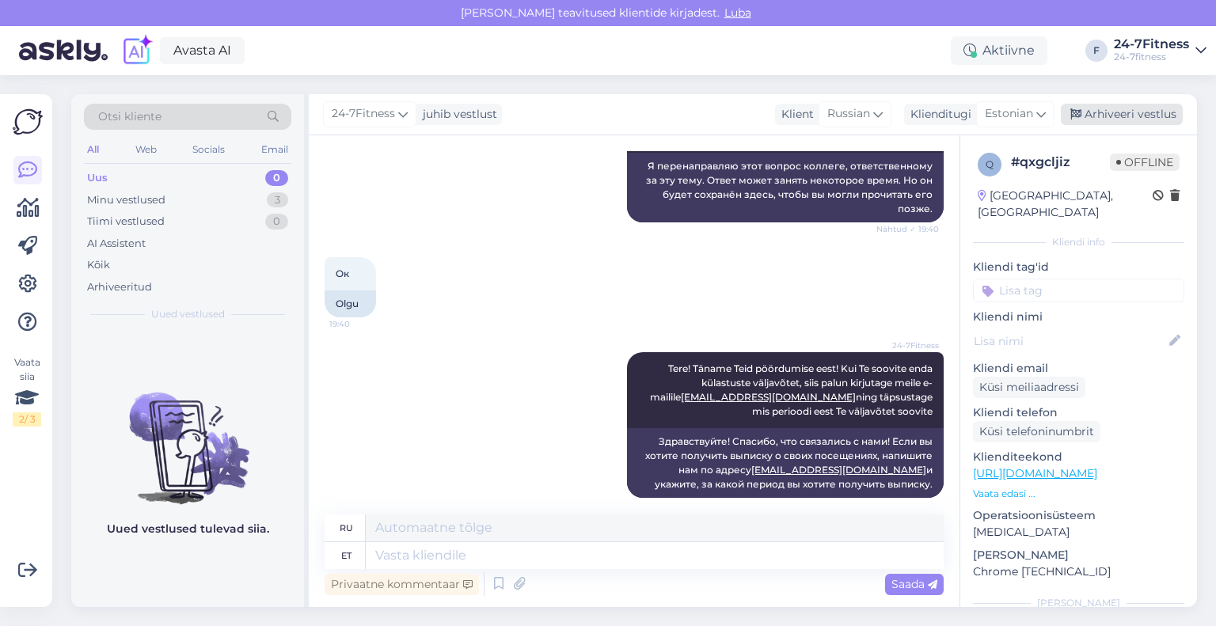
click at [1086, 105] on div "Arhiveeri vestlus" at bounding box center [1122, 114] width 122 height 21
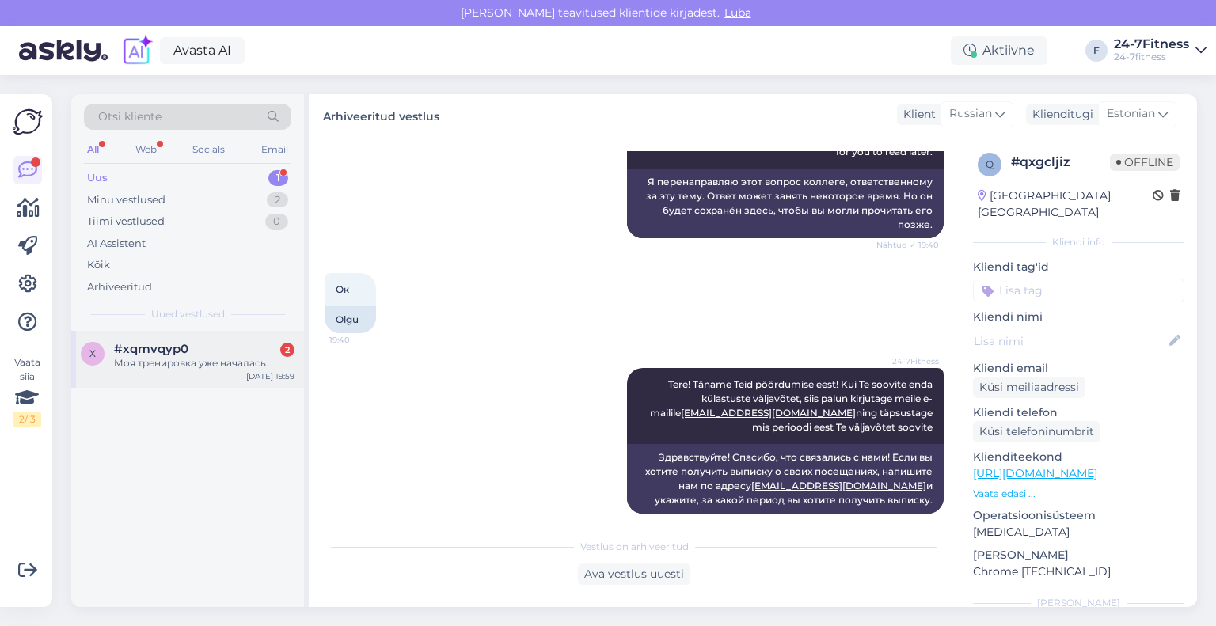
click at [215, 366] on div "Моя тренировка уже началась" at bounding box center [204, 363] width 180 height 14
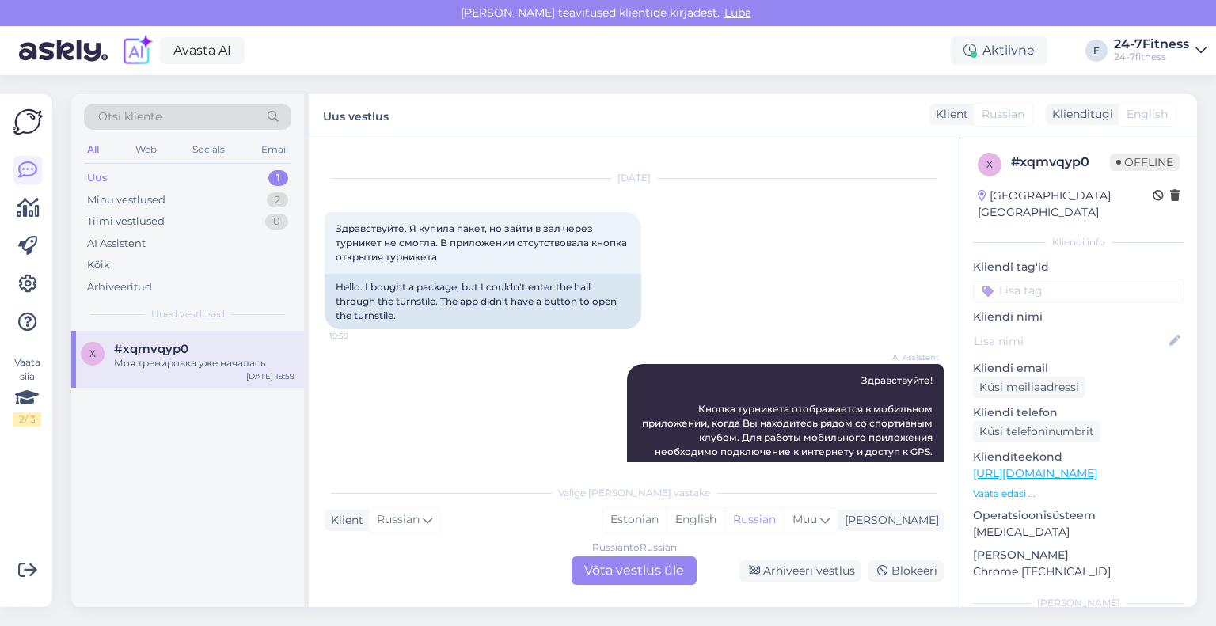
scroll to position [0, 0]
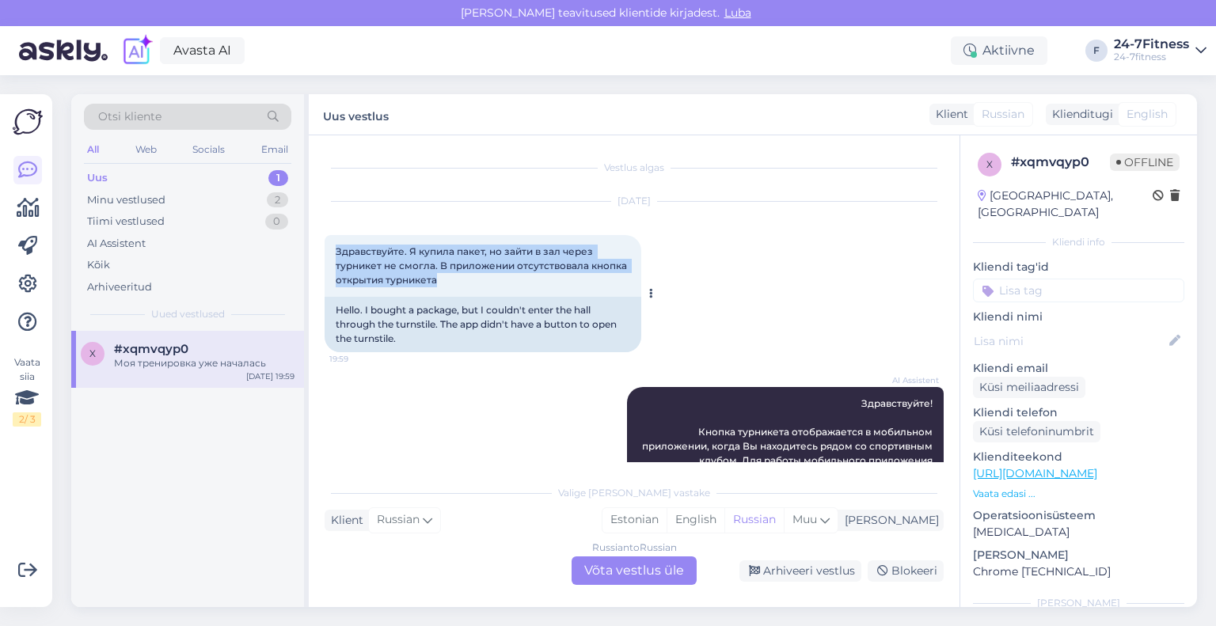
drag, startPoint x: 474, startPoint y: 282, endPoint x: 325, endPoint y: 252, distance: 152.4
click at [325, 252] on div "Здравствуйте. Я купила пакет, но зайти в зал через турникет не смогла. В прилож…" at bounding box center [483, 266] width 317 height 62
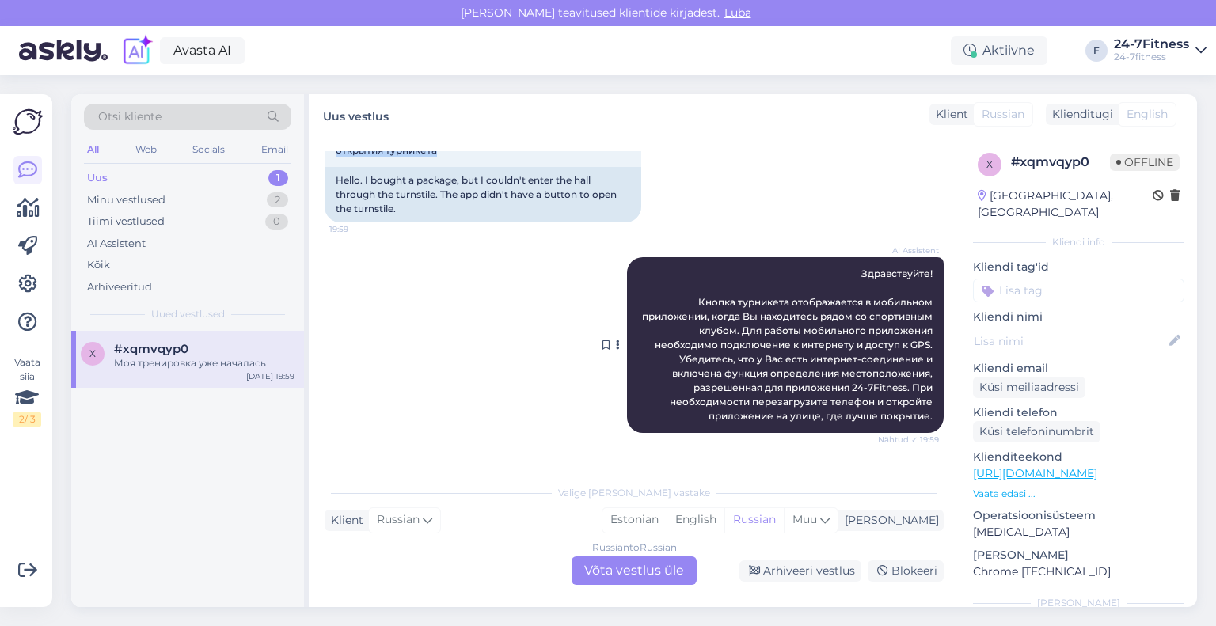
scroll to position [158, 0]
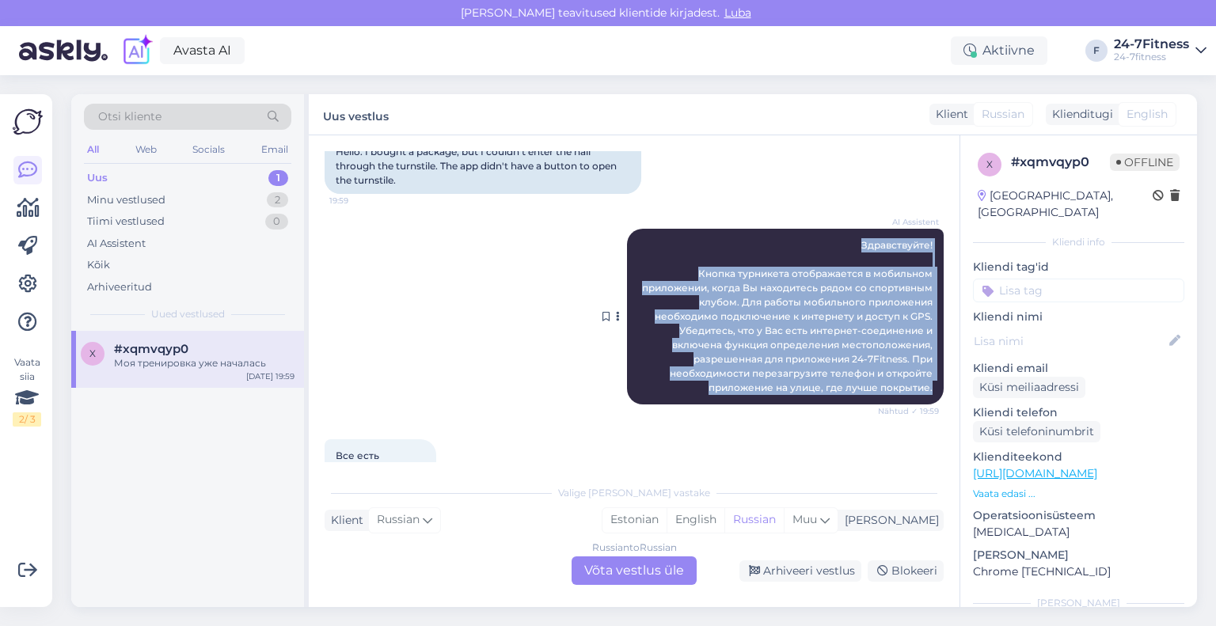
drag, startPoint x: 920, startPoint y: 385, endPoint x: 816, endPoint y: 240, distance: 179.2
click at [816, 240] on div "AI Assistent Здравствуйте! Кнопка турникета отображается в мобильном приложении…" at bounding box center [785, 317] width 317 height 176
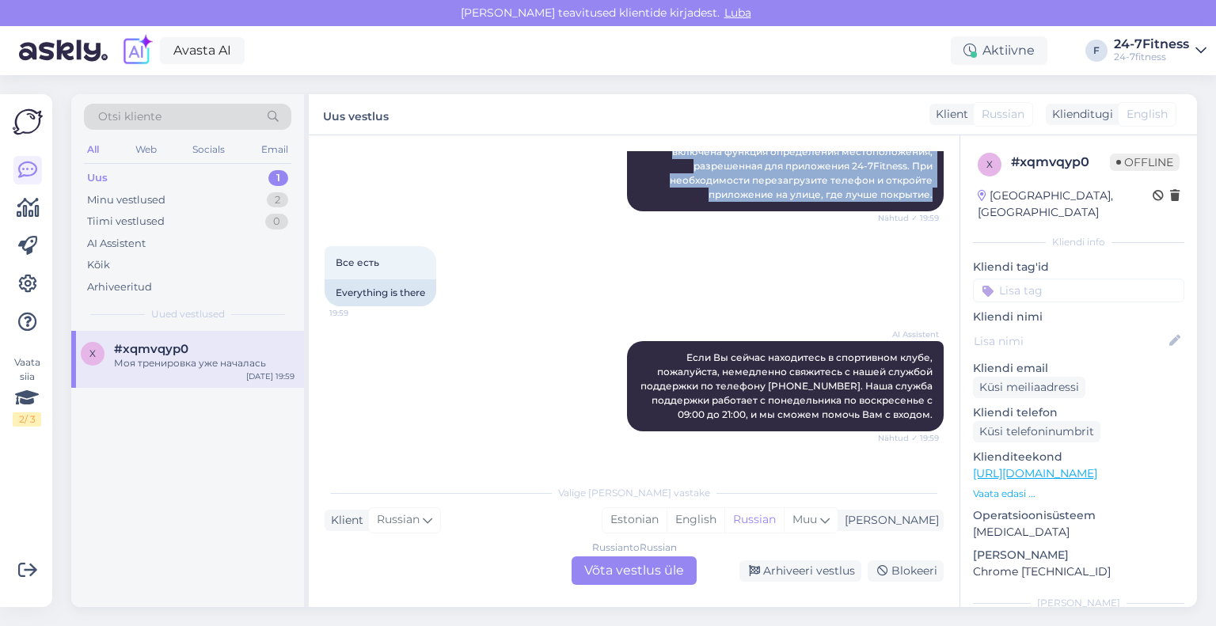
scroll to position [396, 0]
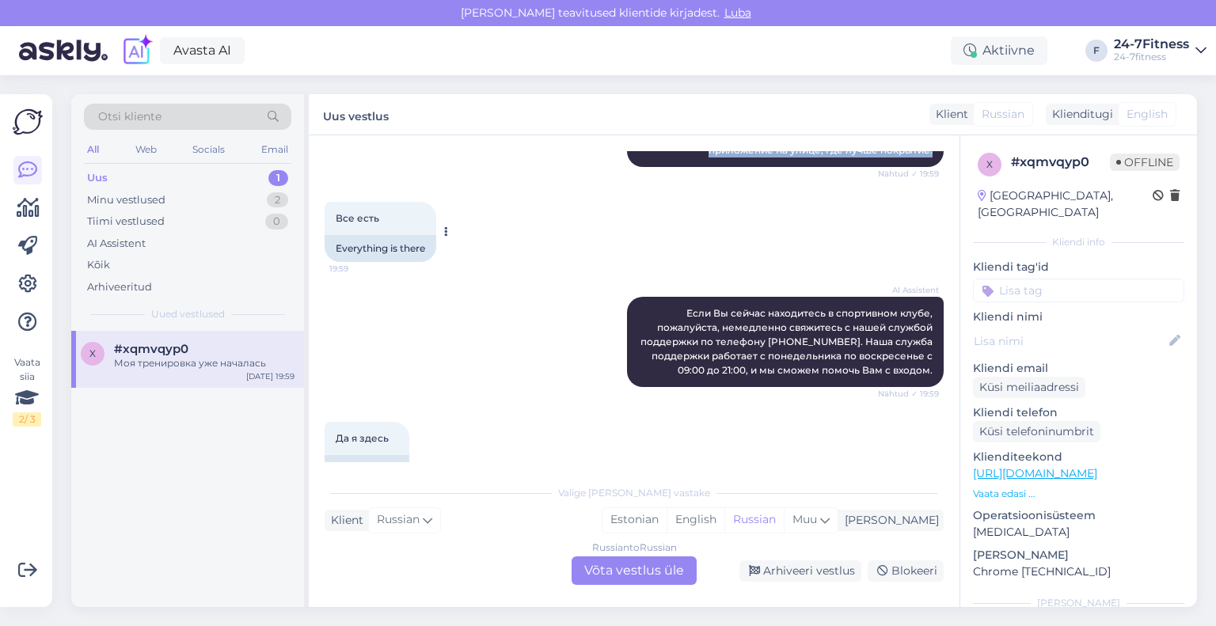
drag, startPoint x: 383, startPoint y: 221, endPoint x: 332, endPoint y: 214, distance: 51.0
click at [332, 214] on div "Все есть 19:59" at bounding box center [381, 218] width 112 height 33
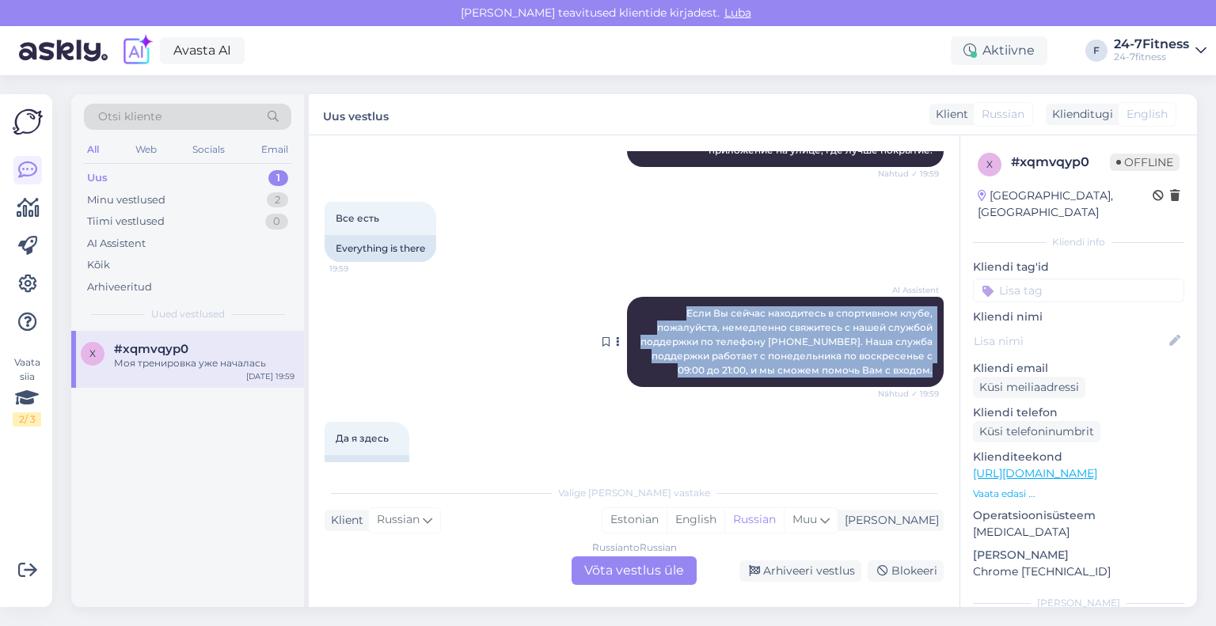
drag, startPoint x: 917, startPoint y: 366, endPoint x: 667, endPoint y: 309, distance: 255.7
click at [667, 309] on div "AI Assistent Если Вы сейчас находитесь в спортивном клубе, пожалуйста, немедлен…" at bounding box center [785, 342] width 317 height 90
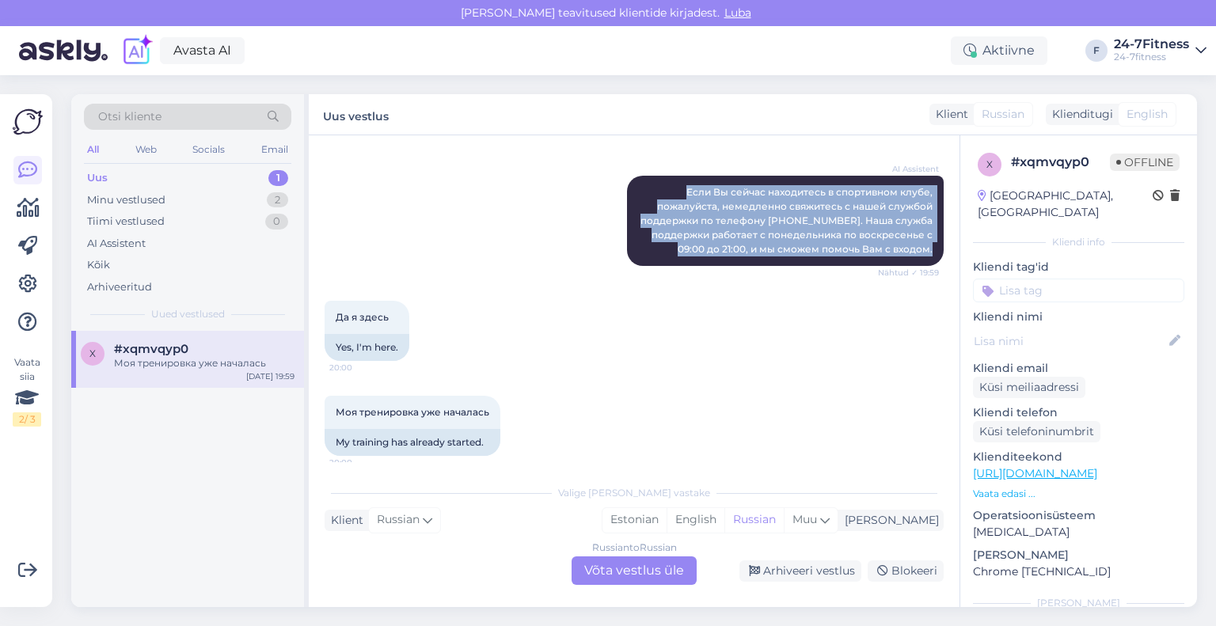
scroll to position [527, 0]
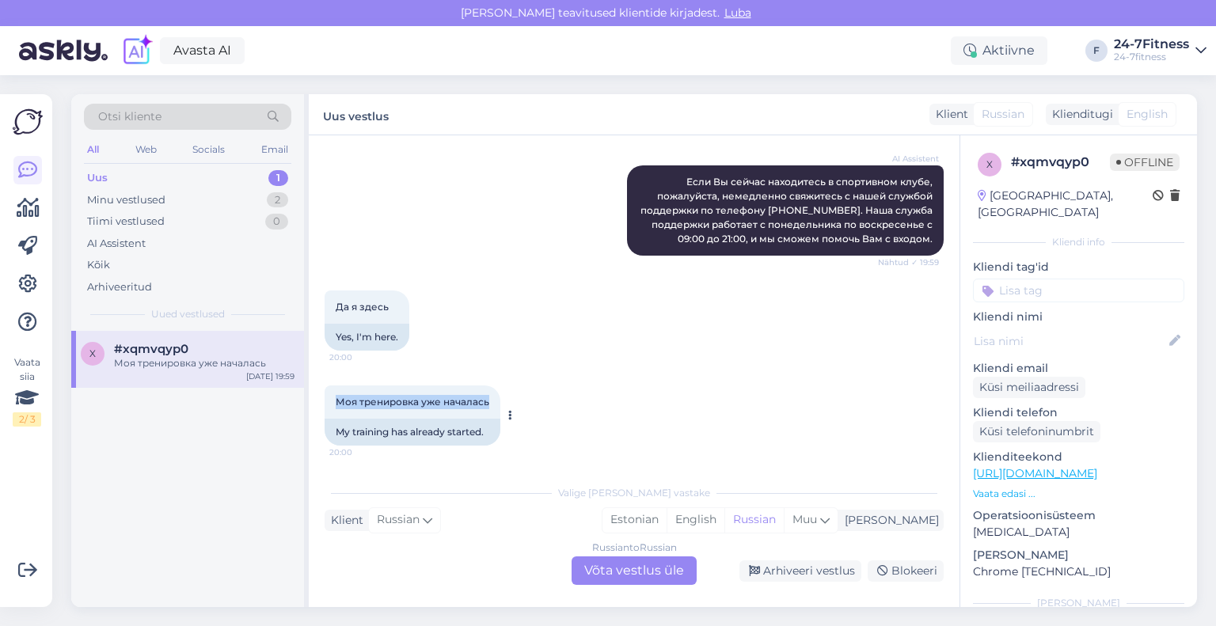
drag, startPoint x: 488, startPoint y: 401, endPoint x: 327, endPoint y: 404, distance: 161.5
click at [327, 404] on div "Моя тренировка уже началась 20:00" at bounding box center [413, 401] width 176 height 33
click at [601, 560] on div "Russian to Russian Võta vestlus üle" at bounding box center [633, 570] width 125 height 28
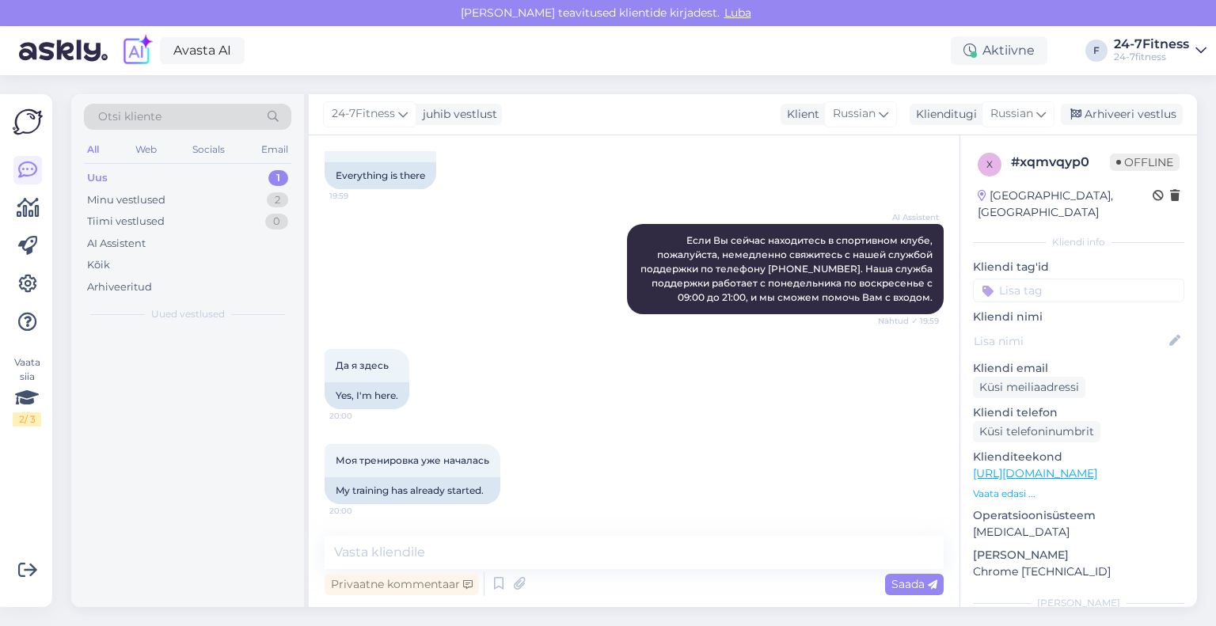
scroll to position [469, 0]
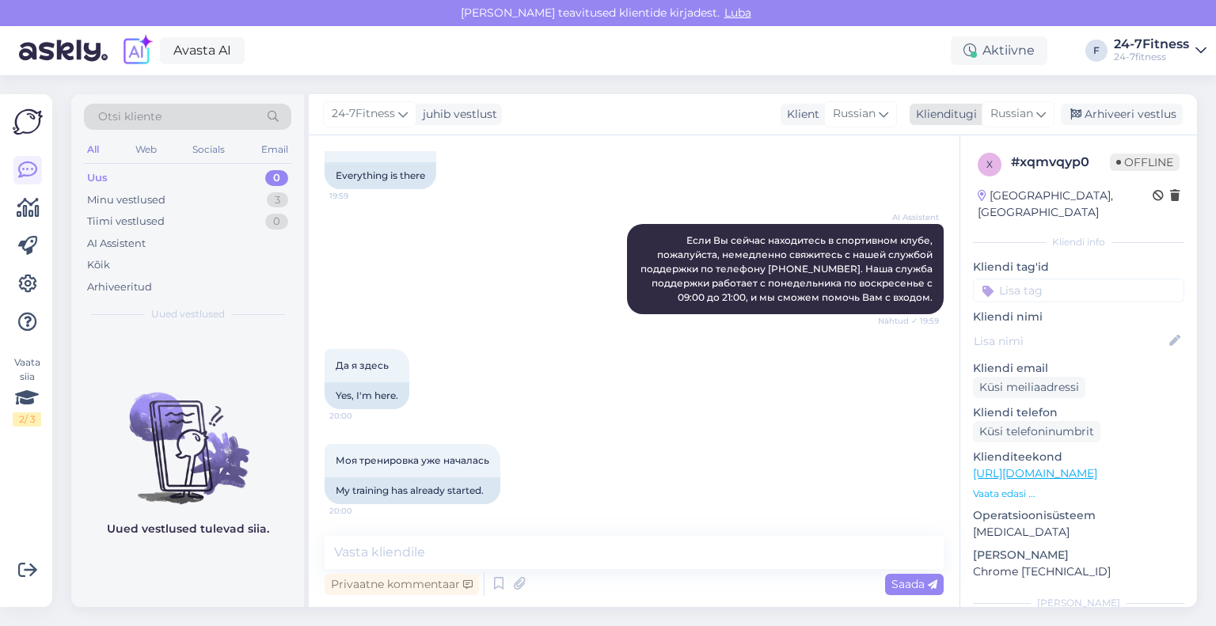
click at [953, 110] on div "Klienditugi" at bounding box center [942, 114] width 67 height 17
click at [969, 185] on link "Estonian" at bounding box center [982, 184] width 174 height 25
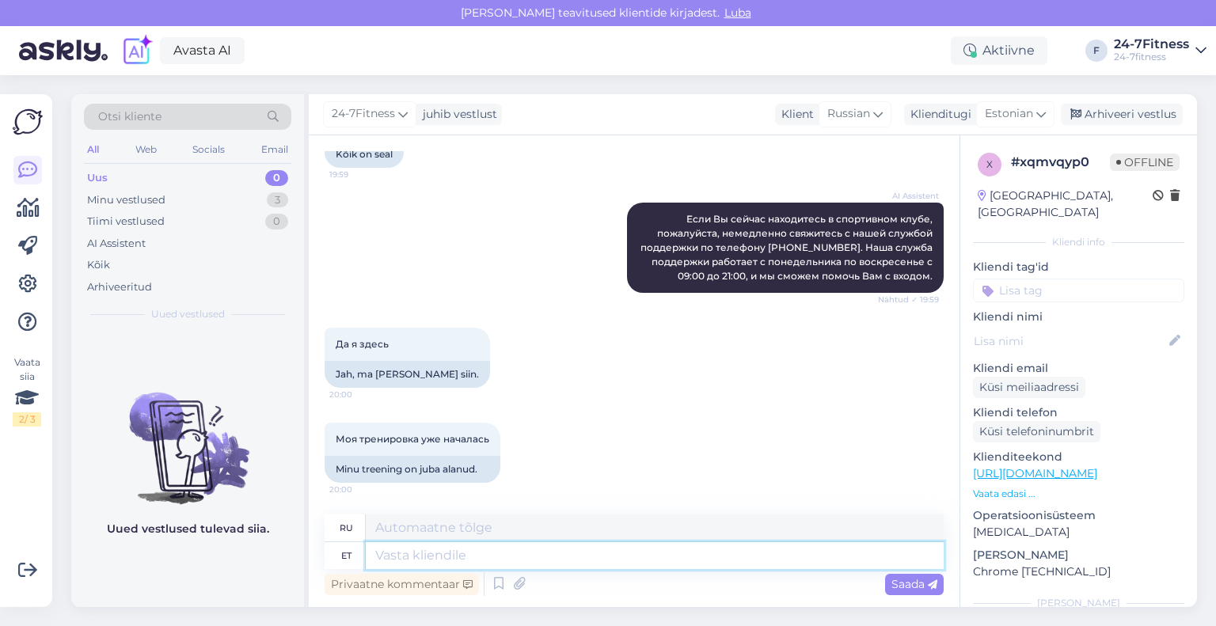
click at [532, 556] on textarea at bounding box center [655, 555] width 578 height 27
paste textarea "Lorem ipsumdolor, sit Amet consecte adipiscingelit seddoeiusm? Tem Inci utlabor…"
type textarea "Lorem ipsumdolor, sit Amet consecte adipiscingelit seddoeiusm? Tem Inci utlabor…"
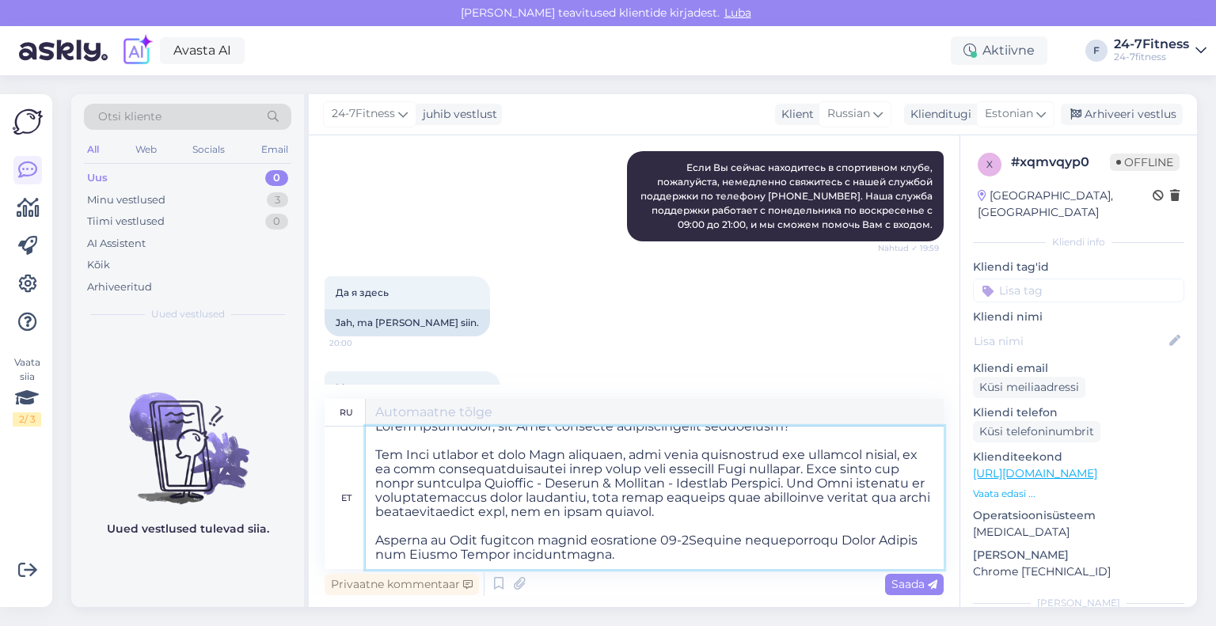
scroll to position [0, 0]
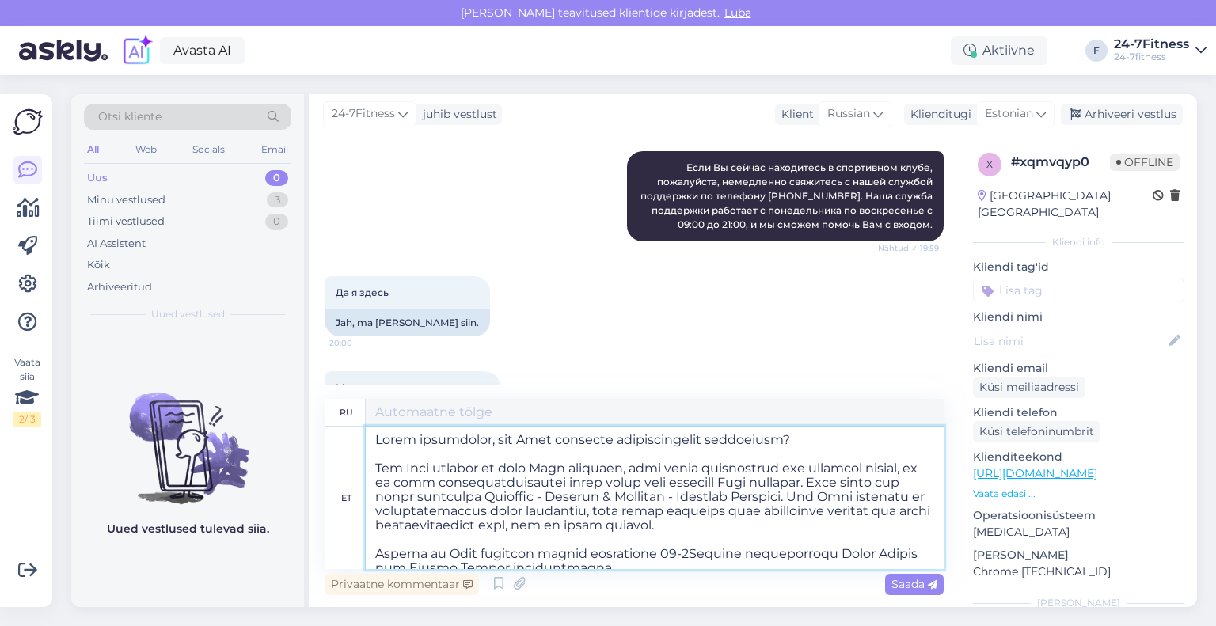
type textarea "Loremips, dolors am co adipi e seddoeiusm temp? Inci utl etdolor ma aliqu enima…"
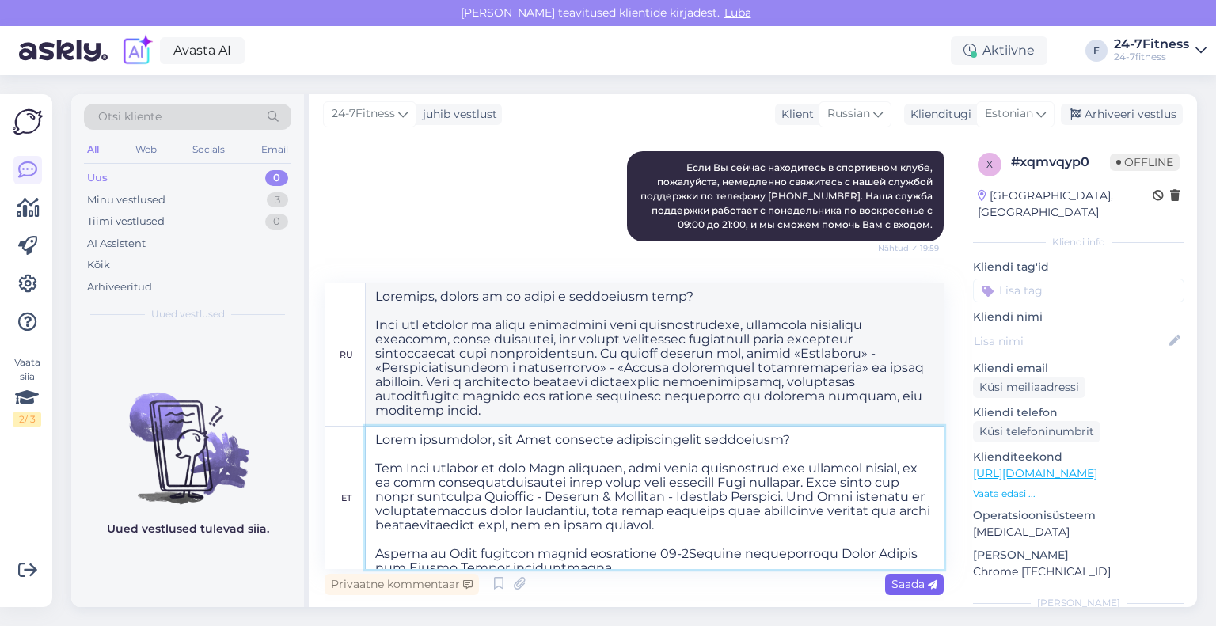
type textarea "Lorem ipsumdolor, sit Amet consecte adipiscingelit seddoeiusm? Tem Inci utlabor…"
click at [896, 582] on span "Saada" at bounding box center [914, 584] width 46 height 14
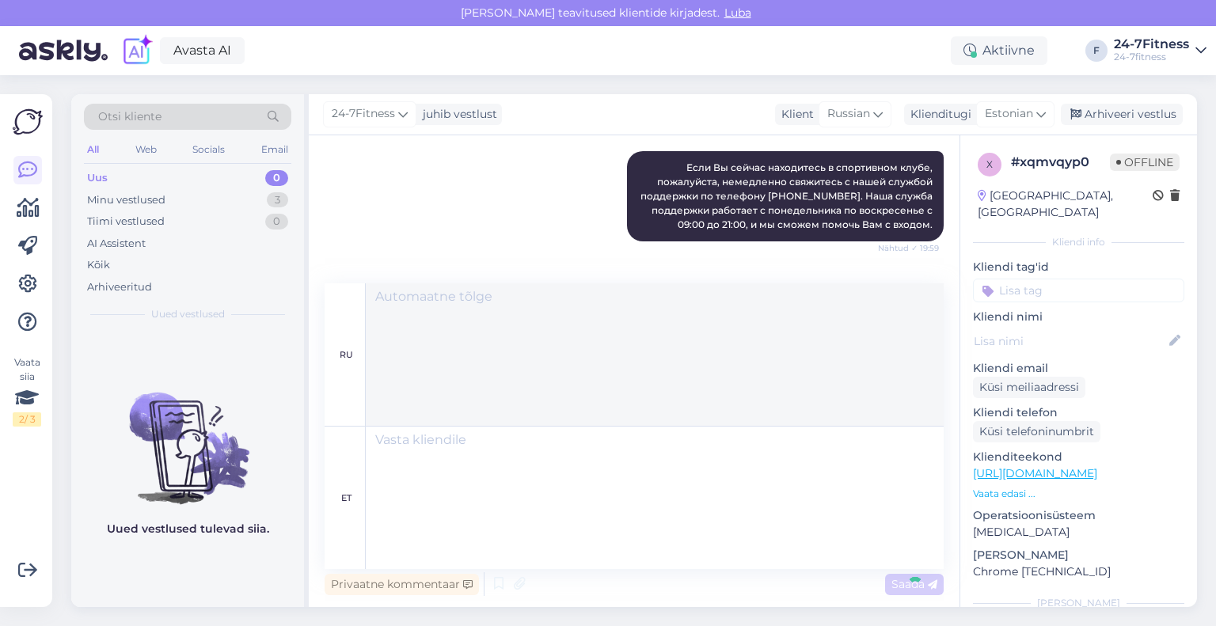
scroll to position [1425, 0]
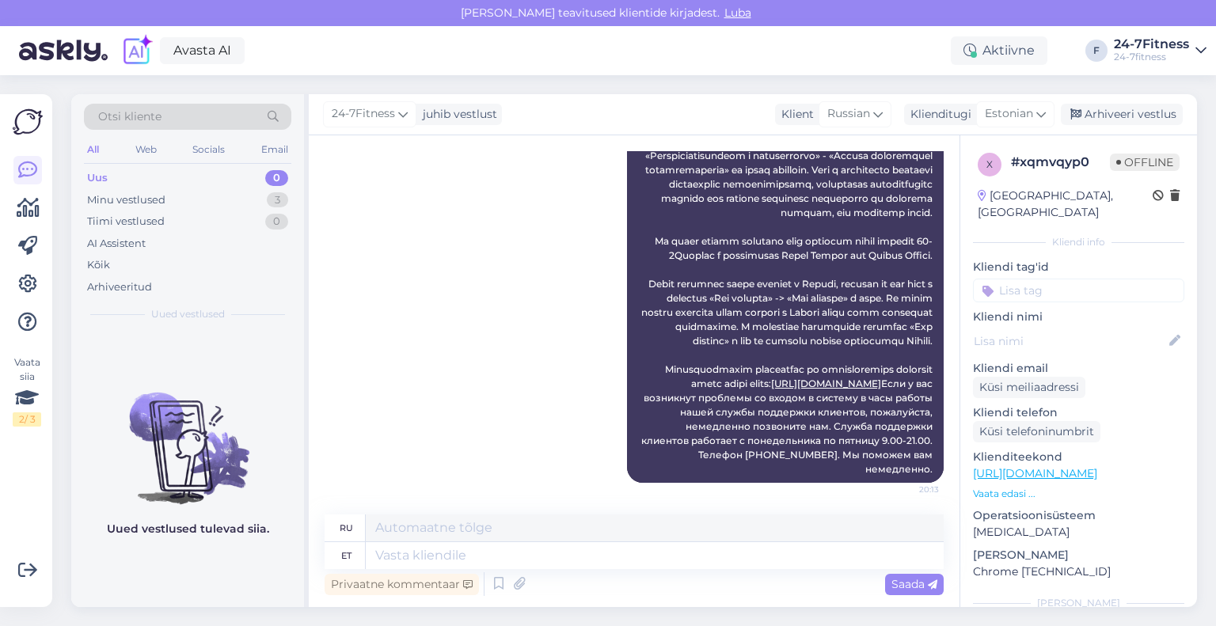
click at [1108, 126] on div "24-7Fitness juhib vestlust Klient Russian Klienditugi Estonian est Estonian Arh…" at bounding box center [753, 114] width 888 height 41
click at [1105, 122] on div "Arhiveeri vestlus" at bounding box center [1122, 114] width 122 height 21
